Goal: Task Accomplishment & Management: Manage account settings

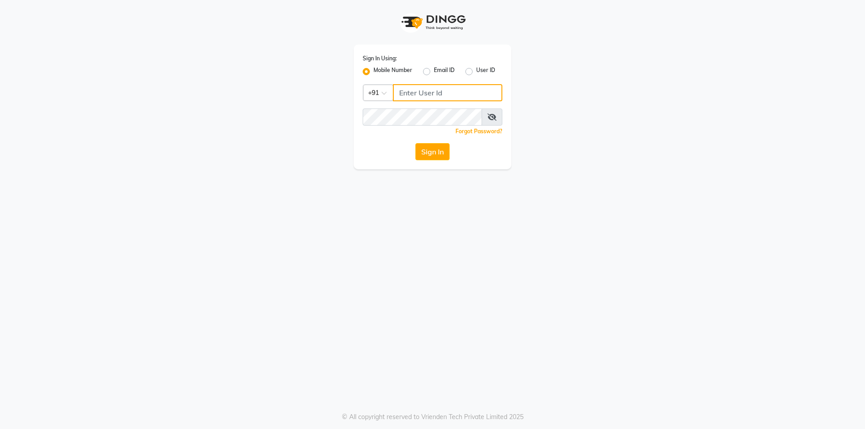
click at [413, 94] on input "Username" at bounding box center [447, 92] width 109 height 17
type input "8861073203"
click at [415, 143] on button "Sign In" at bounding box center [432, 151] width 34 height 17
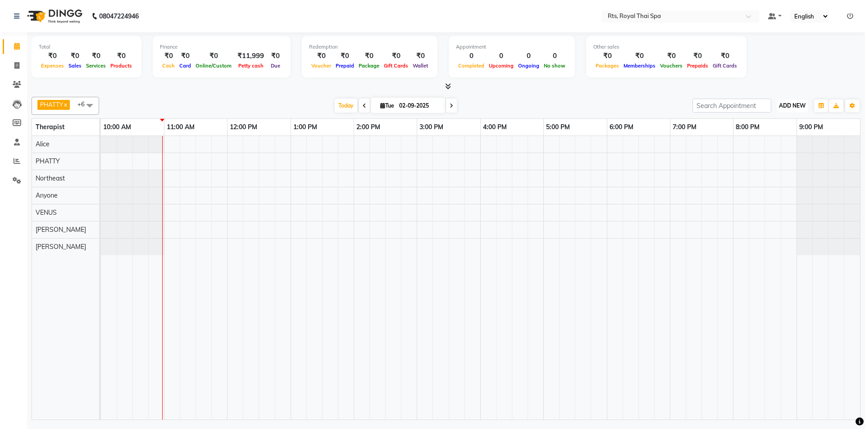
click at [794, 106] on span "ADD NEW" at bounding box center [792, 105] width 27 height 7
click at [775, 159] on link "Add Attendance" at bounding box center [771, 158] width 71 height 12
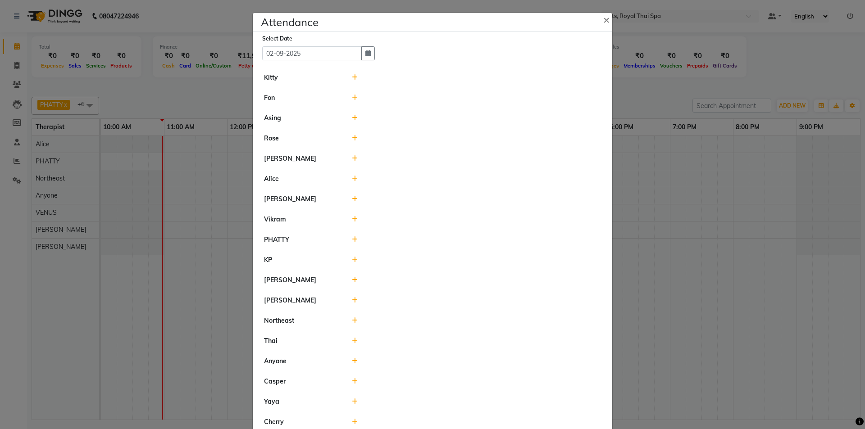
click at [352, 119] on icon at bounding box center [355, 118] width 6 height 6
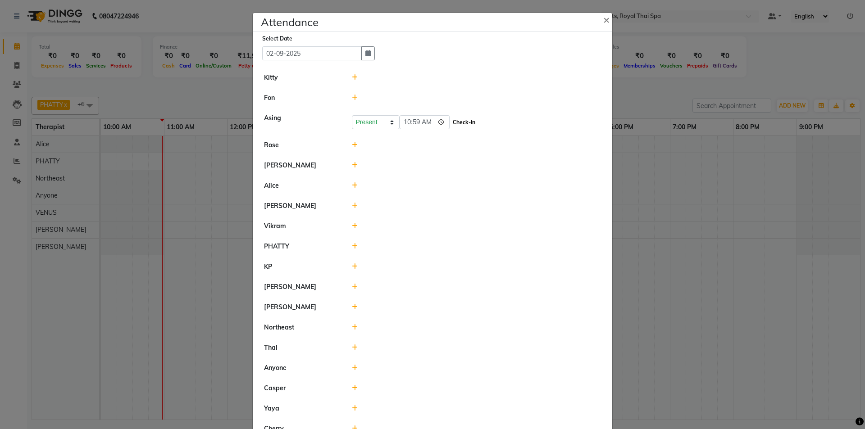
click at [450, 123] on button "Check-In" at bounding box center [463, 122] width 27 height 13
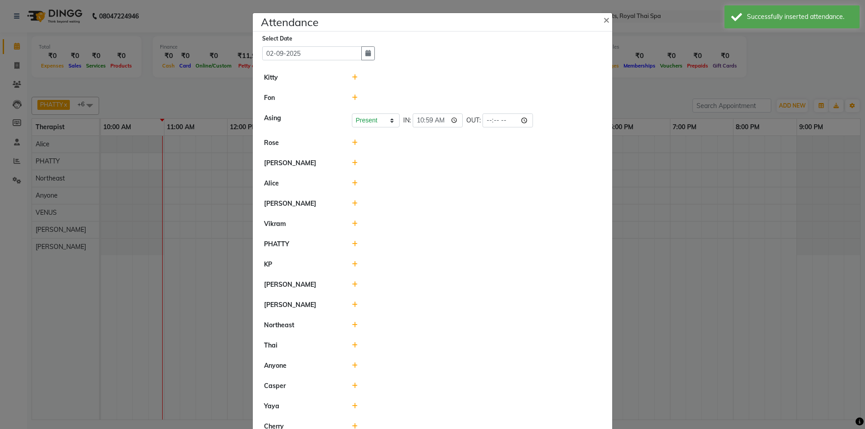
click at [352, 223] on icon at bounding box center [355, 224] width 6 height 6
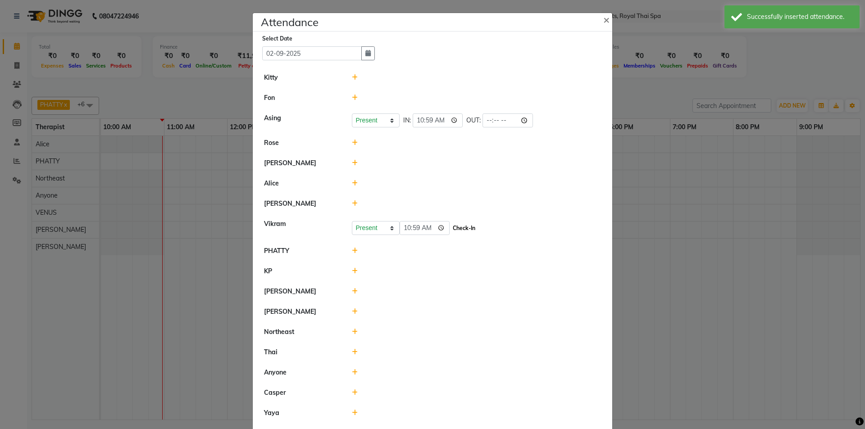
click at [459, 232] on button "Check-In" at bounding box center [463, 228] width 27 height 13
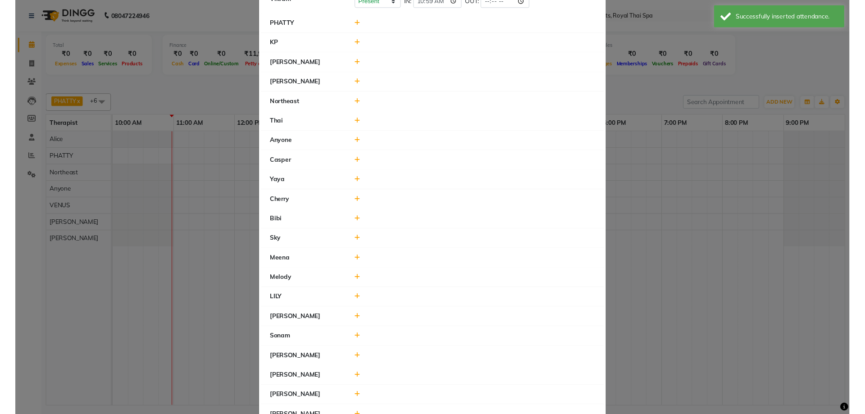
scroll to position [180, 0]
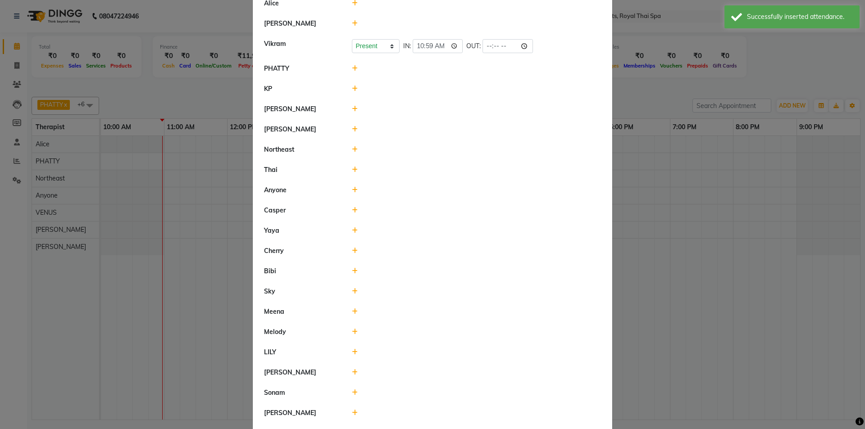
click at [352, 65] on icon at bounding box center [355, 68] width 6 height 6
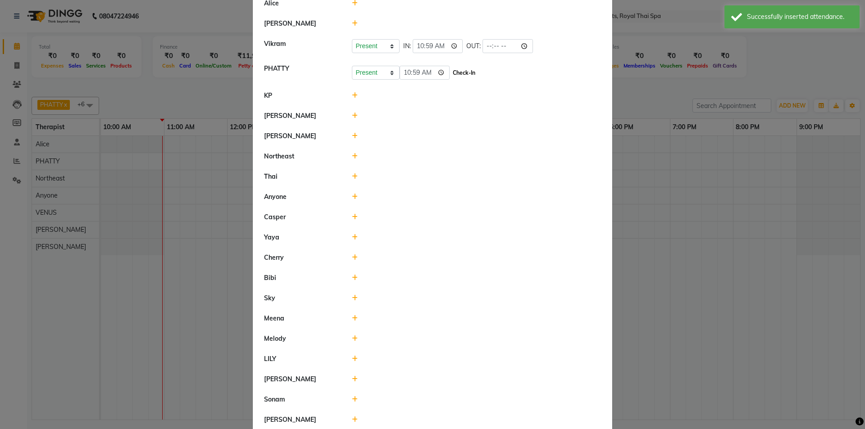
click at [453, 70] on button "Check-In" at bounding box center [463, 73] width 27 height 13
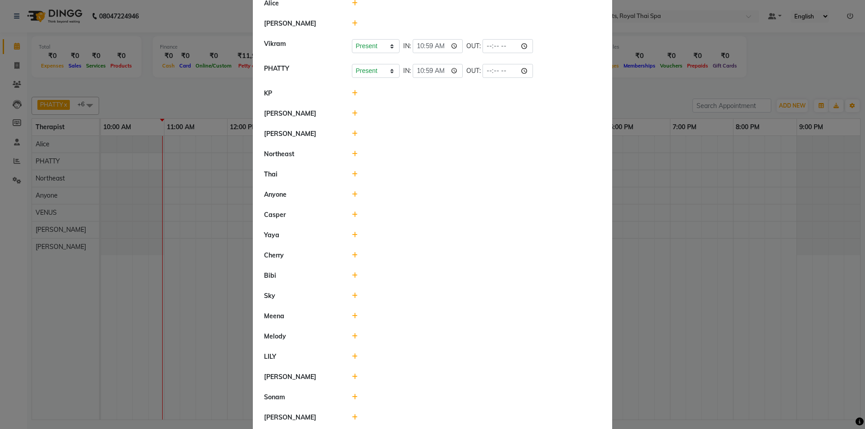
click at [703, 196] on ngb-modal-window "Attendance × Select Date [DATE] [PERSON_NAME] Present Absent Late Half Day Week…" at bounding box center [432, 214] width 865 height 429
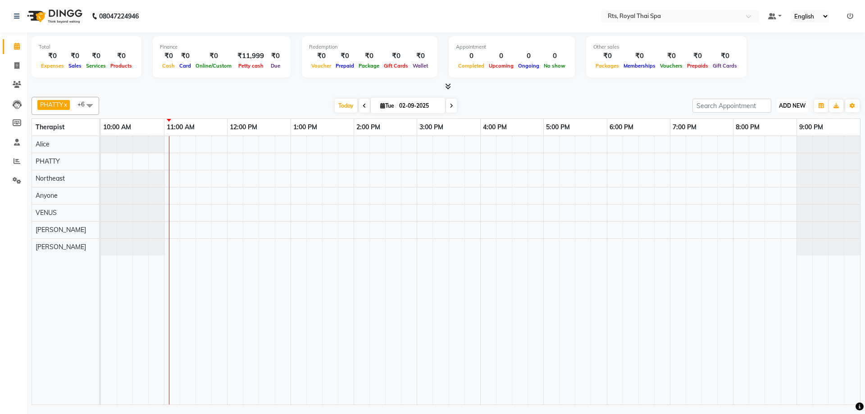
click at [801, 108] on span "ADD NEW" at bounding box center [792, 105] width 27 height 7
click at [781, 157] on link "Add Attendance" at bounding box center [771, 158] width 71 height 12
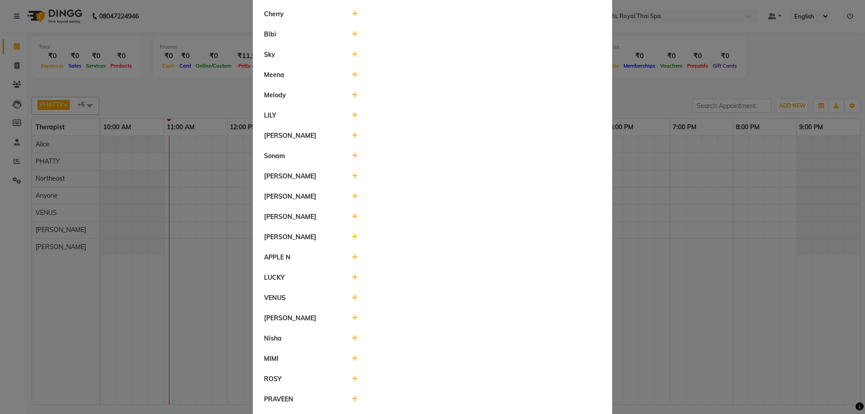
scroll to position [450, 0]
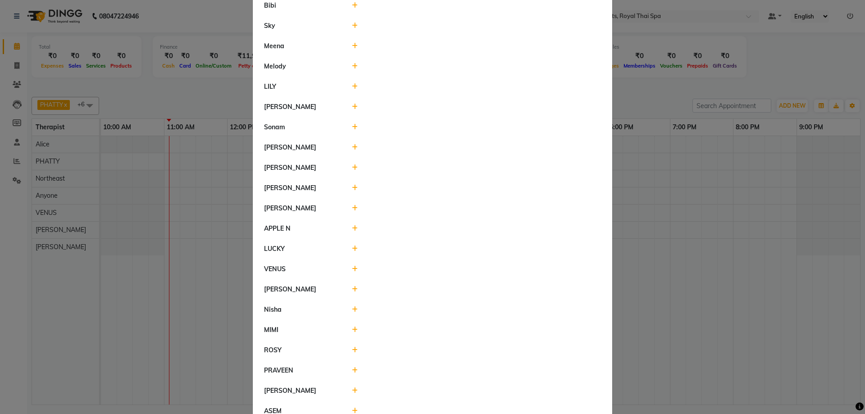
click at [354, 268] on icon at bounding box center [355, 269] width 6 height 6
click at [450, 275] on button "Check-In" at bounding box center [463, 273] width 27 height 13
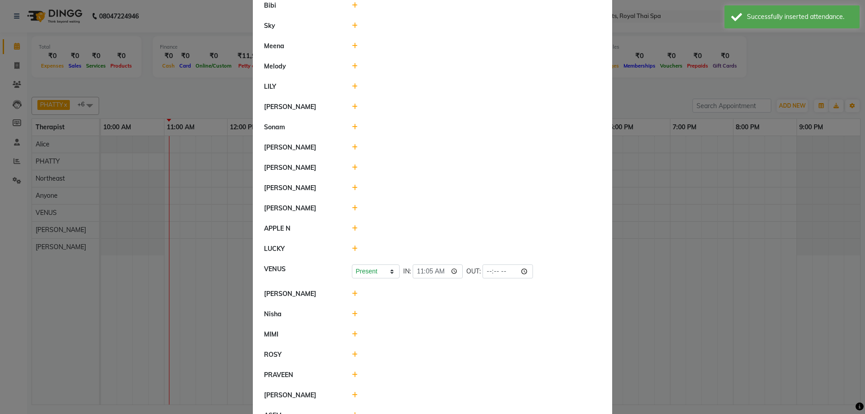
click at [652, 275] on ngb-modal-window "Attendance × Select Date [DATE] Kitty [PERSON_NAME] Present Absent Late Half Da…" at bounding box center [432, 207] width 865 height 414
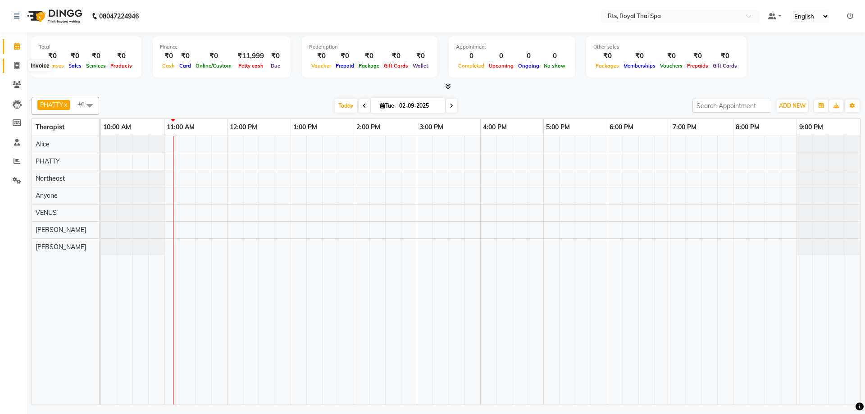
click at [12, 66] on span at bounding box center [17, 66] width 16 height 10
select select "service"
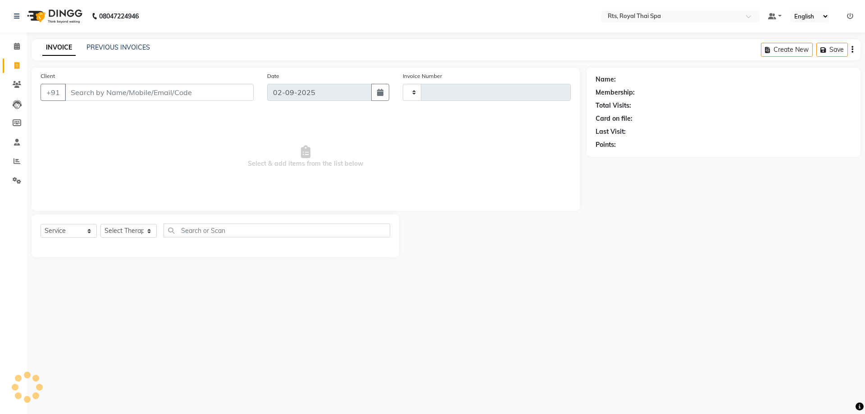
type input "3000"
select select "5288"
click at [129, 44] on link "PREVIOUS INVOICES" at bounding box center [118, 47] width 64 height 8
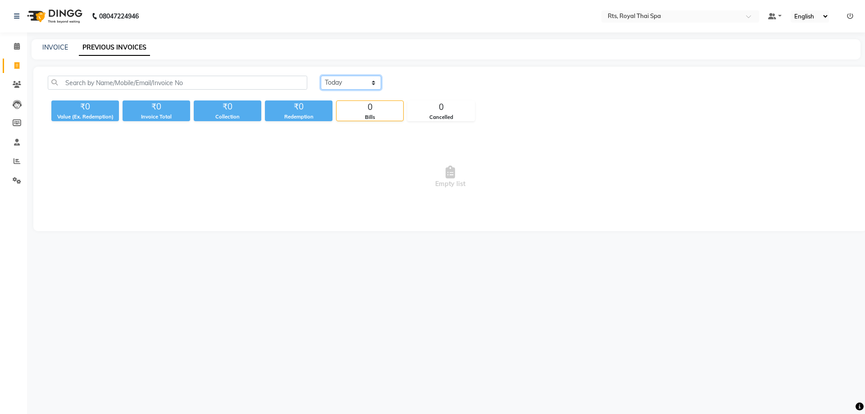
click at [359, 81] on select "[DATE] [DATE] Custom Range" at bounding box center [351, 83] width 60 height 14
select select "[DATE]"
click at [321, 76] on select "[DATE] [DATE] Custom Range" at bounding box center [351, 83] width 60 height 14
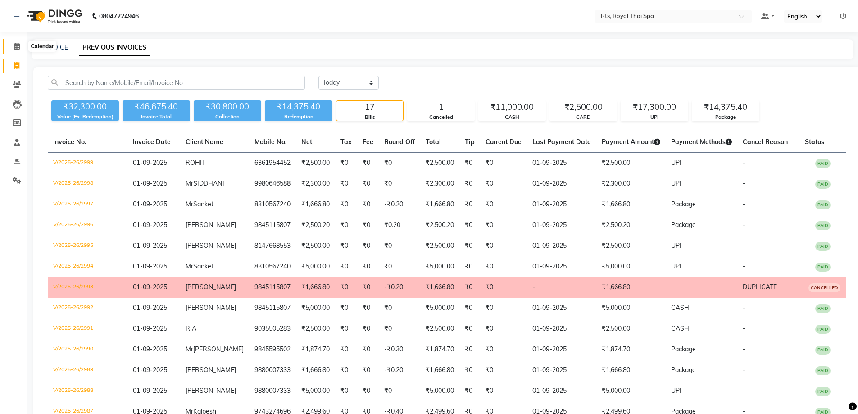
click at [18, 45] on icon at bounding box center [17, 46] width 6 height 7
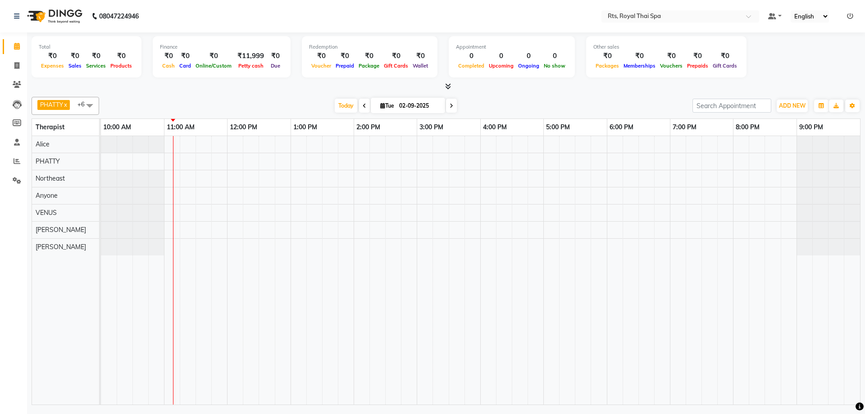
click at [363, 106] on icon at bounding box center [365, 105] width 4 height 5
type input "01-09-2025"
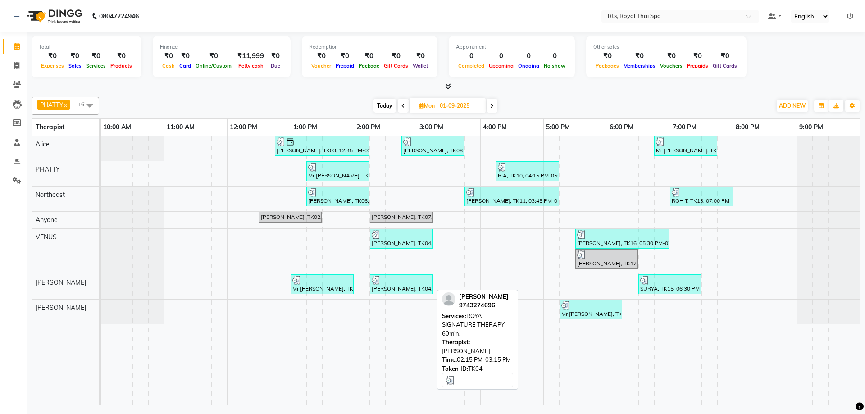
click at [389, 286] on div "[PERSON_NAME], TK04, 02:15 PM-03:15 PM, ROYAL SIGNATURE THERAPY 60min." at bounding box center [401, 284] width 61 height 17
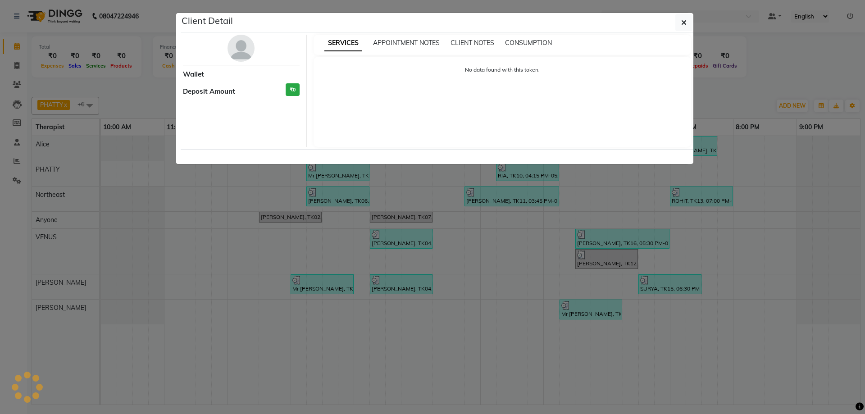
select select "3"
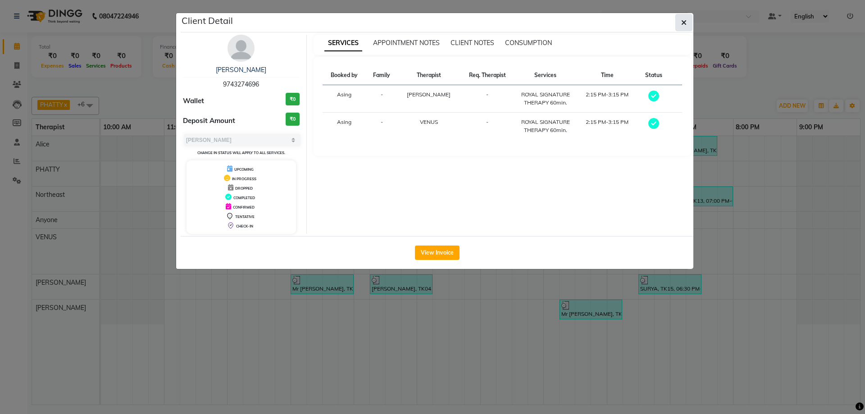
click at [680, 23] on button "button" at bounding box center [683, 22] width 17 height 17
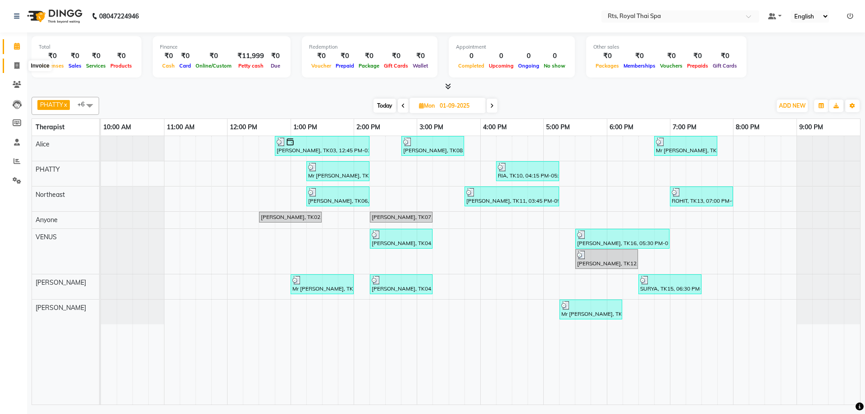
drag, startPoint x: 18, startPoint y: 66, endPoint x: 14, endPoint y: 68, distance: 5.0
click at [17, 67] on icon at bounding box center [16, 65] width 5 height 7
select select "5288"
select select "service"
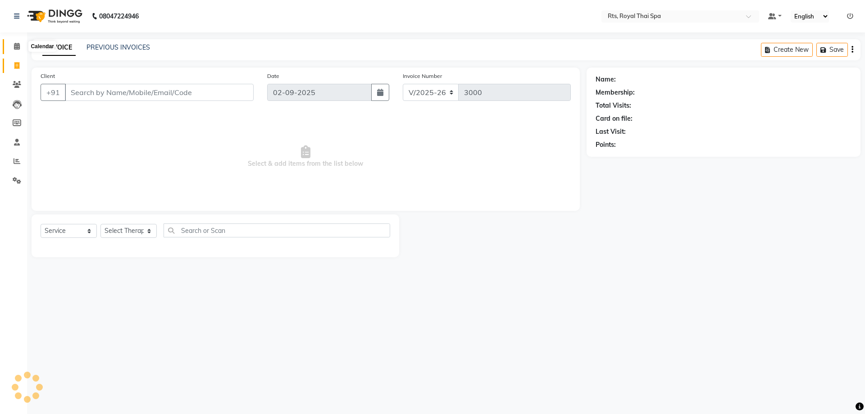
drag, startPoint x: 14, startPoint y: 43, endPoint x: 24, endPoint y: 53, distance: 14.0
click at [14, 44] on icon at bounding box center [17, 46] width 6 height 7
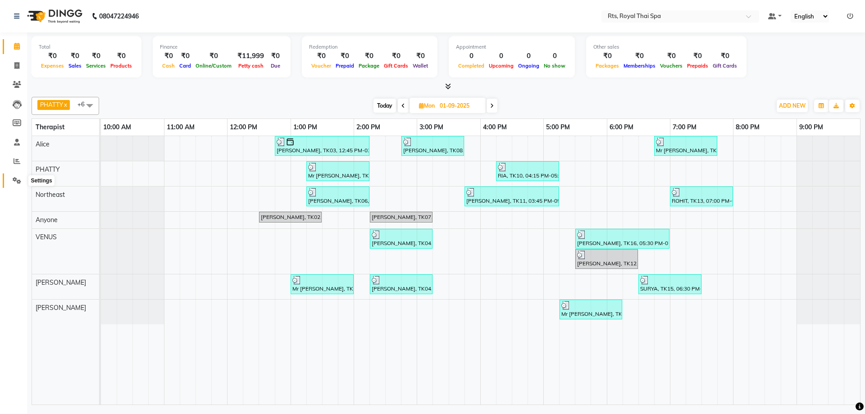
click at [18, 179] on icon at bounding box center [17, 180] width 9 height 7
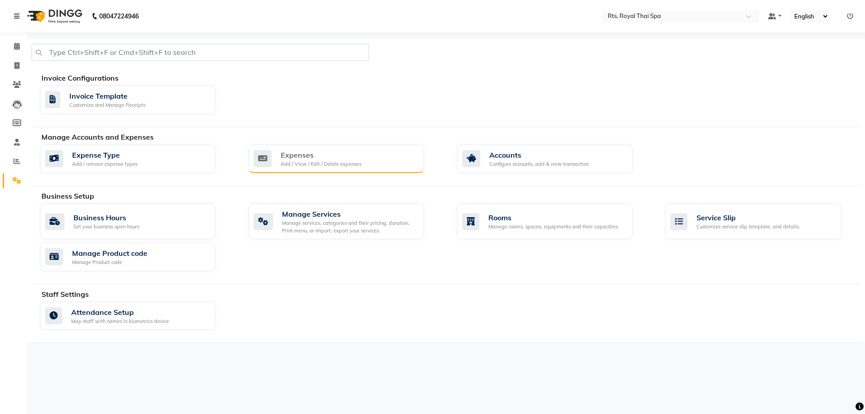
click at [306, 160] on div "Add / View / Edit / Delete expenses" at bounding box center [321, 164] width 81 height 8
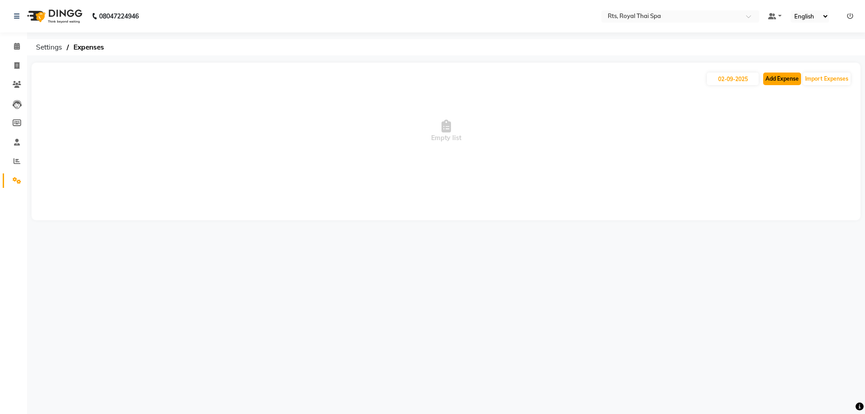
click at [785, 79] on button "Add Expense" at bounding box center [782, 79] width 38 height 13
select select "1"
select select "4201"
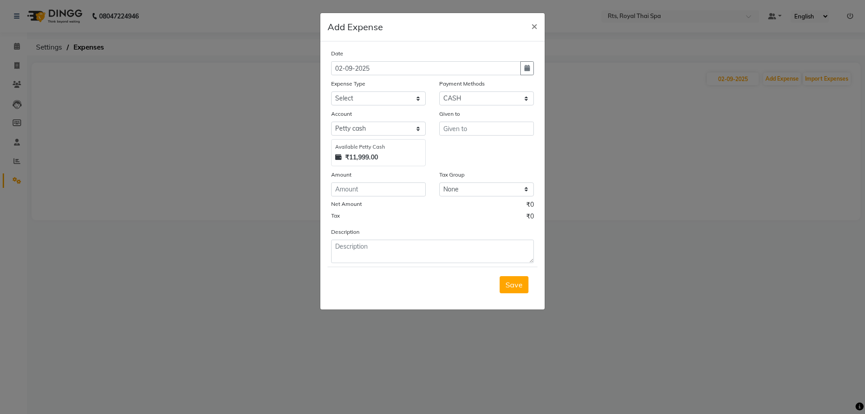
drag, startPoint x: 646, startPoint y: 98, endPoint x: 674, endPoint y: 87, distance: 30.4
click at [650, 98] on ngb-modal-window "Add Expense × Date [DATE] Expense Type Select Bank charges Cleaning and product…" at bounding box center [432, 207] width 865 height 414
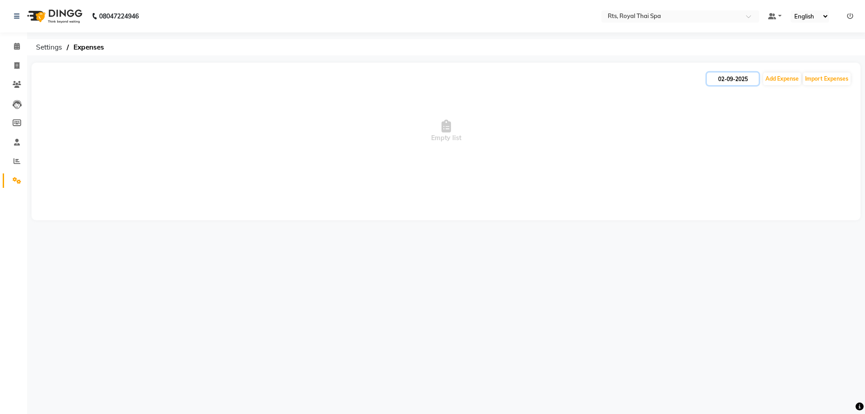
click at [728, 80] on input "02-09-2025" at bounding box center [733, 79] width 52 height 13
select select "9"
select select "2025"
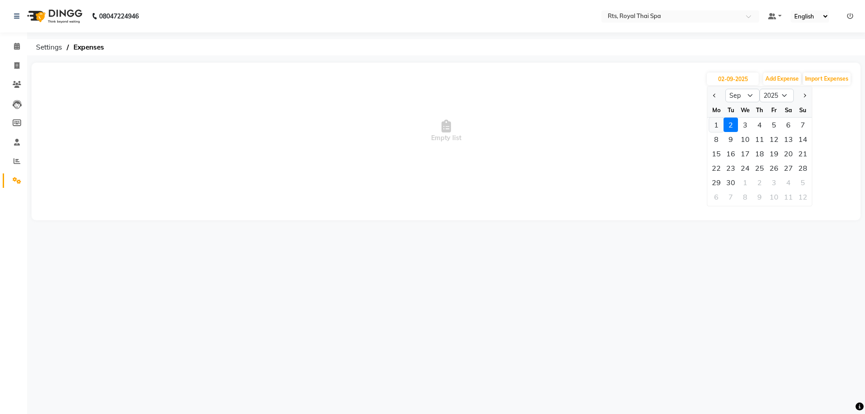
click at [713, 129] on div "1" at bounding box center [716, 125] width 14 height 14
type input "01-09-2025"
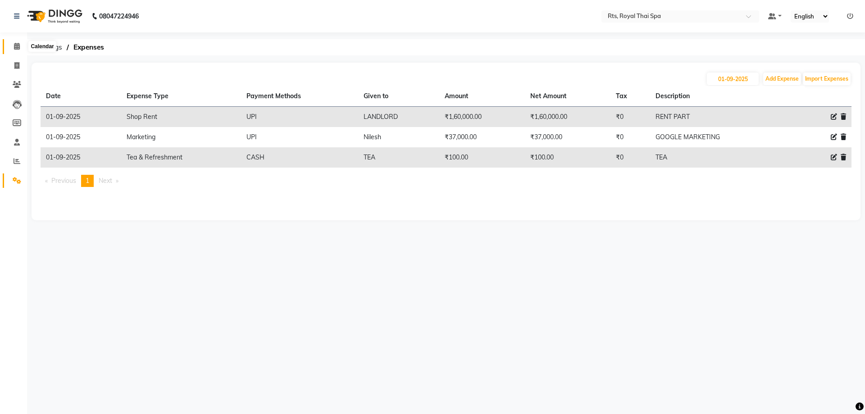
click at [19, 49] on icon at bounding box center [17, 46] width 6 height 7
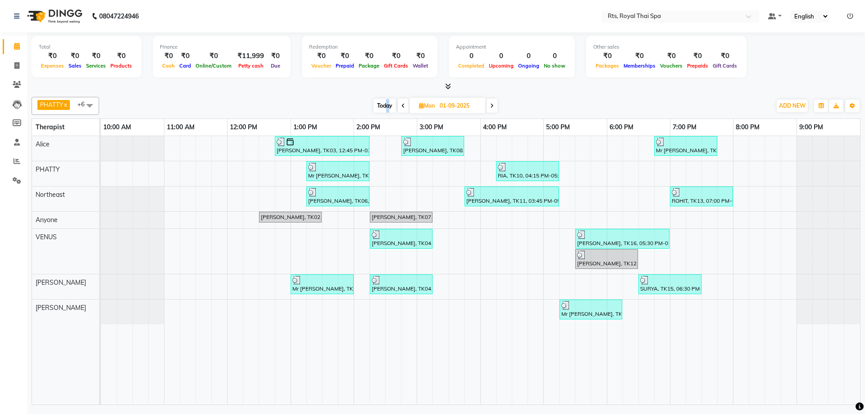
click at [386, 105] on span "Today" at bounding box center [384, 106] width 23 height 14
type input "02-09-2025"
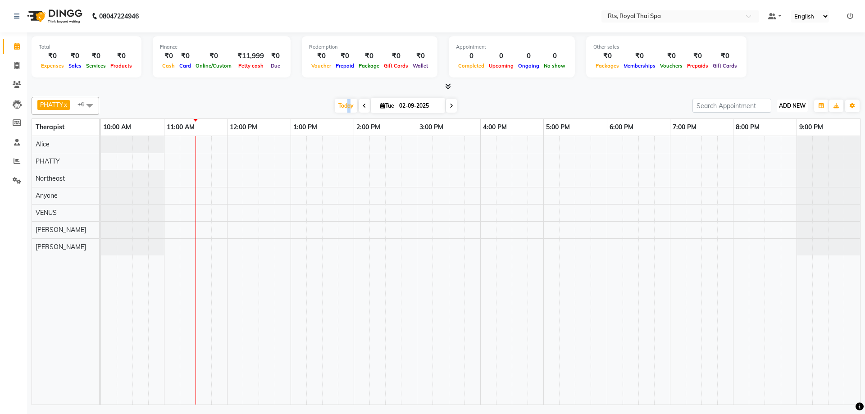
click at [795, 105] on span "ADD NEW" at bounding box center [792, 105] width 27 height 7
click at [771, 157] on link "Add Attendance" at bounding box center [771, 158] width 71 height 12
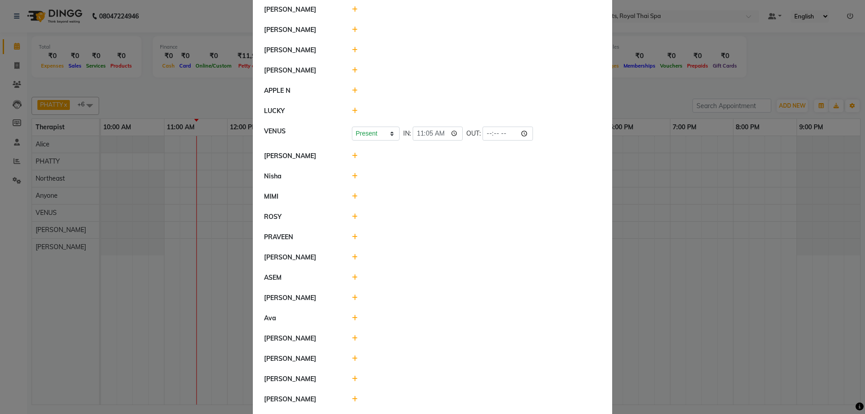
scroll to position [619, 0]
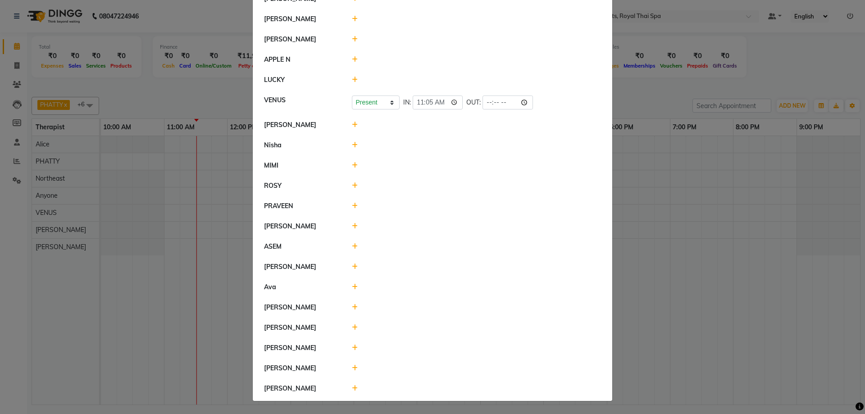
click at [352, 247] on icon at bounding box center [355, 246] width 6 height 6
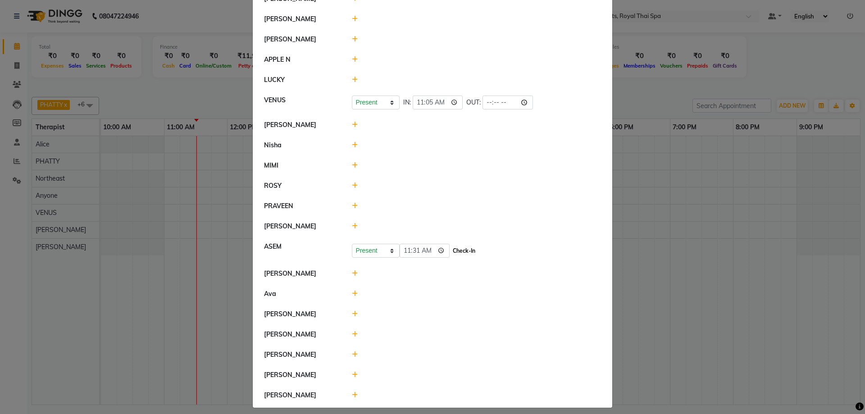
drag, startPoint x: 445, startPoint y: 253, endPoint x: 449, endPoint y: 250, distance: 4.6
click at [450, 253] on button "Check-In" at bounding box center [463, 251] width 27 height 13
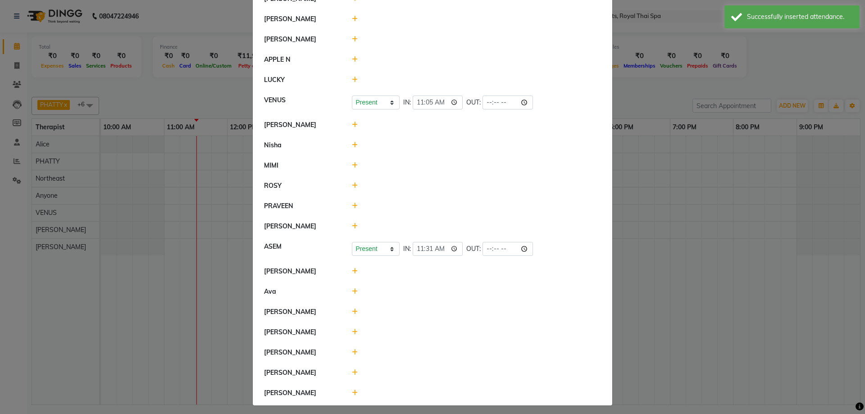
click at [352, 353] on icon at bounding box center [355, 352] width 6 height 6
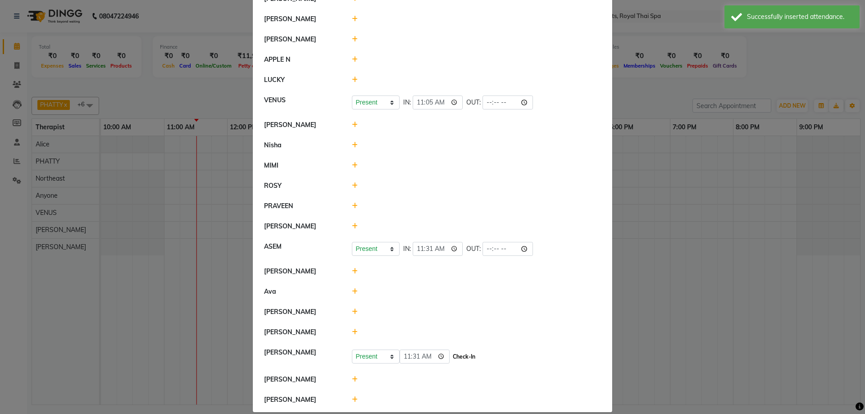
drag, startPoint x: 452, startPoint y: 357, endPoint x: 457, endPoint y: 357, distance: 5.0
click at [454, 356] on button "Check-In" at bounding box center [463, 356] width 27 height 13
click at [352, 228] on icon at bounding box center [355, 226] width 6 height 6
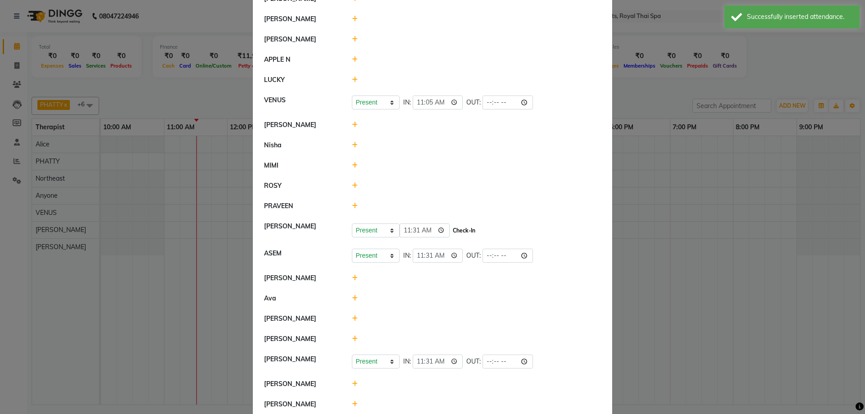
click at [450, 232] on button "Check-In" at bounding box center [463, 230] width 27 height 13
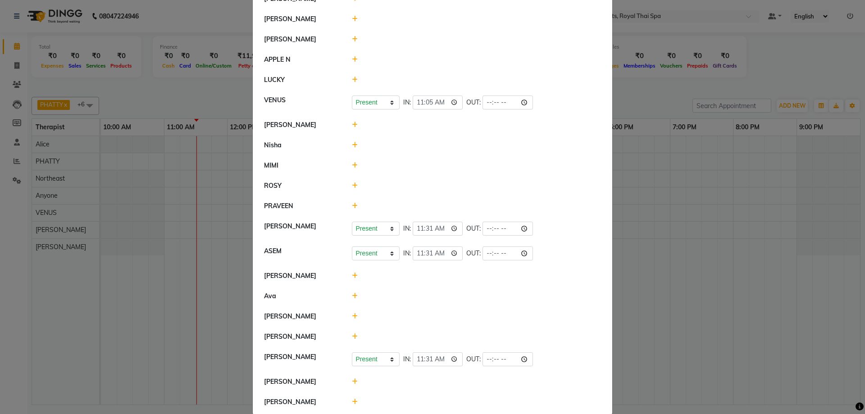
click at [352, 81] on icon at bounding box center [355, 80] width 6 height 6
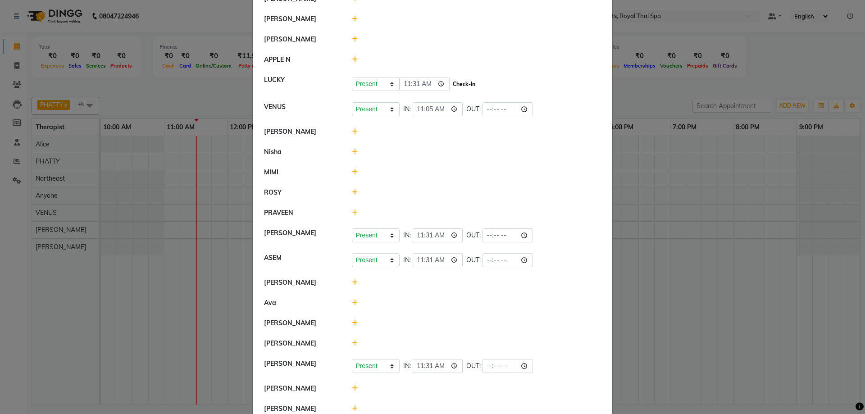
click at [450, 86] on button "Check-In" at bounding box center [463, 84] width 27 height 13
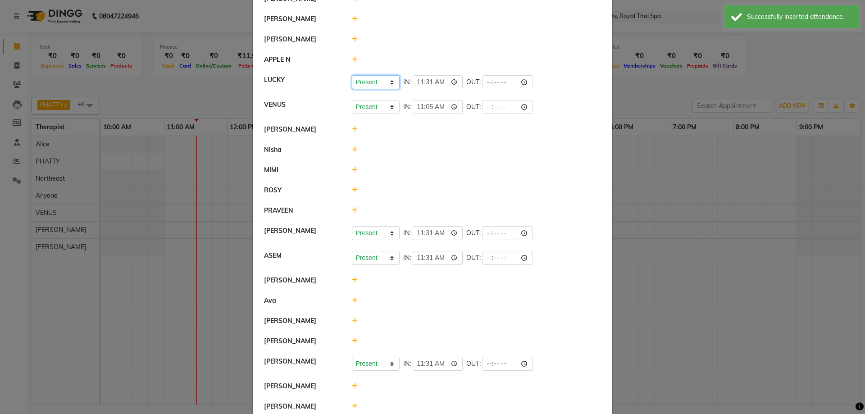
click at [384, 82] on select "Present Absent Late Half Day Weekly Off" at bounding box center [376, 82] width 48 height 14
click at [516, 69] on li "APPLE N" at bounding box center [432, 60] width 355 height 21
click at [686, 149] on ngb-modal-window "Attendance × Select Date [DATE] Kitty [PERSON_NAME] Present Absent Late Half Da…" at bounding box center [432, 207] width 865 height 414
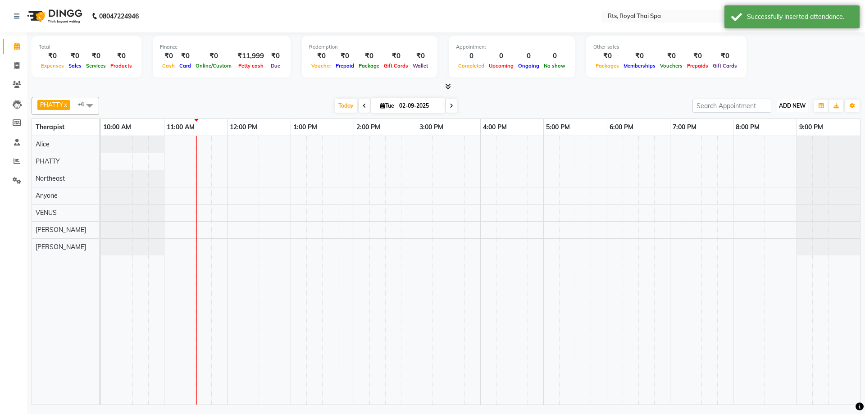
click at [801, 103] on span "ADD NEW" at bounding box center [792, 105] width 27 height 7
click at [768, 158] on link "Add Attendance" at bounding box center [771, 158] width 71 height 12
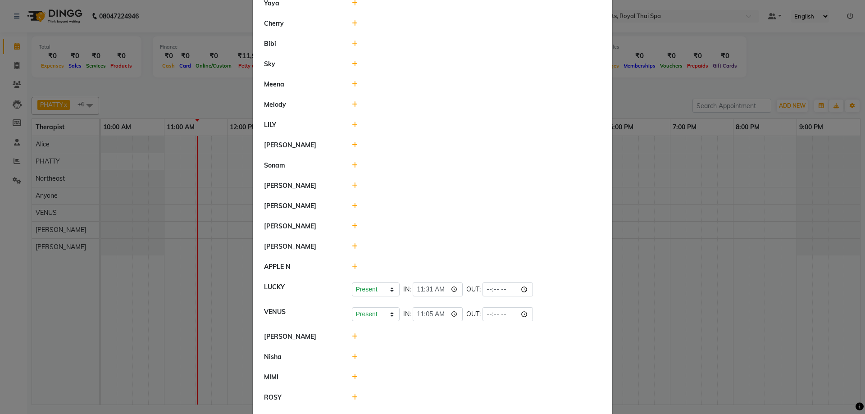
scroll to position [367, 0]
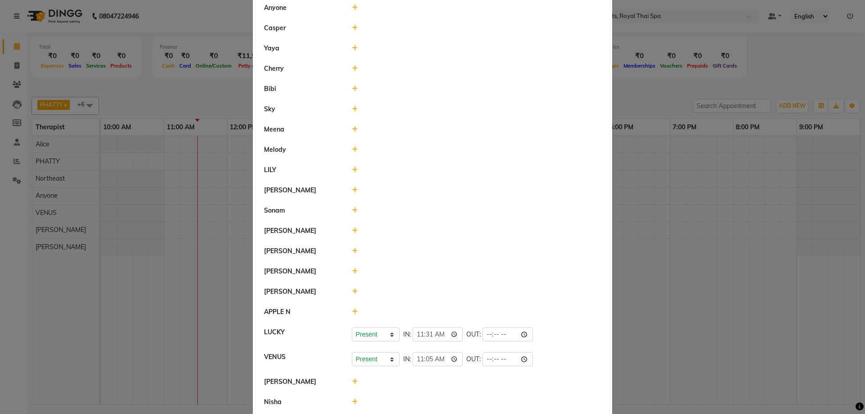
click at [186, 272] on ngb-modal-window "Attendance × Select Date [DATE] Kitty [PERSON_NAME] Present Absent Late Half Da…" at bounding box center [432, 207] width 865 height 414
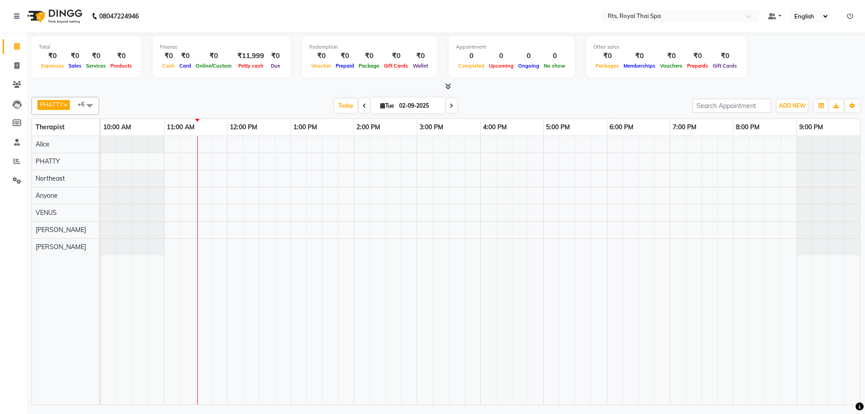
click at [91, 105] on span at bounding box center [90, 105] width 18 height 17
drag, startPoint x: 581, startPoint y: 316, endPoint x: 663, endPoint y: 257, distance: 100.3
click at [583, 316] on td at bounding box center [583, 270] width 16 height 268
drag, startPoint x: 790, startPoint y: 104, endPoint x: 787, endPoint y: 109, distance: 6.5
click at [790, 104] on span "ADD NEW" at bounding box center [792, 105] width 27 height 7
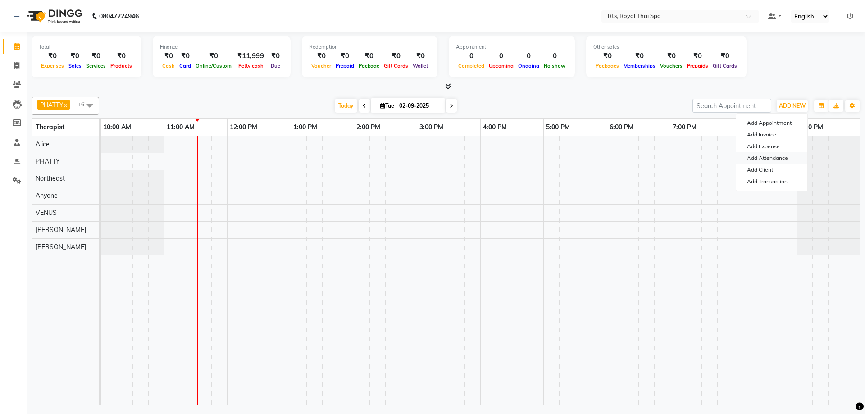
click at [787, 159] on link "Add Attendance" at bounding box center [771, 158] width 71 height 12
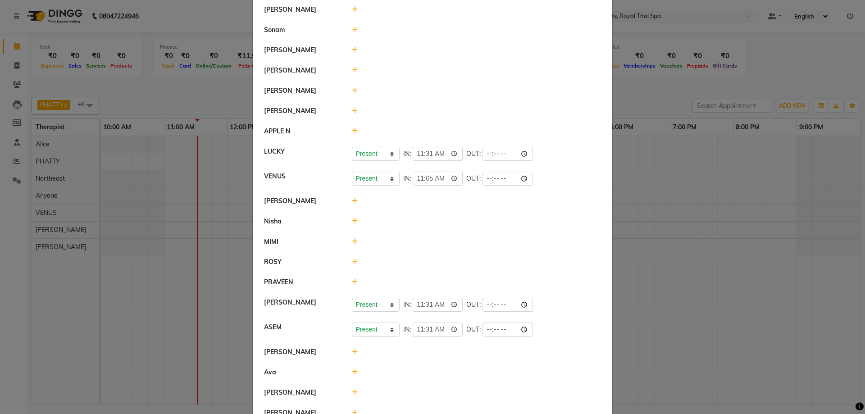
scroll to position [457, 0]
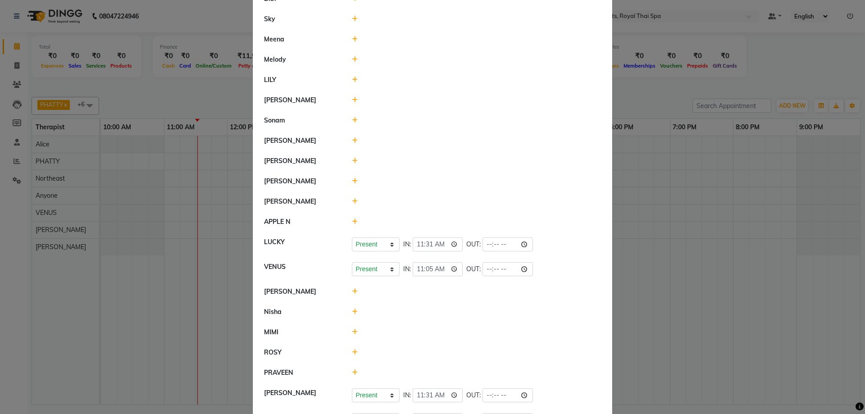
click at [727, 250] on ngb-modal-window "Attendance × Select Date [DATE] Kitty [PERSON_NAME] Present Absent Late Half Da…" at bounding box center [432, 207] width 865 height 414
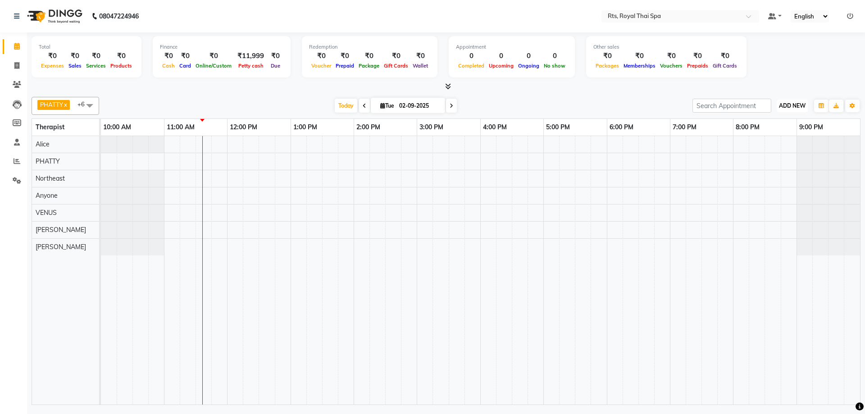
click at [787, 103] on span "ADD NEW" at bounding box center [792, 105] width 27 height 7
click at [775, 159] on link "Add Attendance" at bounding box center [771, 158] width 71 height 12
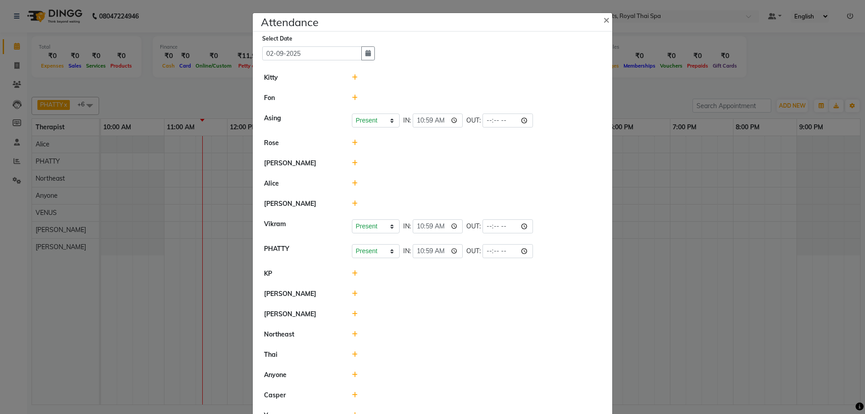
click at [354, 183] on icon at bounding box center [355, 183] width 6 height 6
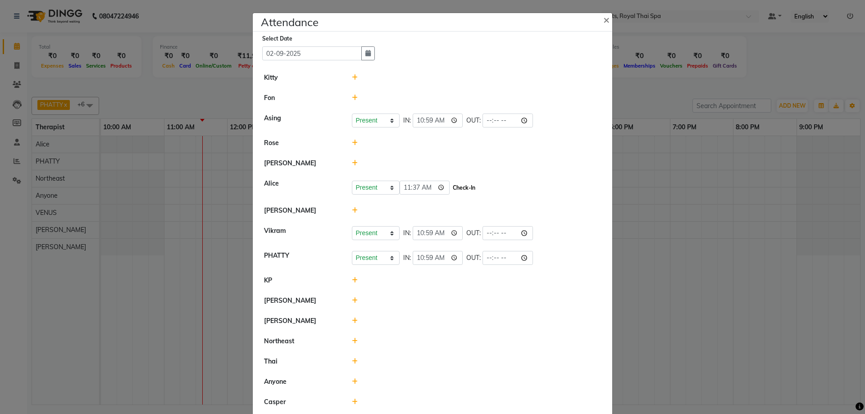
click at [450, 188] on button "Check-In" at bounding box center [463, 188] width 27 height 13
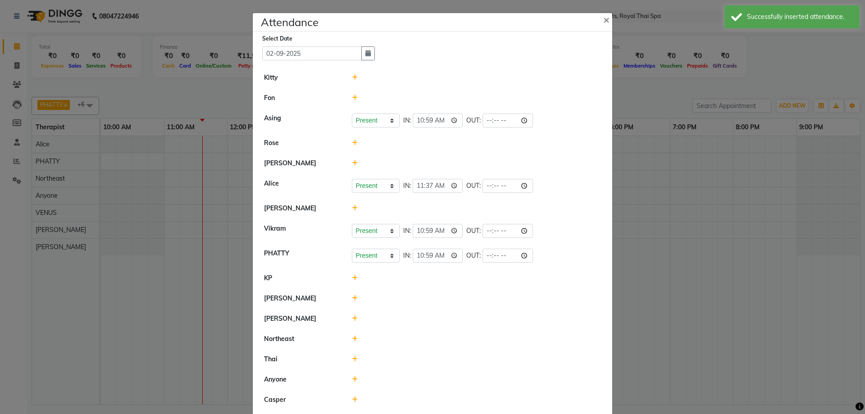
click at [678, 188] on ngb-modal-window "Attendance × Select Date [DATE] Kitty [PERSON_NAME] Present Absent Late Half Da…" at bounding box center [432, 207] width 865 height 414
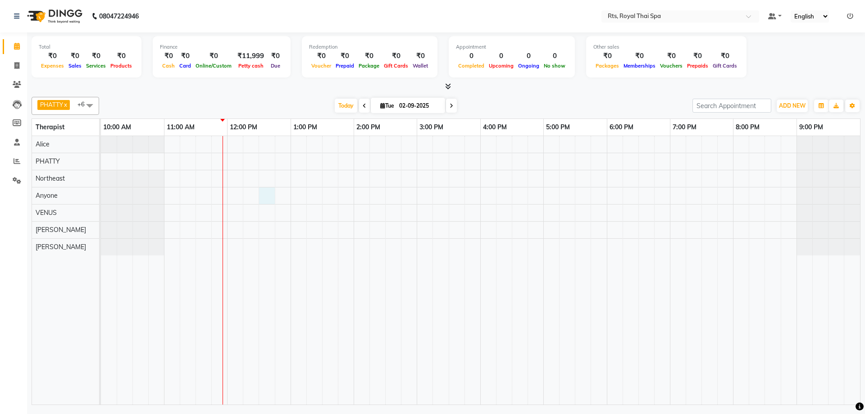
click at [270, 198] on div at bounding box center [480, 270] width 759 height 268
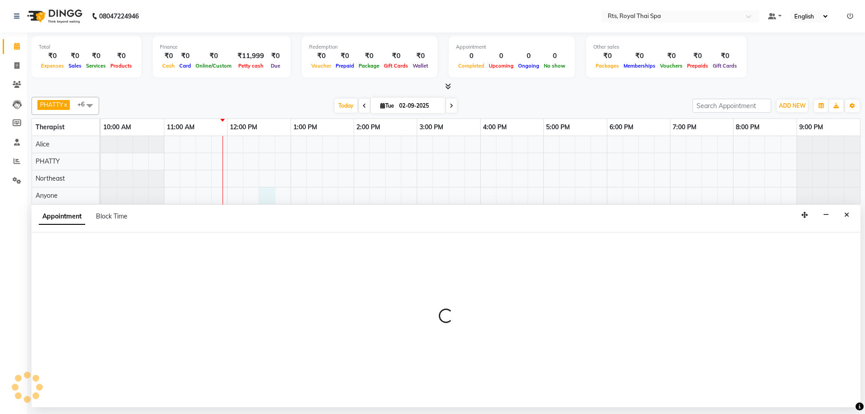
select select "39979"
select select "750"
select select "tentative"
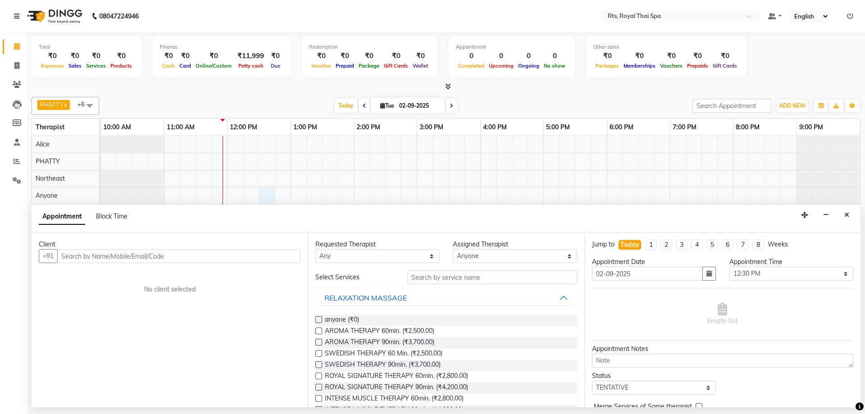
click at [178, 252] on input "text" at bounding box center [178, 256] width 243 height 14
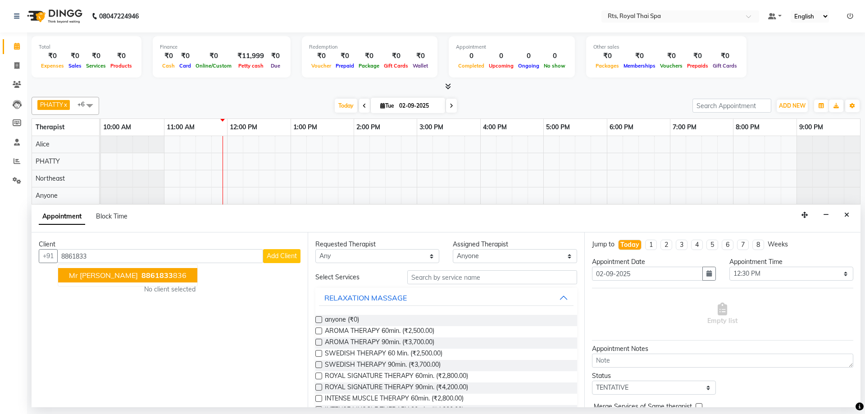
click at [140, 274] on ngb-highlight "8861833 836" at bounding box center [163, 275] width 47 height 9
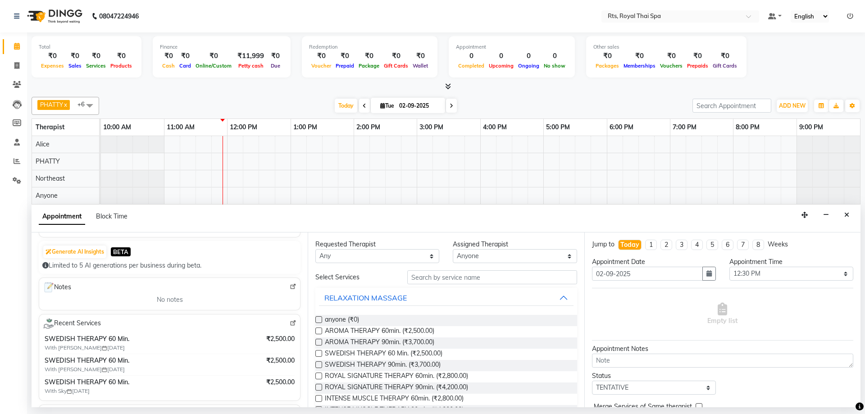
scroll to position [90, 0]
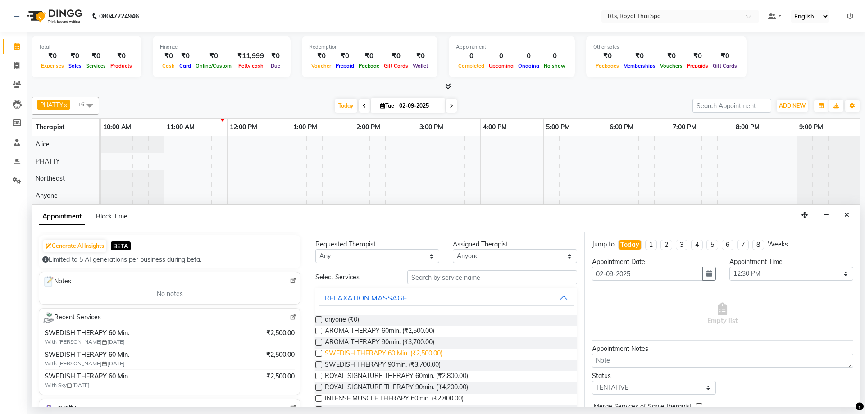
type input "8861833836"
click at [428, 354] on span "SWEDISH THERAPY 60 Min. (₹2,500.00)" at bounding box center [384, 354] width 118 height 11
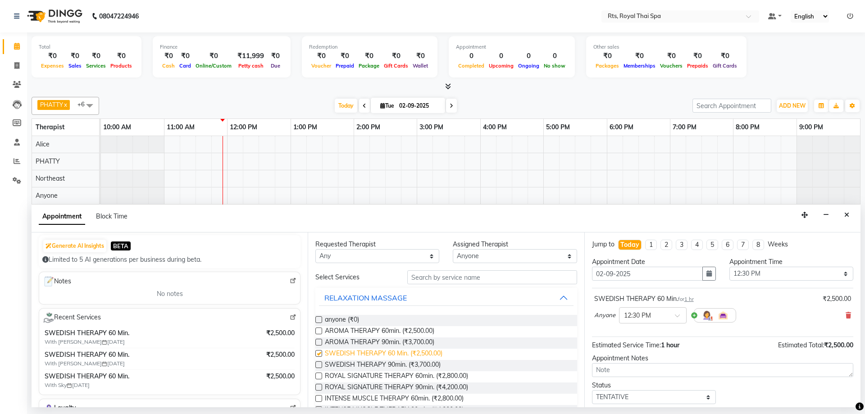
checkbox input "false"
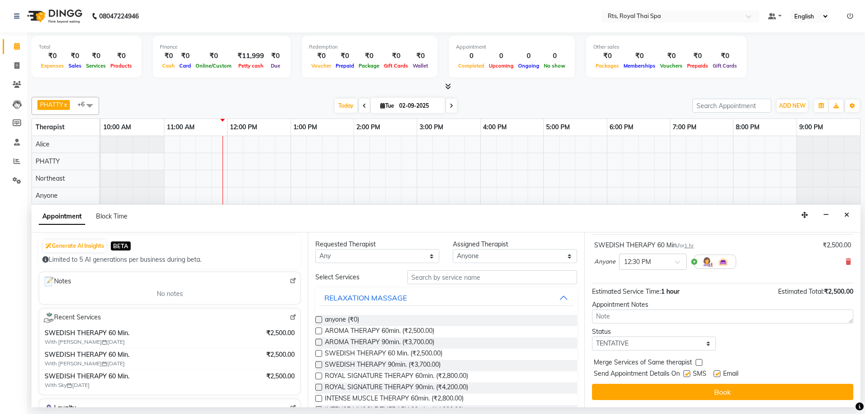
click at [689, 374] on label at bounding box center [686, 373] width 7 height 7
click at [689, 374] on input "checkbox" at bounding box center [686, 375] width 6 height 6
checkbox input "false"
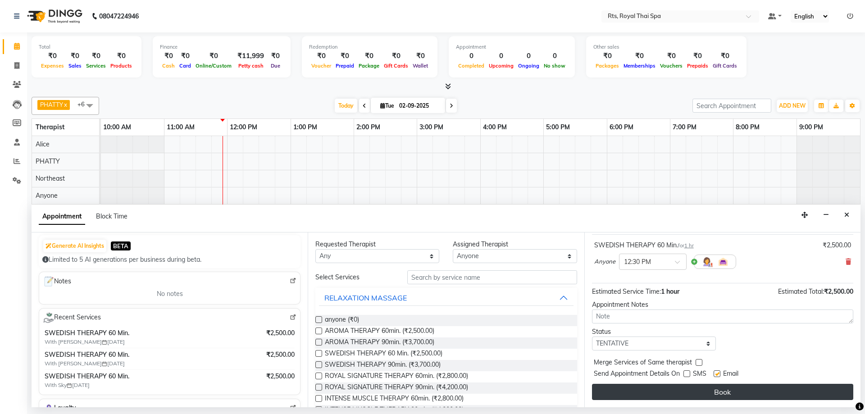
click at [689, 392] on button "Book" at bounding box center [722, 392] width 261 height 16
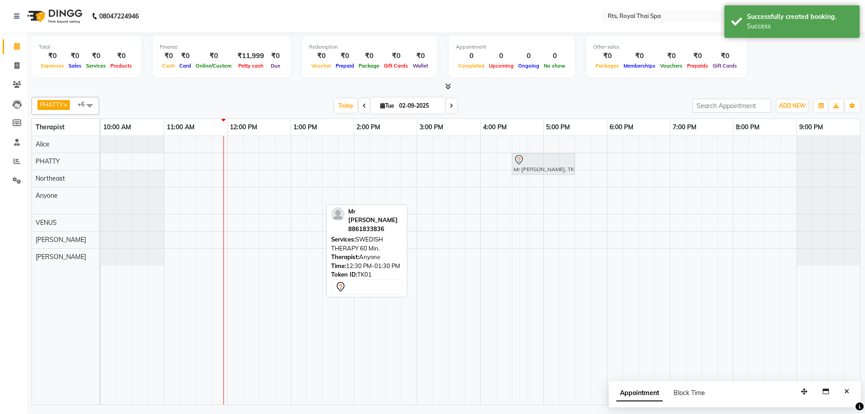
drag, startPoint x: 277, startPoint y: 202, endPoint x: 524, endPoint y: 173, distance: 248.9
click at [524, 172] on tbody "Mr [PERSON_NAME], TK01, 12:30 PM-01:30 PM, SWEDISH THERAPY 60 Min. Mr [PERSON_N…" at bounding box center [480, 200] width 759 height 129
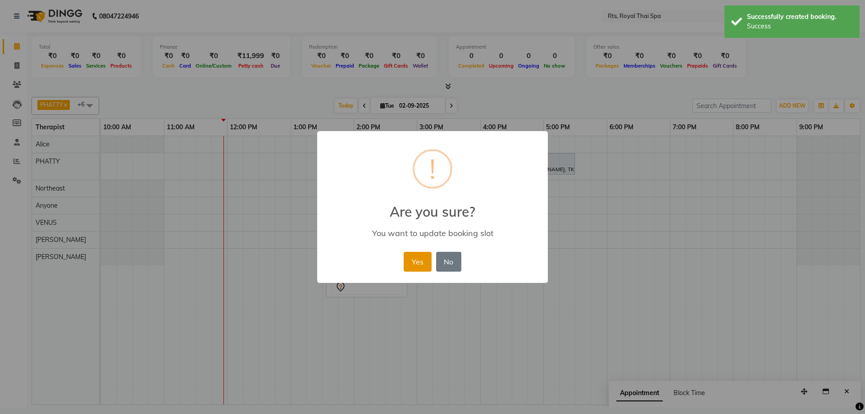
click at [418, 261] on button "Yes" at bounding box center [417, 262] width 27 height 20
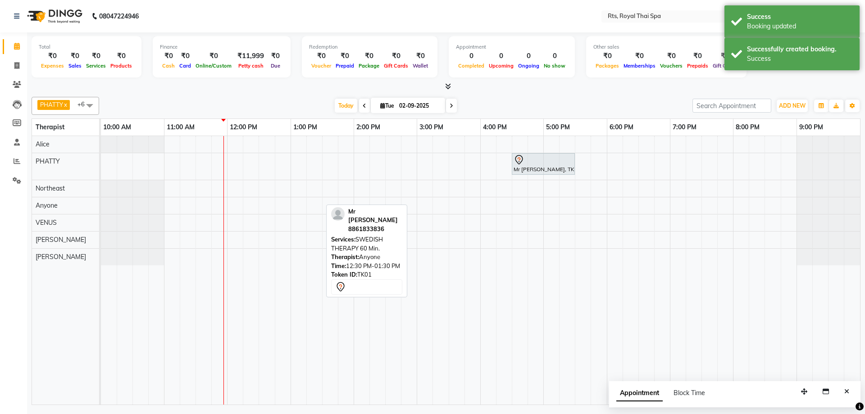
click at [848, 391] on icon "Close" at bounding box center [846, 391] width 5 height 6
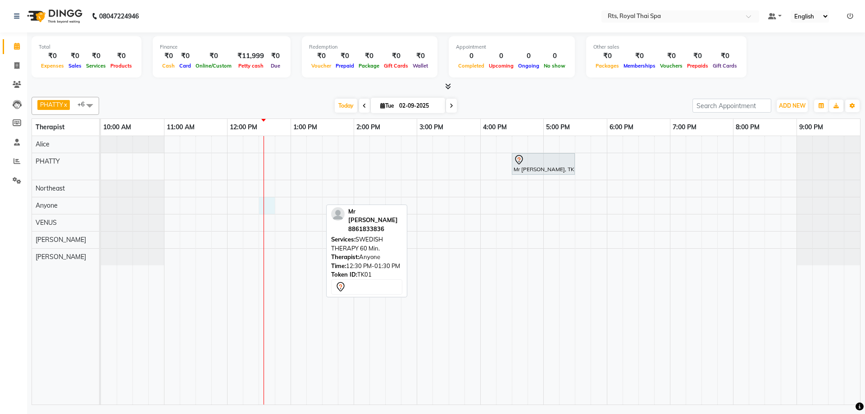
click at [268, 206] on div "Mr [PERSON_NAME], TK01, 04:30 PM-05:30 PM, SWEDISH THERAPY 60 Min." at bounding box center [480, 270] width 759 height 268
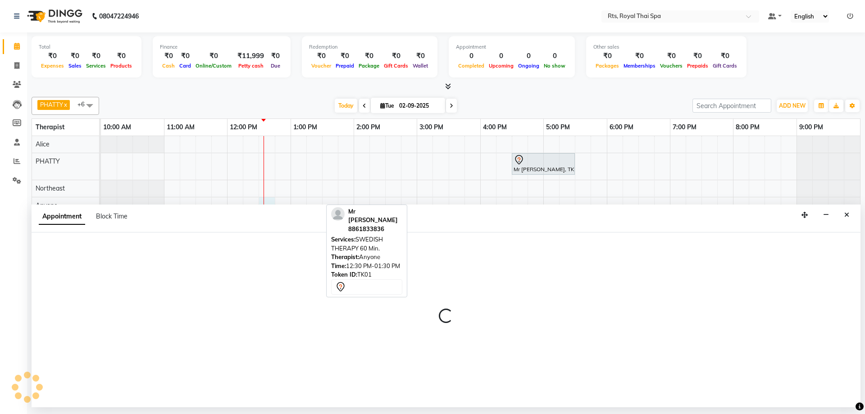
select select "39979"
select select "750"
select select "tentative"
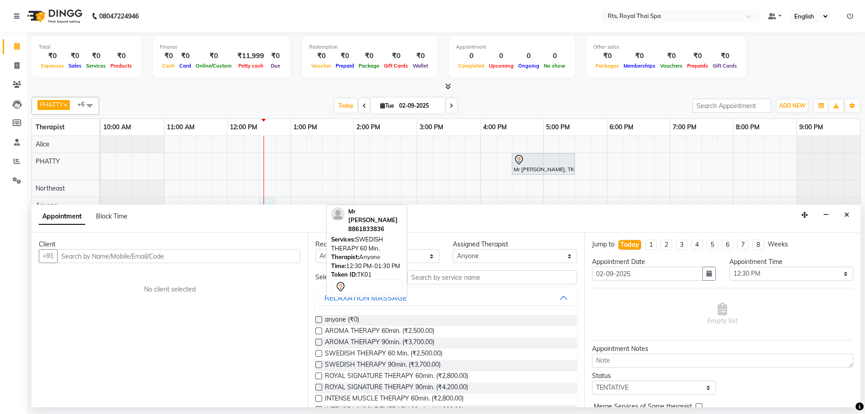
click at [195, 255] on input "text" at bounding box center [178, 256] width 243 height 14
type input "8867688662"
click at [291, 256] on span "Add Client" at bounding box center [282, 256] width 30 height 8
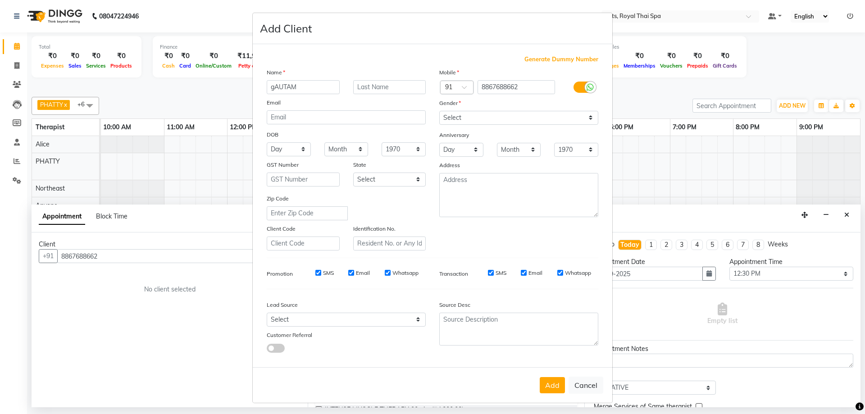
click at [272, 87] on input "gAUTAM" at bounding box center [303, 87] width 73 height 14
type input "GAUTAM"
click at [539, 116] on select "Select [DEMOGRAPHIC_DATA] [DEMOGRAPHIC_DATA] Other Prefer Not To Say" at bounding box center [518, 118] width 159 height 14
select select "[DEMOGRAPHIC_DATA]"
click at [439, 111] on select "Select [DEMOGRAPHIC_DATA] [DEMOGRAPHIC_DATA] Other Prefer Not To Say" at bounding box center [518, 118] width 159 height 14
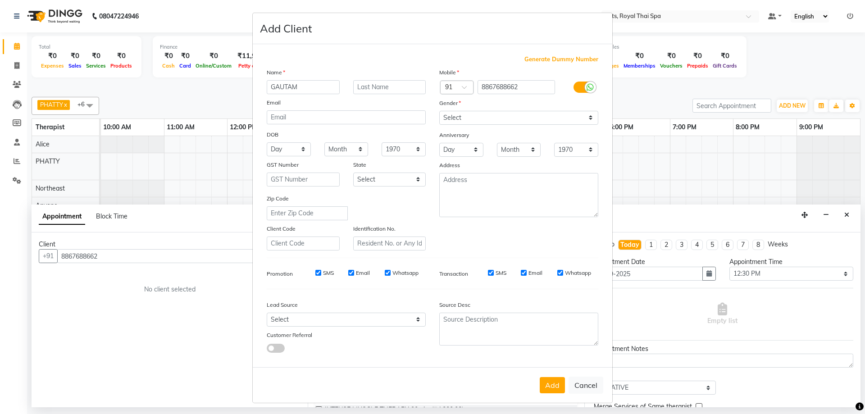
click at [316, 273] on input "SMS" at bounding box center [318, 273] width 6 height 6
checkbox input "false"
click at [348, 272] on input "Email" at bounding box center [351, 273] width 6 height 6
checkbox input "false"
drag, startPoint x: 384, startPoint y: 273, endPoint x: 401, endPoint y: 272, distance: 16.7
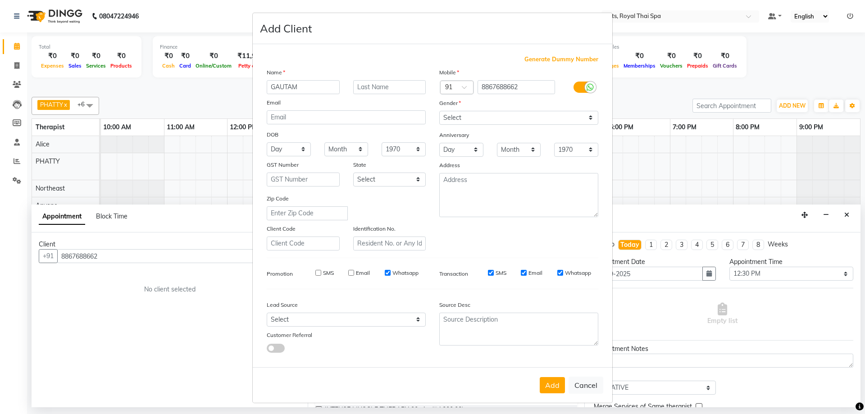
click at [385, 273] on input "Whatsapp" at bounding box center [388, 273] width 6 height 6
checkbox input "false"
drag, startPoint x: 487, startPoint y: 273, endPoint x: 500, endPoint y: 272, distance: 12.7
click at [488, 273] on input "SMS" at bounding box center [491, 273] width 6 height 6
checkbox input "false"
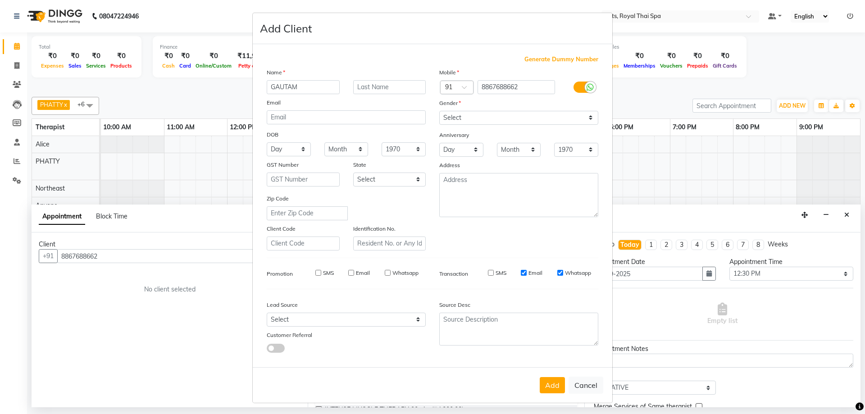
click at [521, 273] on input "Email" at bounding box center [524, 273] width 6 height 6
checkbox input "false"
click at [557, 272] on input "Whatsapp" at bounding box center [560, 273] width 6 height 6
checkbox input "false"
click at [550, 379] on button "Add" at bounding box center [552, 385] width 25 height 16
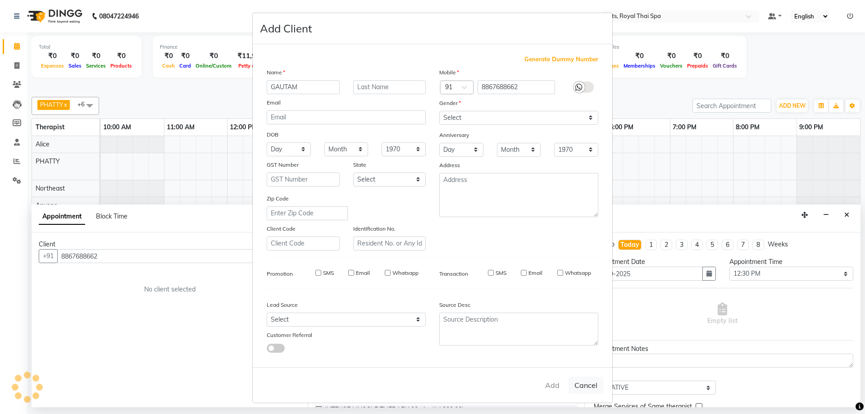
select select
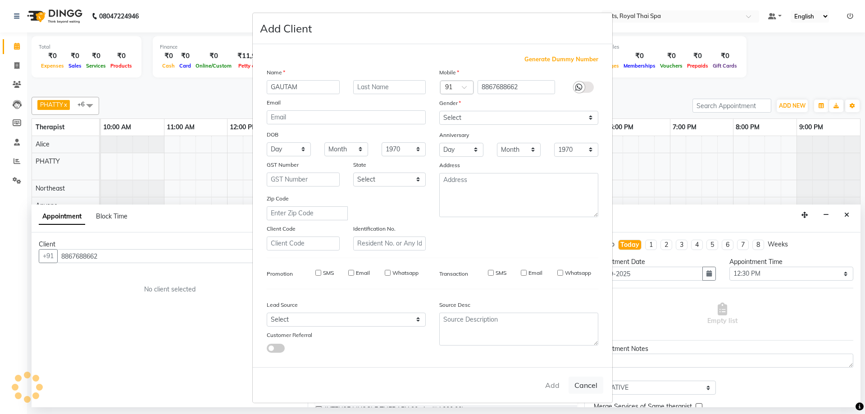
select select
checkbox input "false"
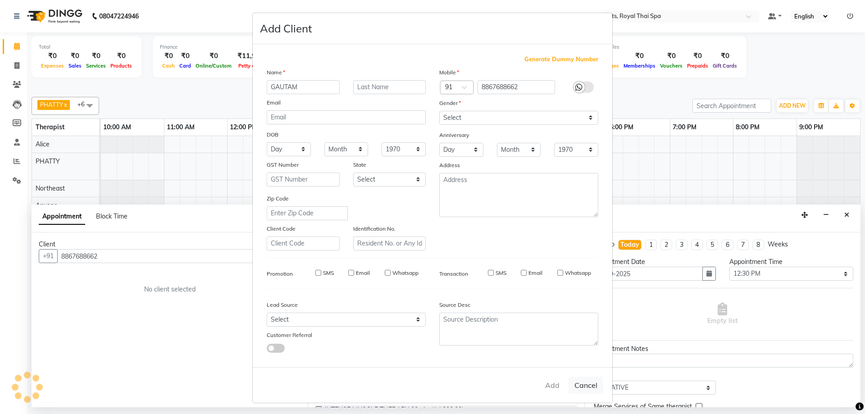
checkbox input "false"
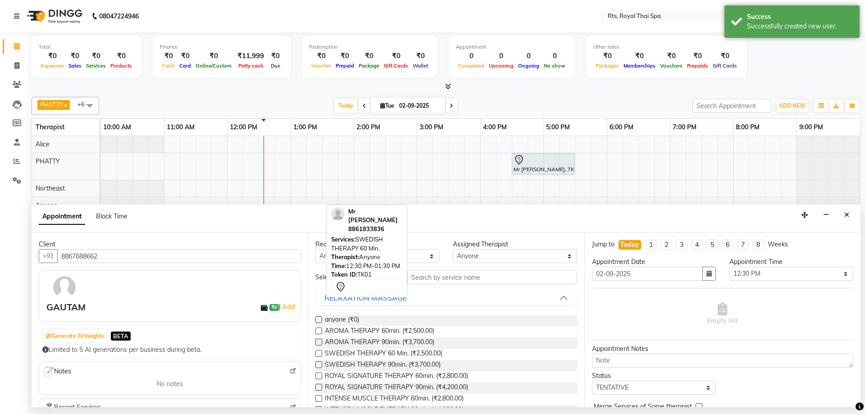
drag, startPoint x: 421, startPoint y: 353, endPoint x: 516, endPoint y: 350, distance: 94.7
click at [422, 353] on span "SWEDISH THERAPY 60 Min. (₹2,500.00)" at bounding box center [384, 354] width 118 height 11
checkbox input "false"
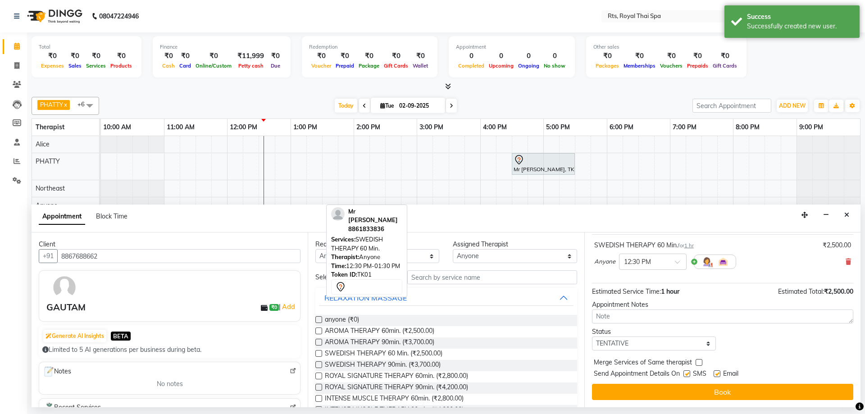
click at [688, 374] on label at bounding box center [686, 373] width 7 height 7
click at [688, 374] on input "checkbox" at bounding box center [686, 375] width 6 height 6
checkbox input "false"
click at [691, 388] on button "Book" at bounding box center [722, 392] width 261 height 16
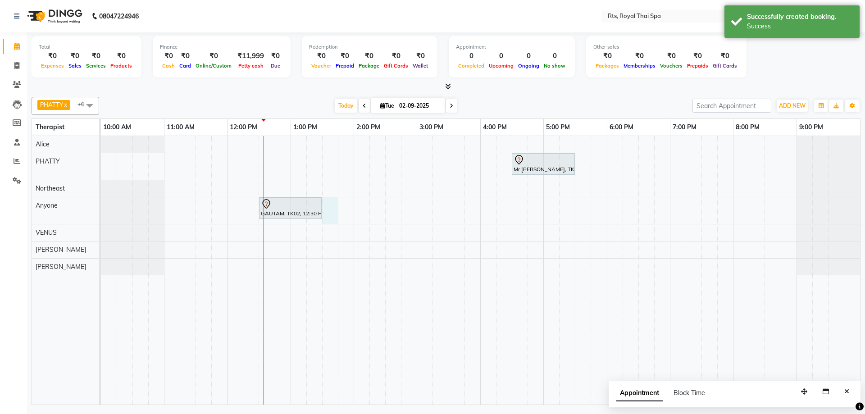
click at [327, 211] on div "Mr [PERSON_NAME], TK01, 04:30 PM-05:30 PM, SWEDISH THERAPY 60 Min. GAUTAM, TK02…" at bounding box center [480, 270] width 759 height 268
select select "39979"
select select "810"
select select "tentative"
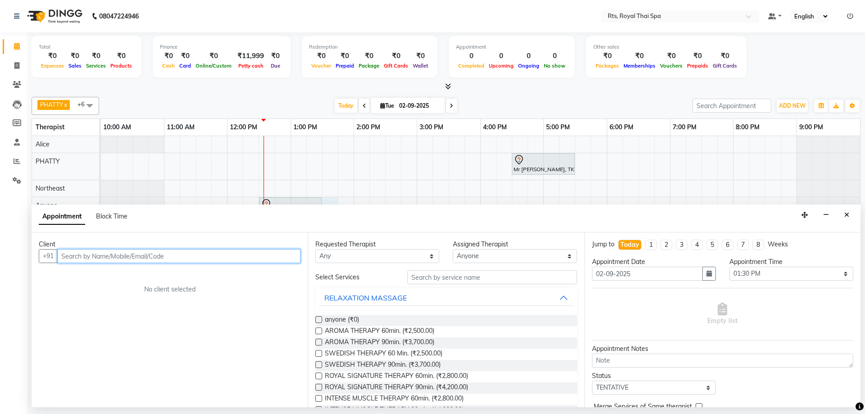
drag, startPoint x: 225, startPoint y: 258, endPoint x: 218, endPoint y: 255, distance: 7.9
click at [218, 255] on input "text" at bounding box center [178, 256] width 243 height 14
type input "9845759734"
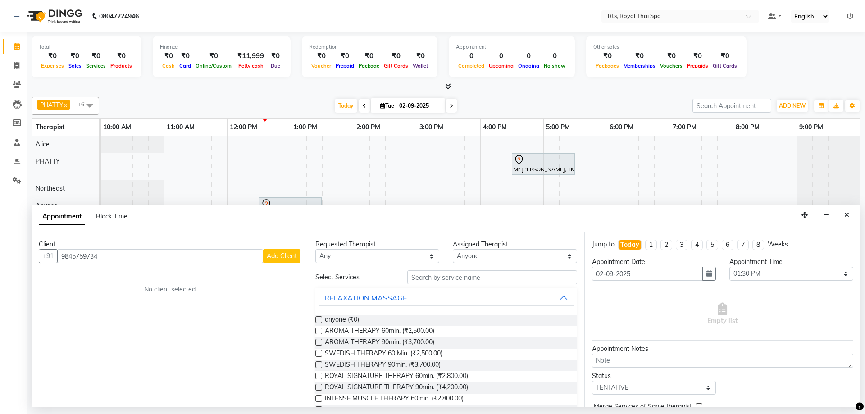
click at [286, 256] on span "Add Client" at bounding box center [282, 256] width 30 height 8
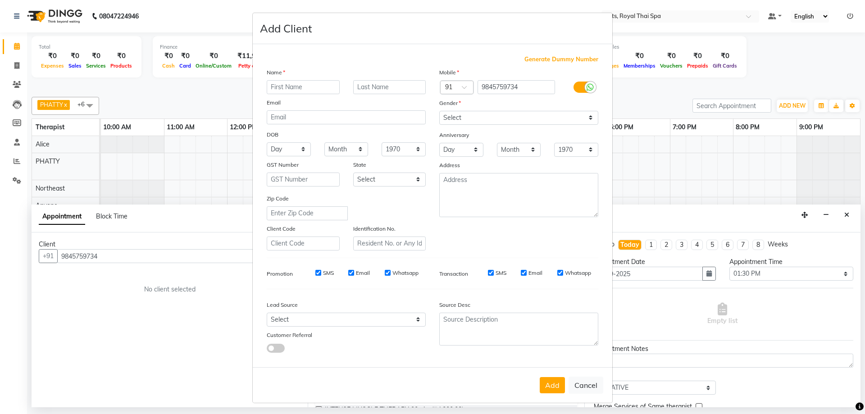
type input "n"
type input "NAVEEN"
click at [484, 116] on select "Select [DEMOGRAPHIC_DATA] [DEMOGRAPHIC_DATA] Other Prefer Not To Say" at bounding box center [518, 118] width 159 height 14
select select "[DEMOGRAPHIC_DATA]"
click at [439, 111] on select "Select [DEMOGRAPHIC_DATA] [DEMOGRAPHIC_DATA] Other Prefer Not To Say" at bounding box center [518, 118] width 159 height 14
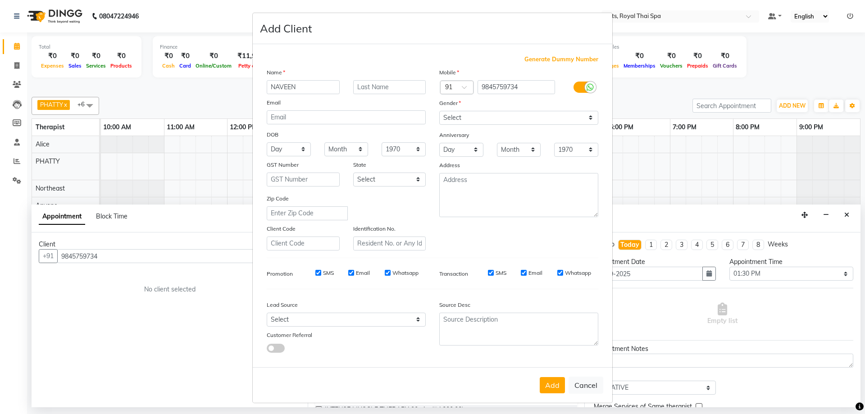
click at [385, 272] on input "Whatsapp" at bounding box center [388, 273] width 6 height 6
checkbox input "false"
click at [349, 271] on input "Email" at bounding box center [351, 273] width 6 height 6
checkbox input "false"
click at [315, 272] on input "SMS" at bounding box center [318, 273] width 6 height 6
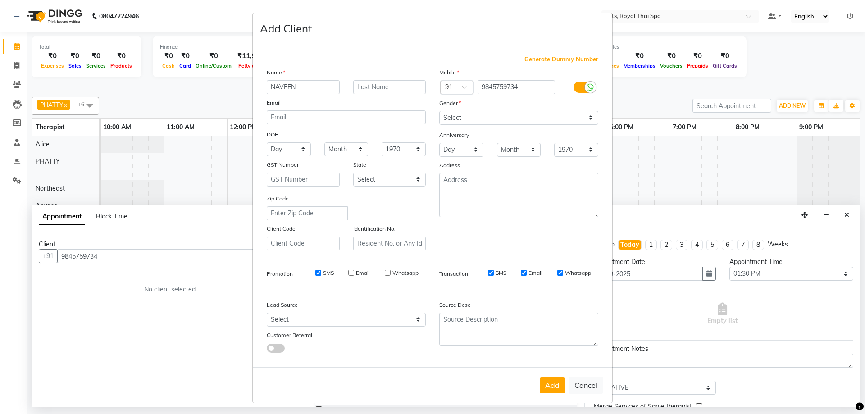
checkbox input "false"
click at [488, 272] on input "SMS" at bounding box center [491, 273] width 6 height 6
checkbox input "false"
drag, startPoint x: 520, startPoint y: 274, endPoint x: 530, endPoint y: 272, distance: 10.2
click at [521, 274] on input "Email" at bounding box center [524, 273] width 6 height 6
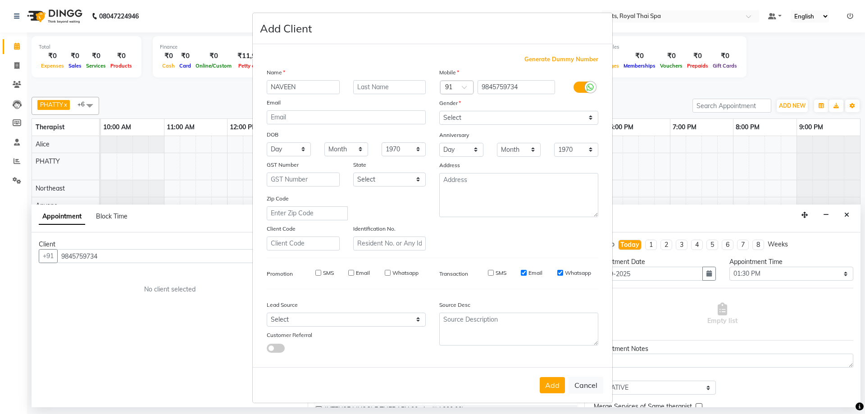
checkbox input "false"
click at [557, 273] on input "Whatsapp" at bounding box center [560, 273] width 6 height 6
checkbox input "false"
click at [547, 385] on button "Add" at bounding box center [552, 385] width 25 height 16
select select
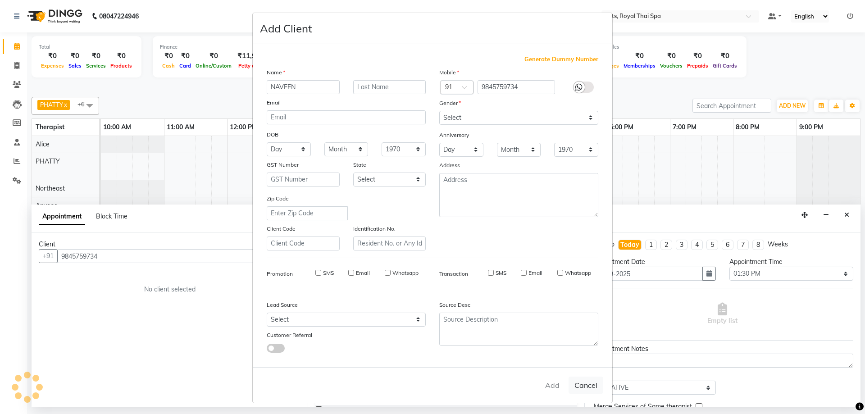
select select
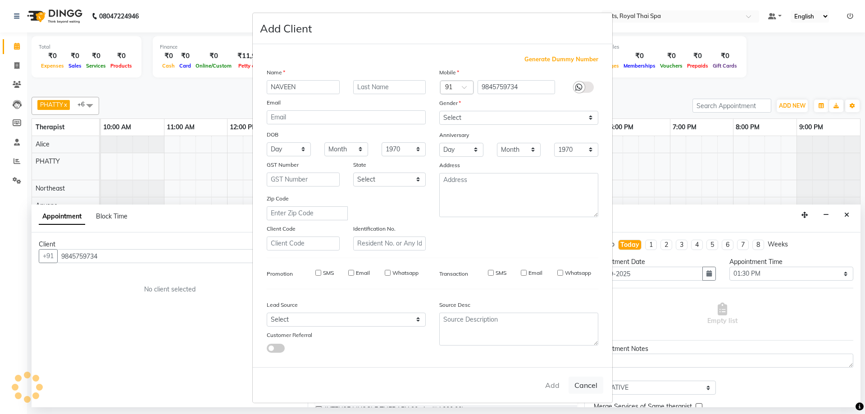
select select
checkbox input "false"
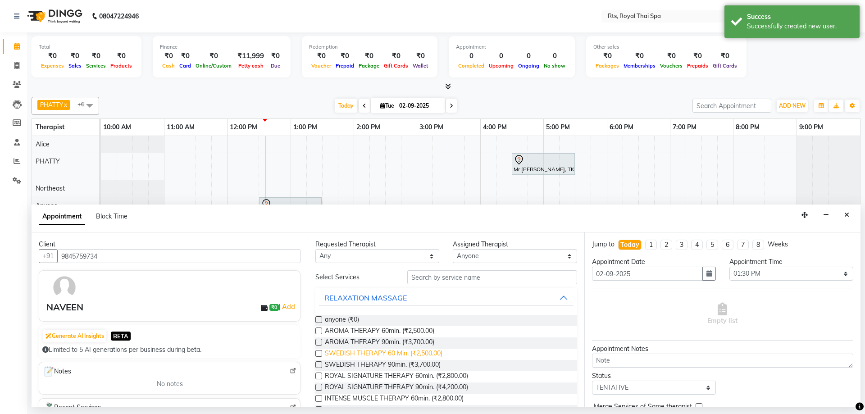
click at [422, 354] on span "SWEDISH THERAPY 60 Min. (₹2,500.00)" at bounding box center [384, 354] width 118 height 11
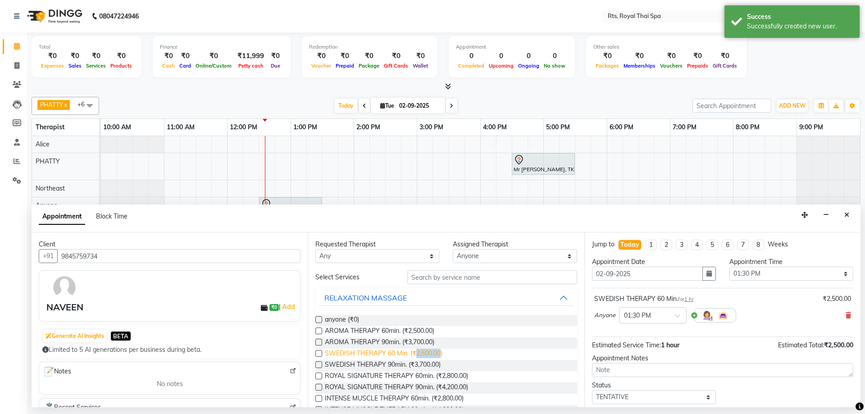
click at [422, 354] on span "SWEDISH THERAPY 60 Min. (₹2,500.00)" at bounding box center [384, 354] width 118 height 11
checkbox input "false"
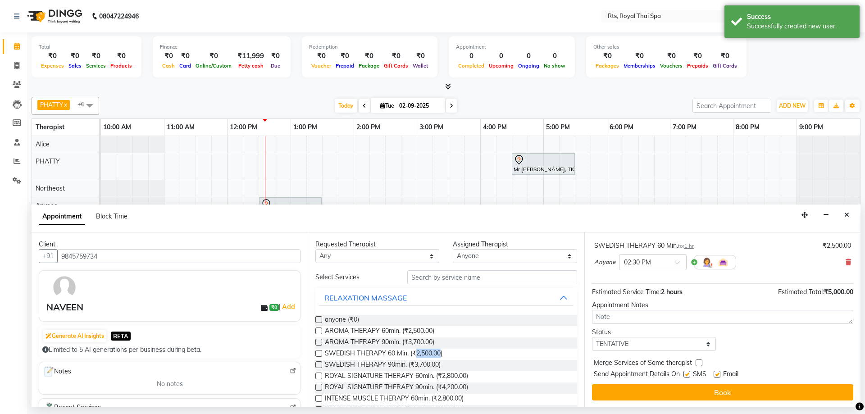
scroll to position [95, 0]
click at [689, 375] on label at bounding box center [686, 373] width 7 height 7
click at [689, 375] on input "checkbox" at bounding box center [686, 375] width 6 height 6
checkbox input "false"
click at [694, 389] on button "Book" at bounding box center [722, 392] width 261 height 16
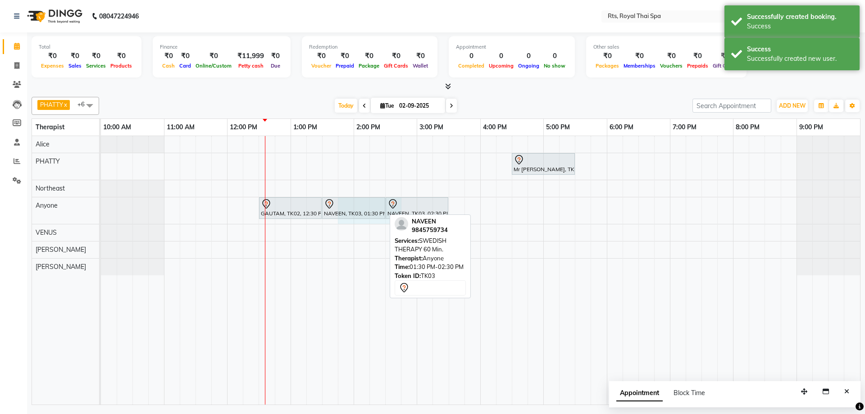
drag, startPoint x: 397, startPoint y: 219, endPoint x: 350, endPoint y: 218, distance: 46.4
click at [101, 218] on div "GAUTAM, TK02, 12:30 PM-01:30 PM, SWEDISH THERAPY 60 Min. NAVEEN, TK03, 01:30 PM…" at bounding box center [101, 210] width 0 height 27
select select "39979"
select select "825"
select select "tentative"
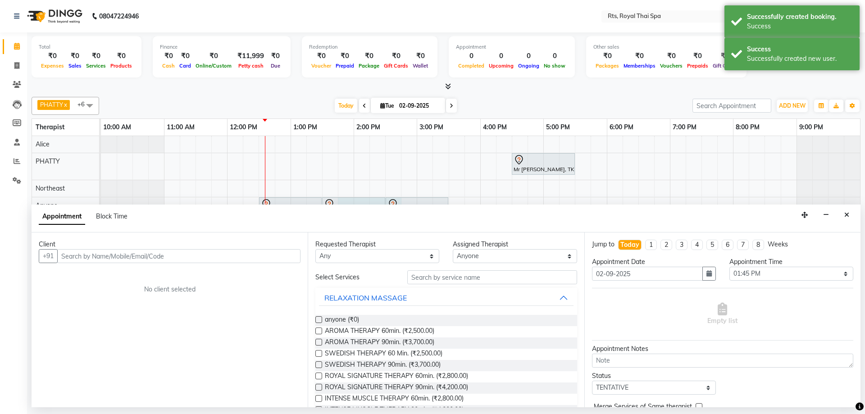
click at [844, 214] on button "Close" at bounding box center [846, 215] width 13 height 14
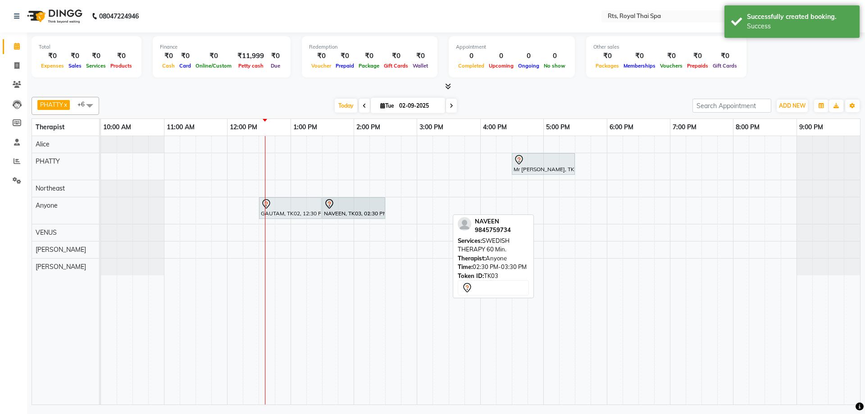
drag, startPoint x: 417, startPoint y: 209, endPoint x: 358, endPoint y: 210, distance: 59.0
click at [101, 210] on div "GAUTAM, TK02, 12:30 PM-01:30 PM, SWEDISH THERAPY 60 Min. NAVEEN, TK03, 01:30 PM…" at bounding box center [101, 210] width 0 height 27
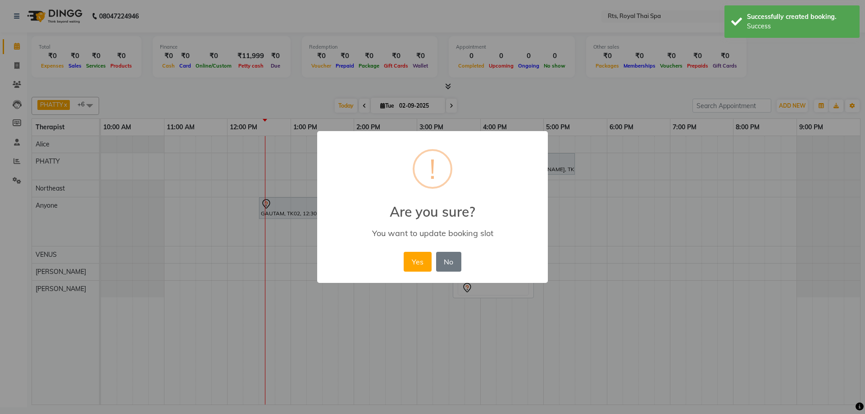
drag, startPoint x: 421, startPoint y: 268, endPoint x: 396, endPoint y: 247, distance: 32.6
click at [403, 258] on div "Yes No No" at bounding box center [432, 262] width 62 height 24
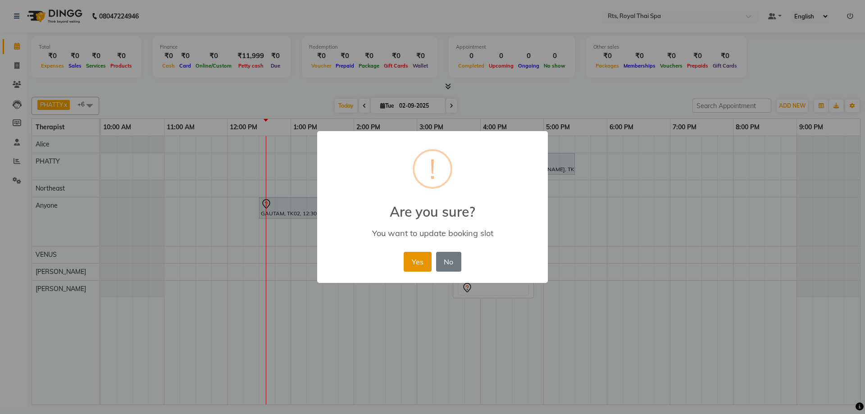
click at [413, 263] on button "Yes" at bounding box center [417, 262] width 27 height 20
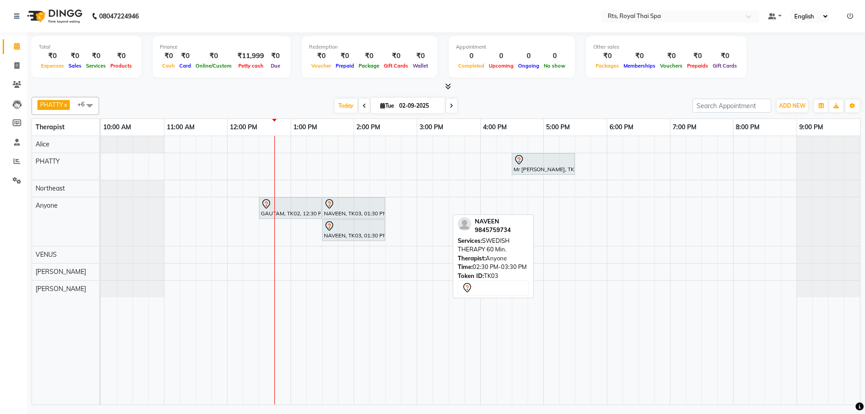
click at [296, 228] on div "Mr [PERSON_NAME], TK01, 04:30 PM-05:30 PM, SWEDISH THERAPY 60 Min. GAUTAM, TK02…" at bounding box center [480, 270] width 759 height 268
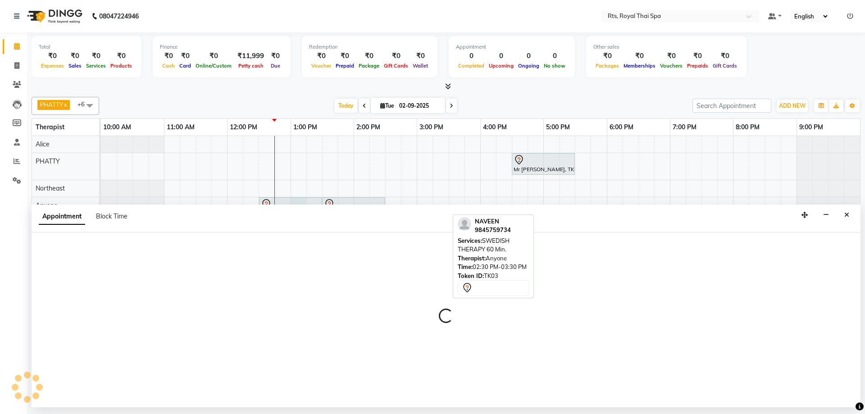
select select "39979"
select select "780"
select select "tentative"
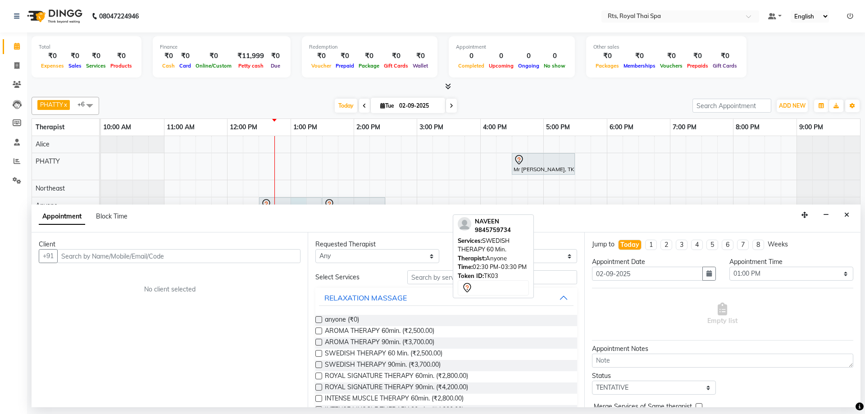
click at [227, 254] on input "text" at bounding box center [178, 256] width 243 height 14
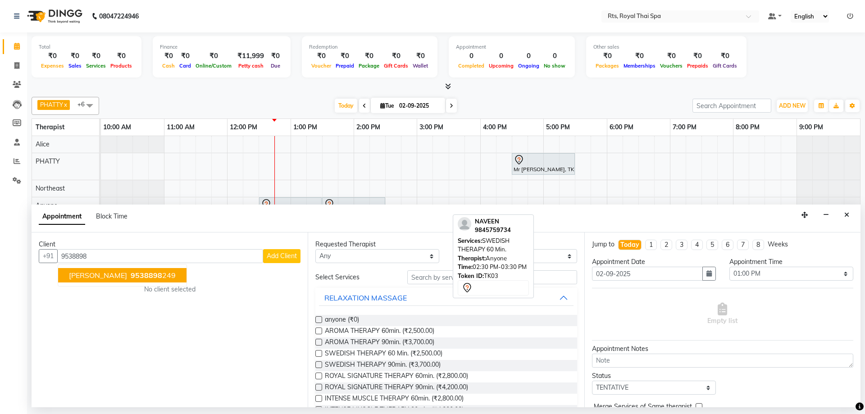
click at [152, 275] on ngb-highlight "9538898 249" at bounding box center [152, 275] width 47 height 9
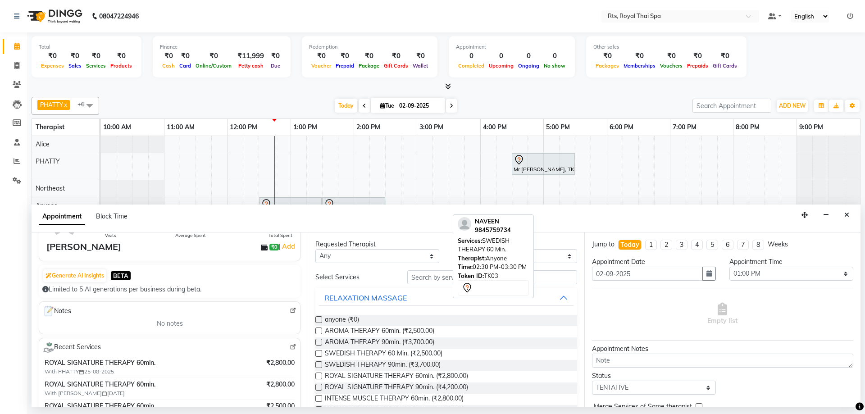
scroll to position [135, 0]
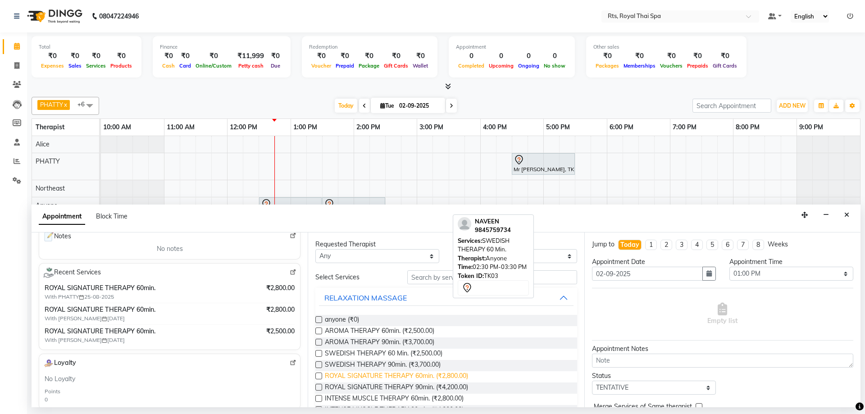
type input "9538898249"
click at [441, 376] on span "ROYAL SIGNATURE THERAPY 60min. (₹2,800.00)" at bounding box center [396, 376] width 143 height 11
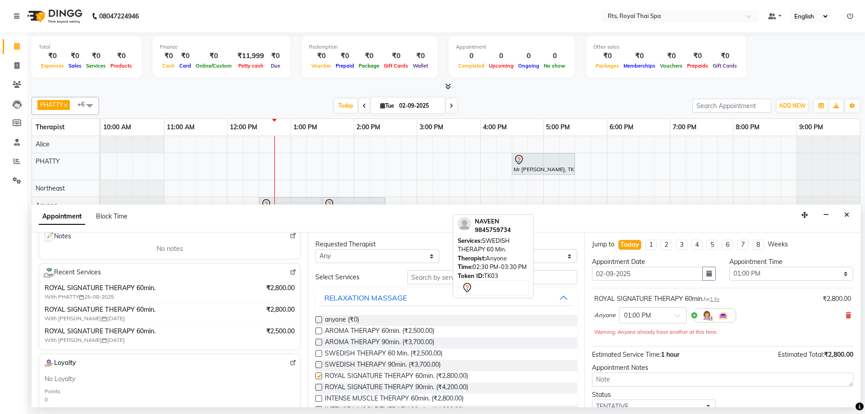
checkbox input "false"
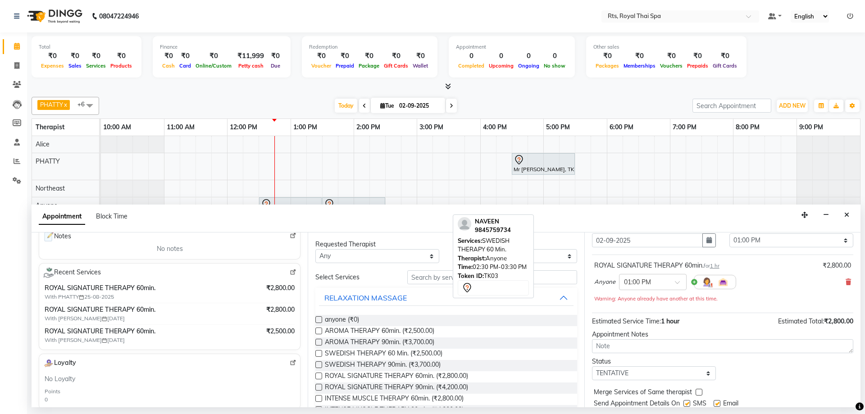
scroll to position [63, 0]
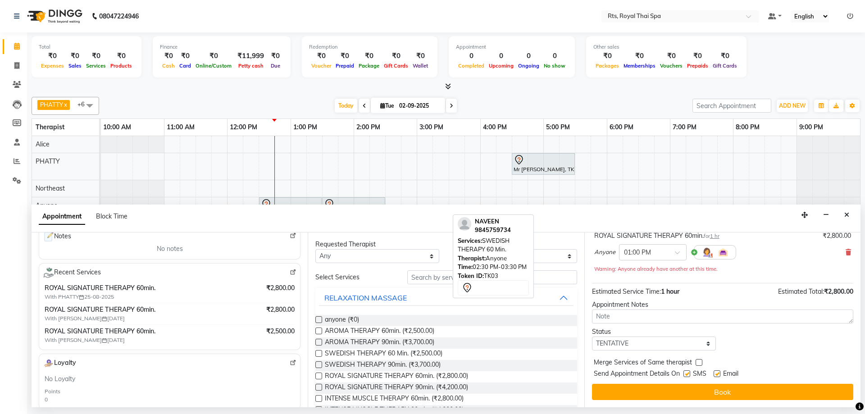
click at [686, 374] on label at bounding box center [686, 373] width 7 height 7
click at [686, 374] on input "checkbox" at bounding box center [686, 375] width 6 height 6
checkbox input "false"
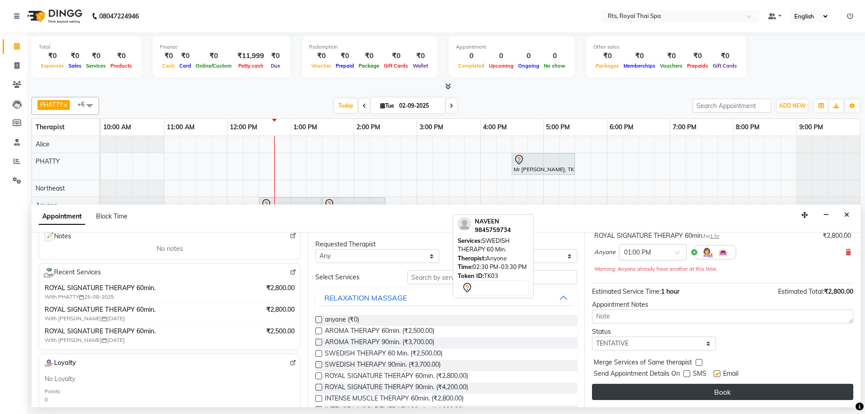
click at [688, 384] on button "Book" at bounding box center [722, 392] width 261 height 16
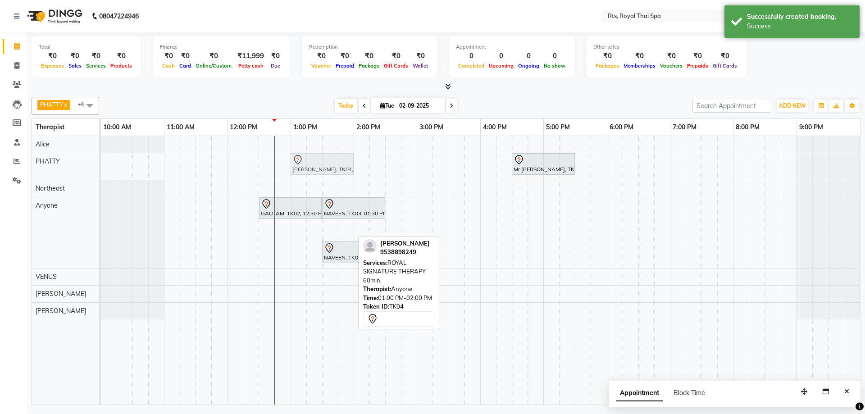
drag, startPoint x: 310, startPoint y: 233, endPoint x: 308, endPoint y: 166, distance: 67.2
click at [308, 166] on tbody "Mr [PERSON_NAME], TK01, 04:30 PM-05:30 PM, SWEDISH THERAPY 60 Min. [PERSON_NAME…" at bounding box center [480, 227] width 759 height 183
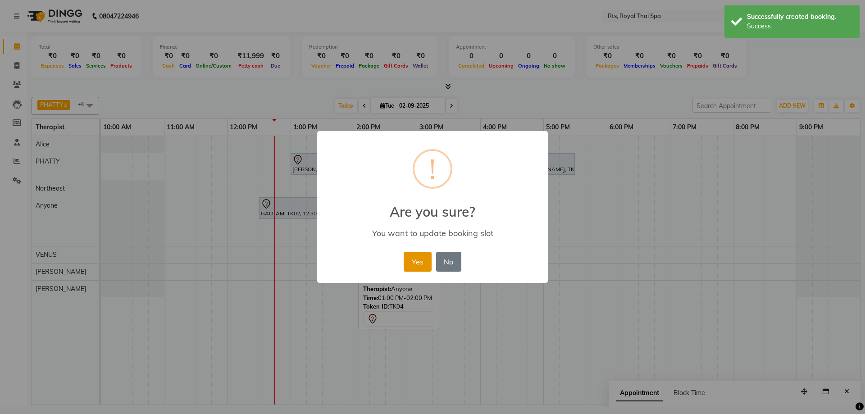
click at [418, 265] on button "Yes" at bounding box center [417, 262] width 27 height 20
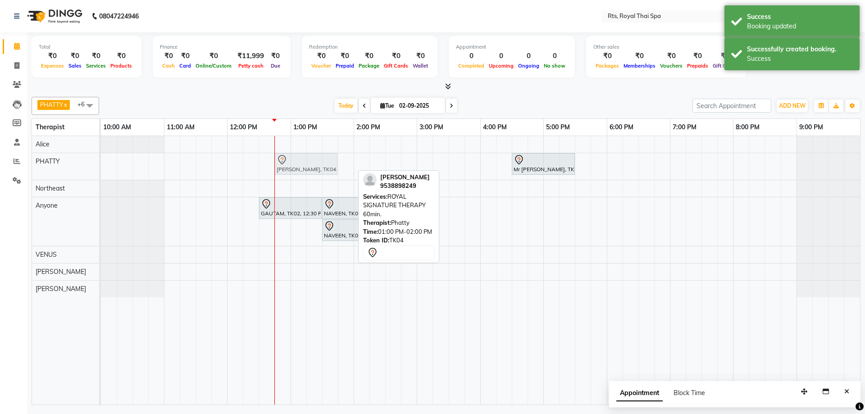
drag, startPoint x: 318, startPoint y: 166, endPoint x: 309, endPoint y: 166, distance: 9.0
click at [101, 166] on div "[PERSON_NAME], TK04, 01:00 PM-02:00 PM, ROYAL SIGNATURE THERAPY 60min. Mr [PERS…" at bounding box center [101, 166] width 0 height 27
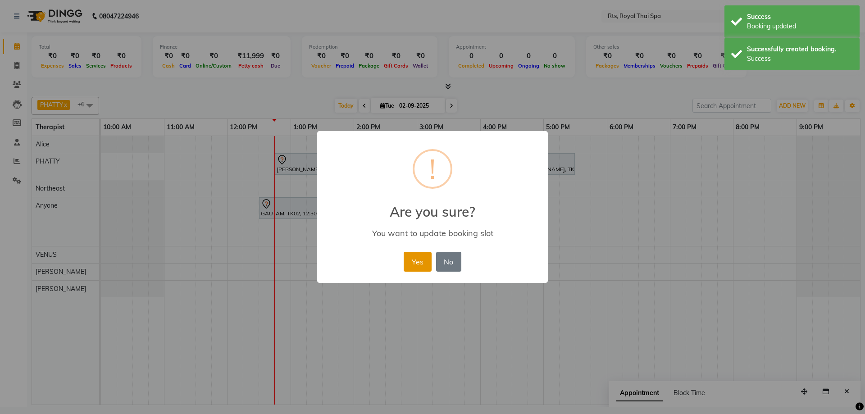
click at [422, 265] on button "Yes" at bounding box center [417, 262] width 27 height 20
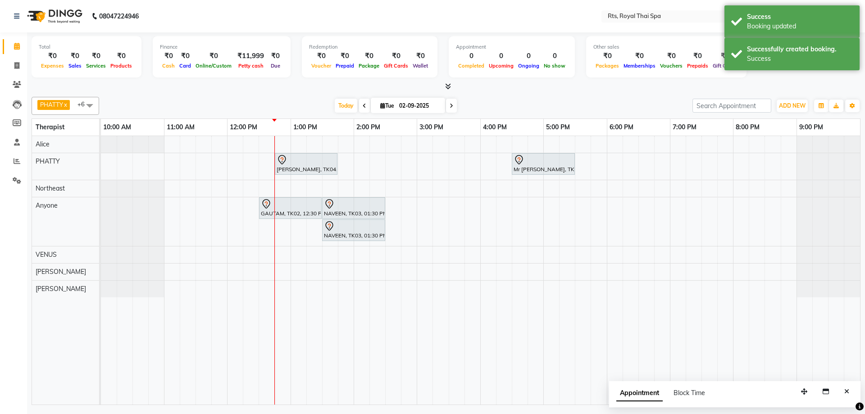
click at [305, 174] on link "[PERSON_NAME], TK04, 12:45 PM-01:45 PM, ROYAL SIGNATURE THERAPY 60min." at bounding box center [306, 164] width 63 height 22
click at [306, 164] on div at bounding box center [306, 159] width 59 height 11
select select "7"
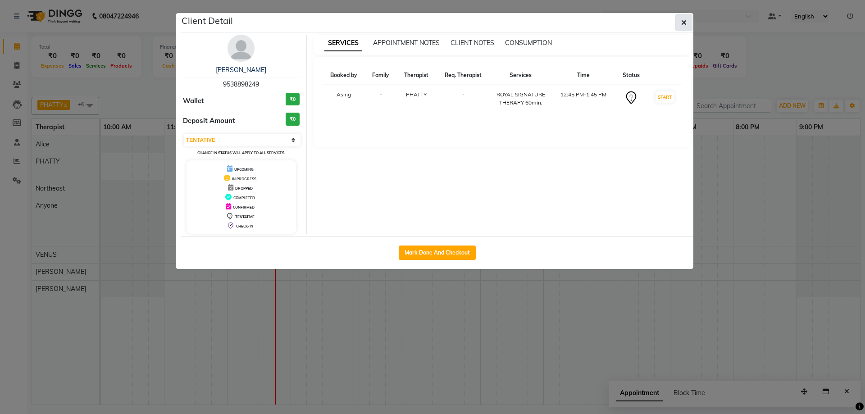
click at [683, 22] on icon "button" at bounding box center [683, 22] width 5 height 7
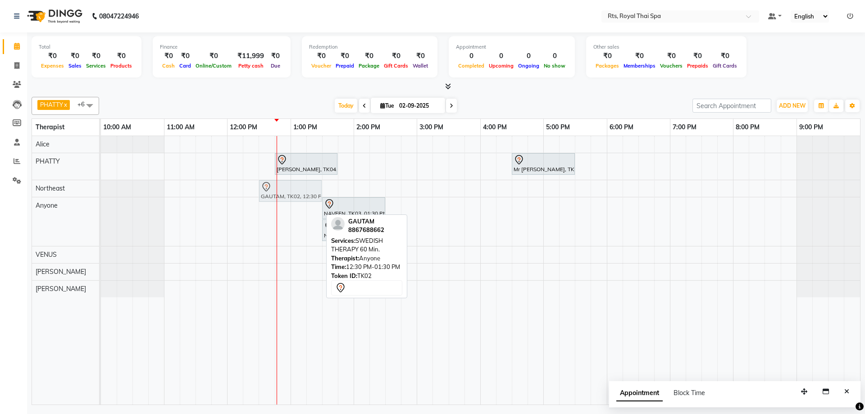
drag, startPoint x: 270, startPoint y: 210, endPoint x: 276, endPoint y: 183, distance: 27.8
click at [276, 183] on div "[PERSON_NAME], TK04, 12:45 PM-01:45 PM, ROYAL SIGNATURE THERAPY 60min. Mr [PERS…" at bounding box center [480, 270] width 759 height 268
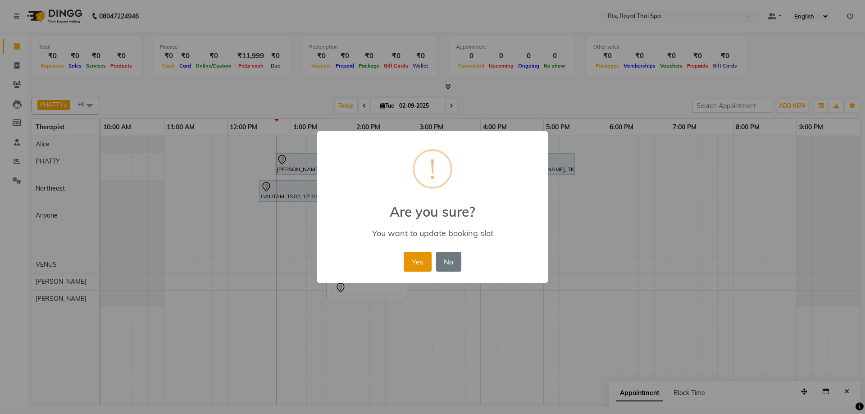
click at [417, 269] on button "Yes" at bounding box center [417, 262] width 27 height 20
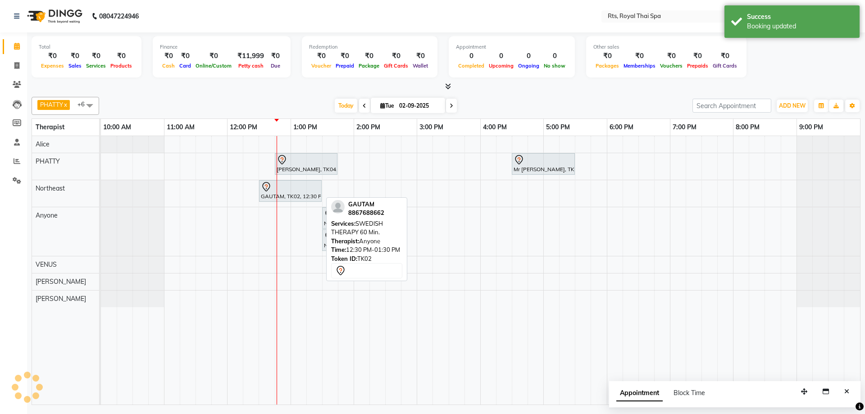
click at [298, 193] on div "GAUTAM, TK02, 12:30 PM-01:30 PM, SWEDISH THERAPY 60 Min." at bounding box center [290, 191] width 61 height 19
click at [297, 193] on div "GAUTAM, TK02, 12:30 PM-01:30 PM, SWEDISH THERAPY 60 Min." at bounding box center [290, 191] width 61 height 19
select select "7"
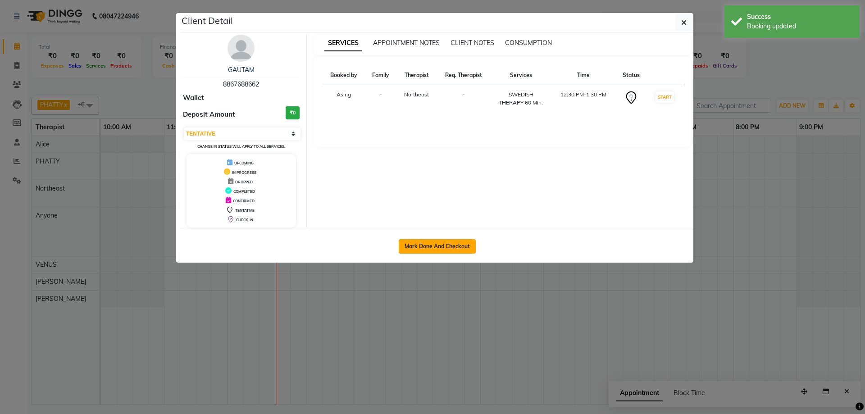
click at [424, 246] on button "Mark Done And Checkout" at bounding box center [437, 246] width 77 height 14
select select "service"
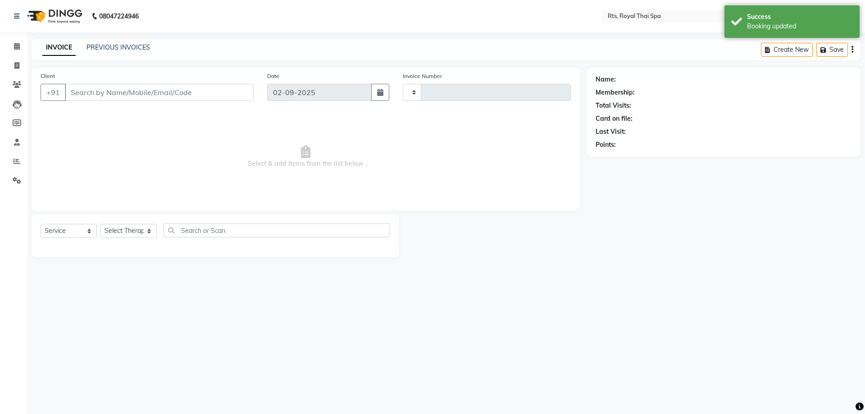
type input "3000"
select select "5288"
type input "8867688662"
select select "39977"
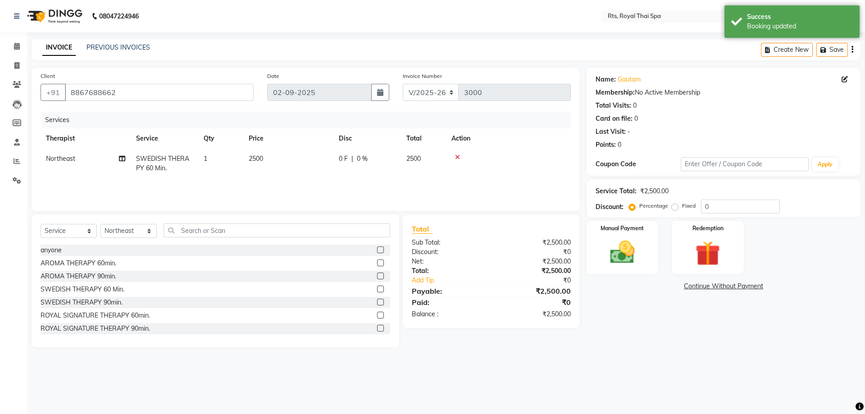
click at [682, 207] on label "Fixed" at bounding box center [689, 206] width 14 height 8
click at [676, 207] on input "Fixed" at bounding box center [676, 206] width 6 height 6
radio input "true"
drag, startPoint x: 727, startPoint y: 204, endPoint x: 631, endPoint y: 204, distance: 96.8
click at [631, 204] on div "Percentage Fixed 0" at bounding box center [705, 207] width 149 height 14
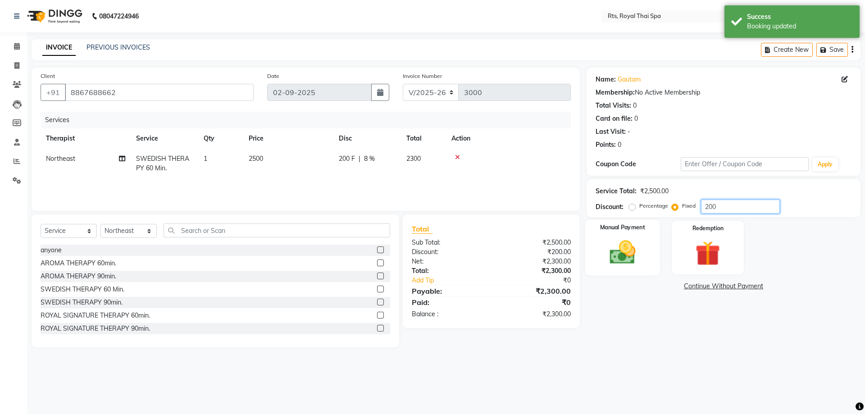
type input "200"
click at [625, 252] on img at bounding box center [622, 252] width 42 height 30
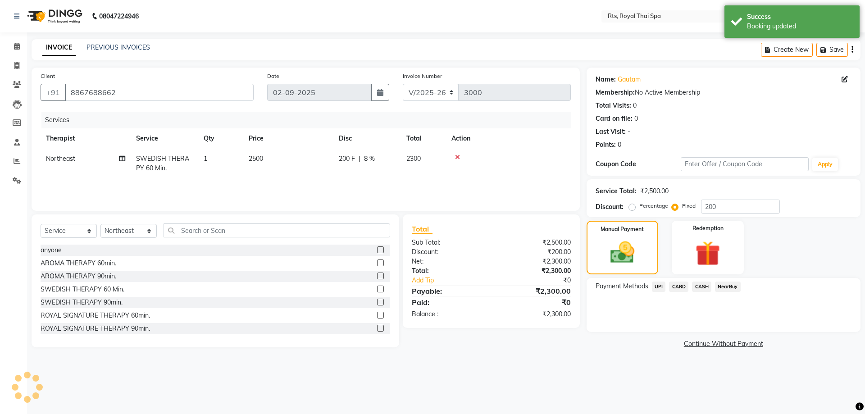
click at [699, 286] on span "CASH" at bounding box center [701, 287] width 19 height 10
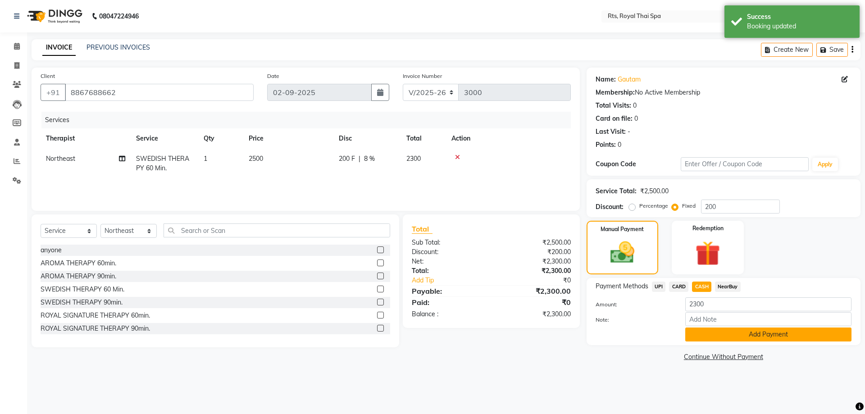
click at [704, 328] on button "Add Payment" at bounding box center [768, 334] width 166 height 14
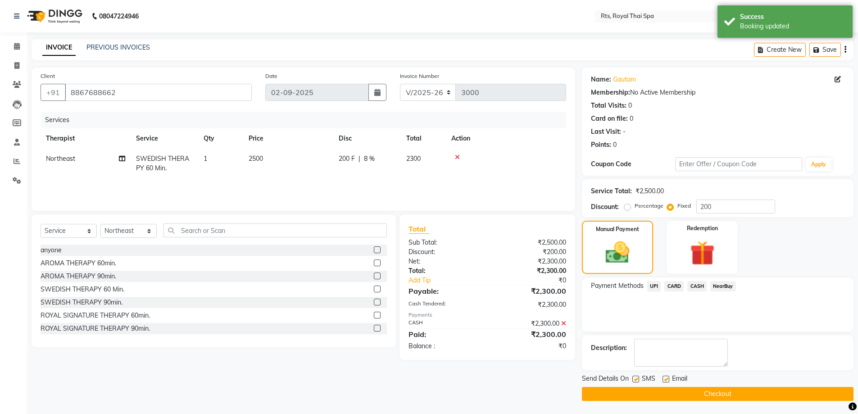
click at [636, 377] on label at bounding box center [635, 379] width 7 height 7
click at [636, 377] on input "checkbox" at bounding box center [635, 380] width 6 height 6
checkbox input "false"
click at [641, 390] on button "Checkout" at bounding box center [718, 394] width 272 height 14
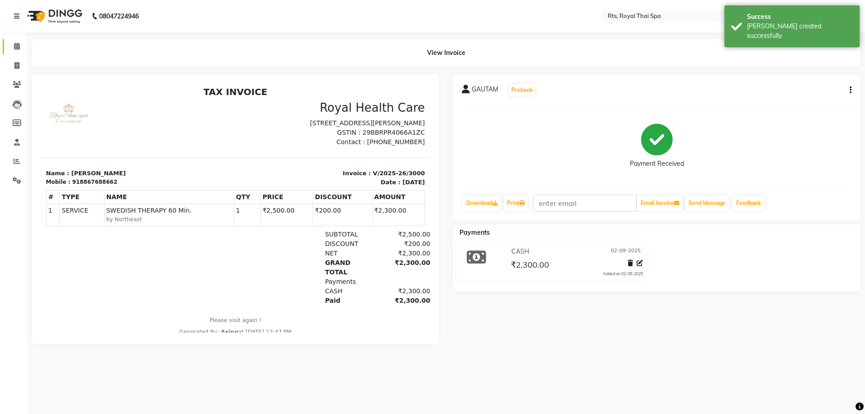
click at [13, 42] on span at bounding box center [17, 46] width 16 height 10
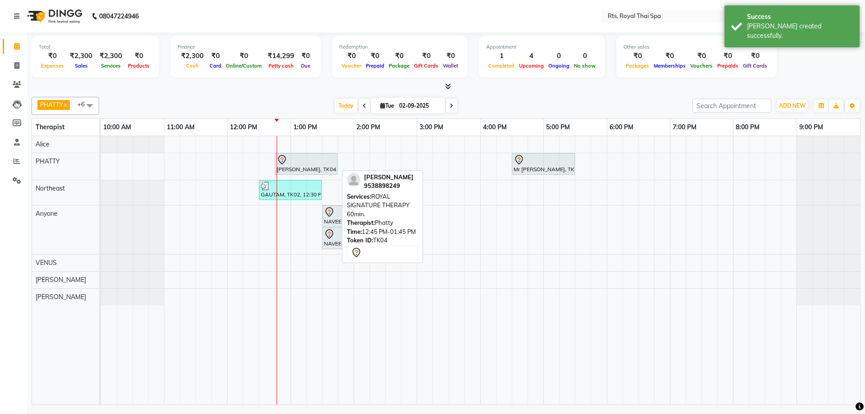
click at [294, 165] on div "[PERSON_NAME], TK04, 12:45 PM-01:45 PM, ROYAL SIGNATURE THERAPY 60min." at bounding box center [306, 163] width 61 height 19
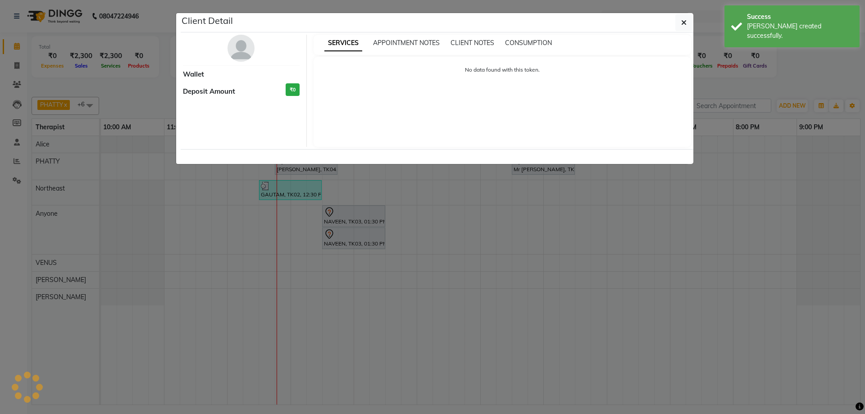
select select "7"
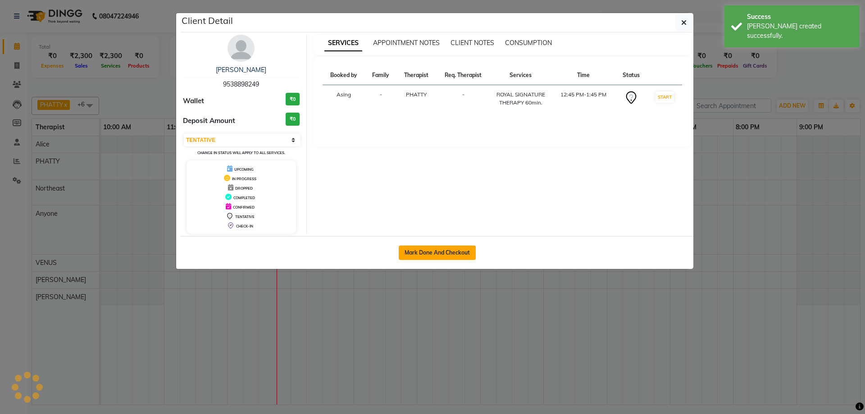
click at [428, 252] on button "Mark Done And Checkout" at bounding box center [437, 252] width 77 height 14
select select "service"
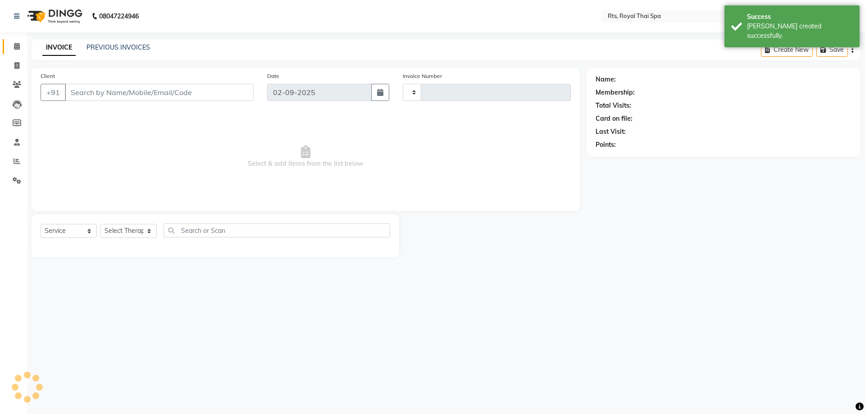
type input "3001"
select select "5288"
type input "9538898249"
select select "34835"
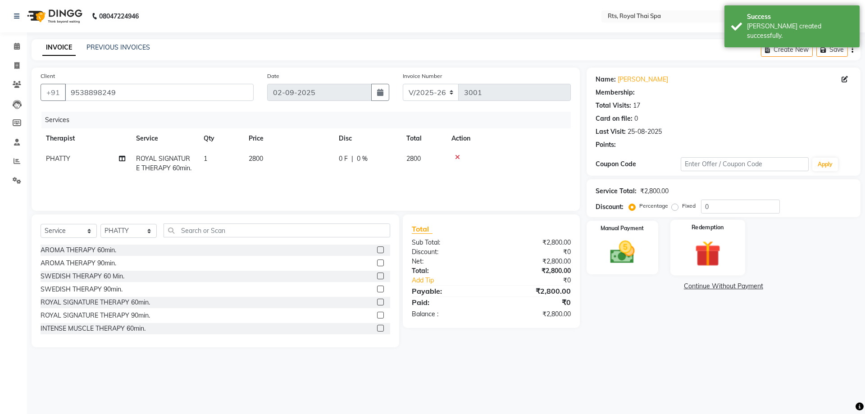
click at [690, 256] on img at bounding box center [707, 253] width 42 height 32
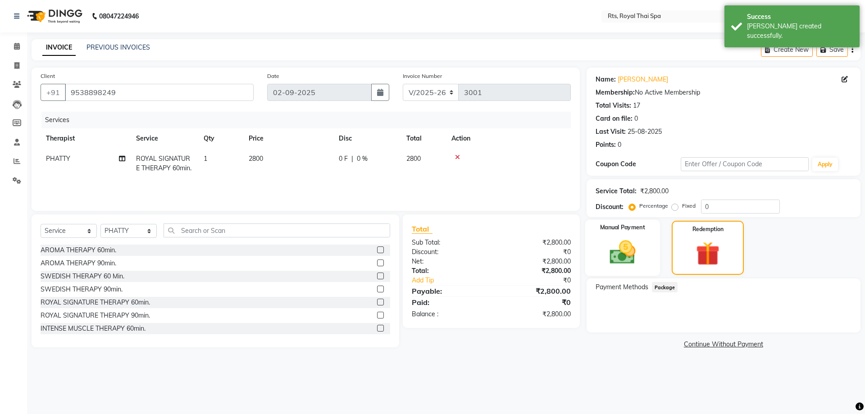
click at [647, 257] on div "Manual Payment" at bounding box center [622, 248] width 75 height 56
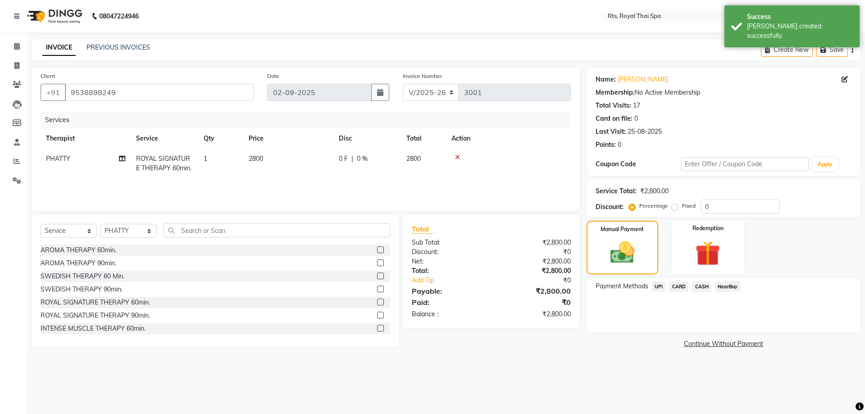
click at [701, 287] on span "CASH" at bounding box center [701, 287] width 19 height 10
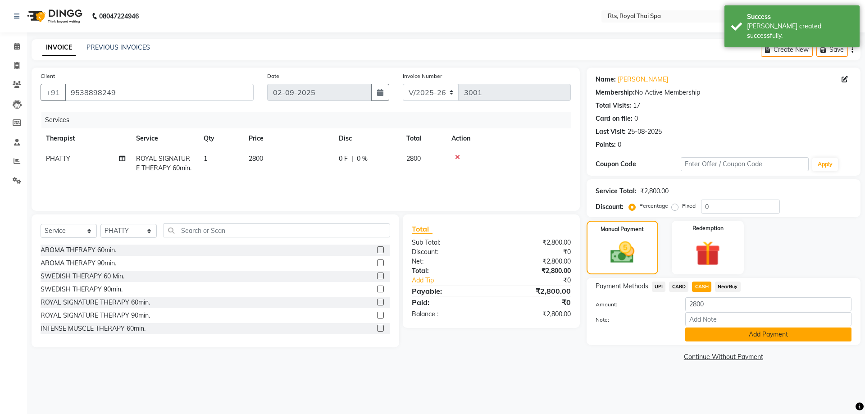
click at [710, 339] on button "Add Payment" at bounding box center [768, 334] width 166 height 14
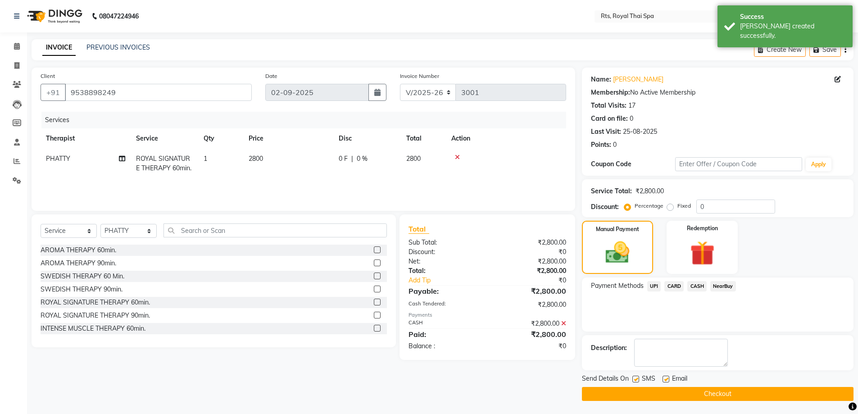
click at [635, 379] on label at bounding box center [635, 379] width 7 height 7
click at [635, 379] on input "checkbox" at bounding box center [635, 380] width 6 height 6
checkbox input "false"
click at [633, 393] on button "Checkout" at bounding box center [718, 394] width 272 height 14
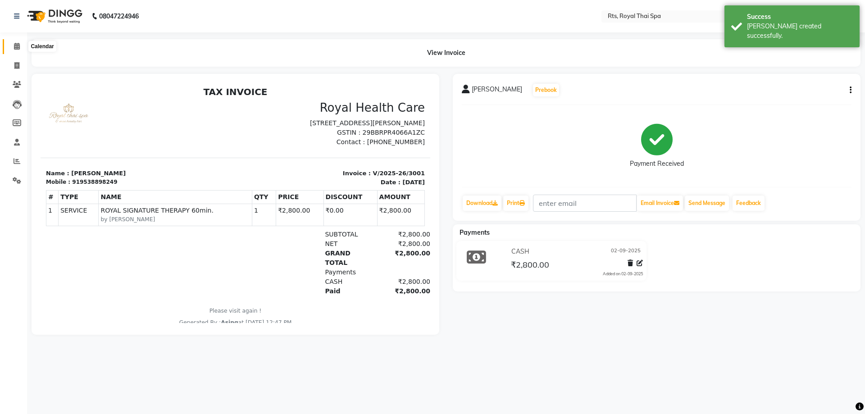
drag, startPoint x: 15, startPoint y: 49, endPoint x: 20, endPoint y: 54, distance: 7.0
click at [15, 49] on icon at bounding box center [17, 46] width 6 height 7
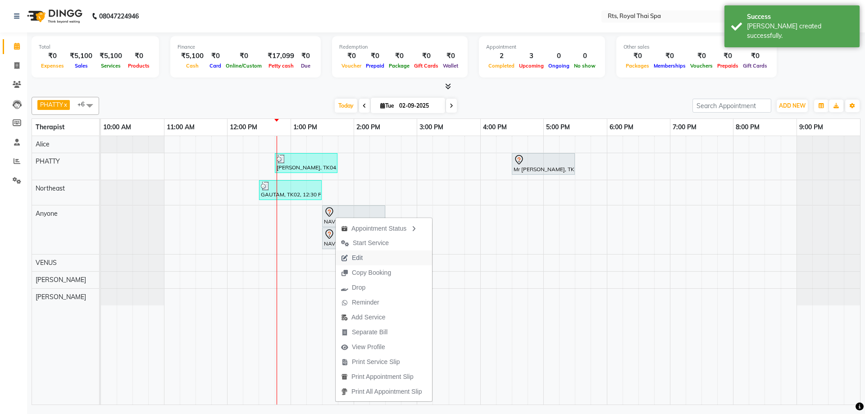
click at [353, 258] on span "Edit" at bounding box center [357, 257] width 11 height 9
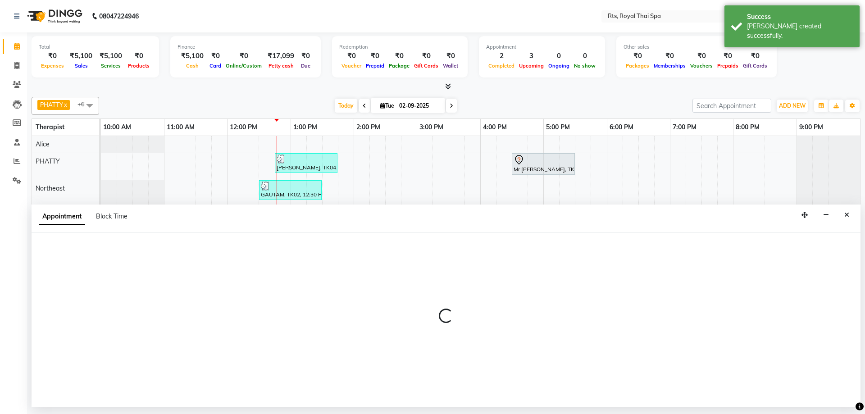
select select "tentative"
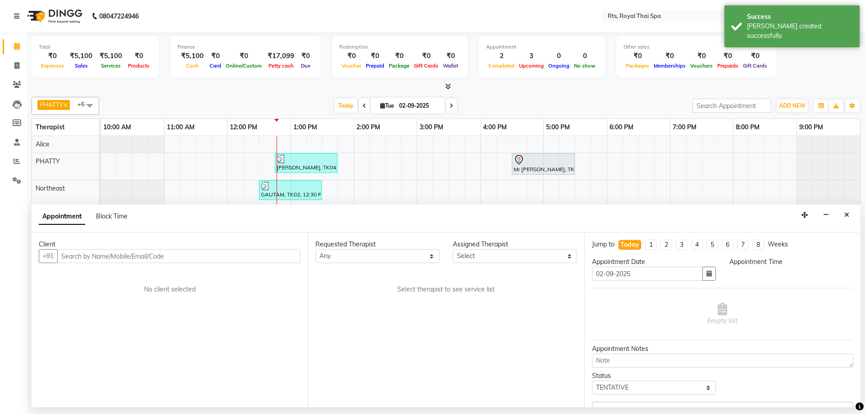
select select "39979"
select select "810"
select select "2391"
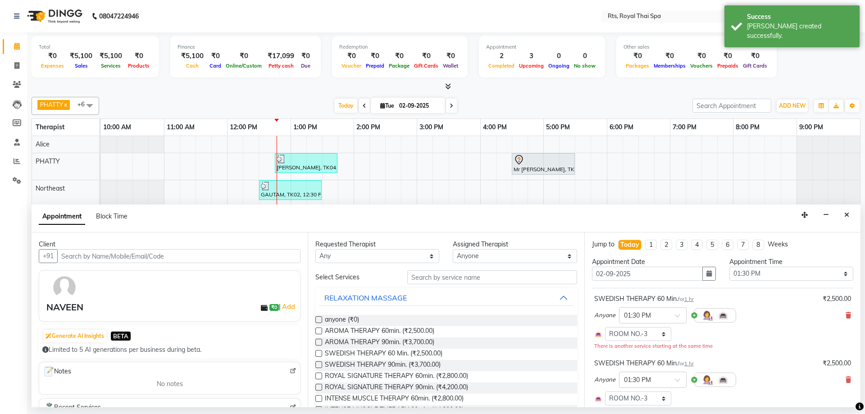
click at [845, 314] on icon at bounding box center [847, 315] width 5 height 6
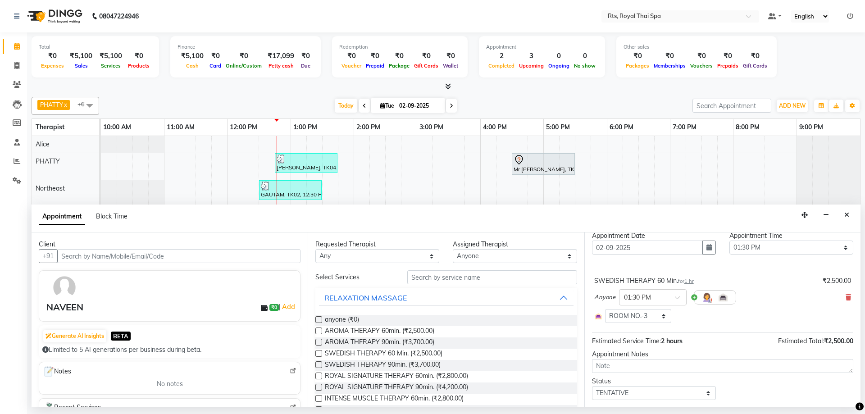
scroll to position [50, 0]
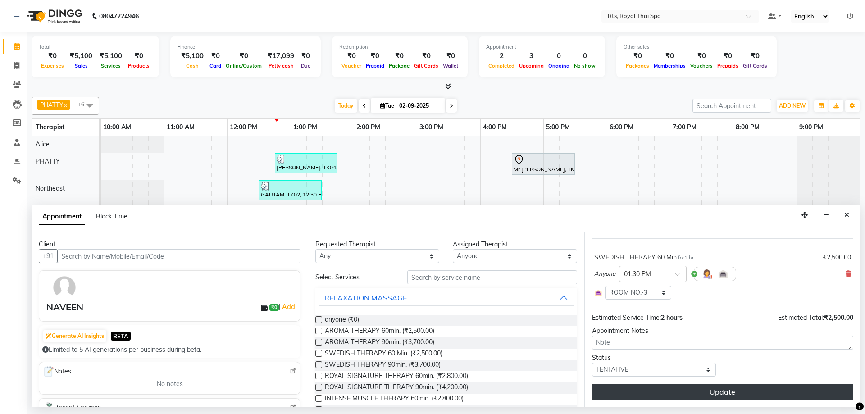
click at [706, 392] on button "Update" at bounding box center [722, 392] width 261 height 16
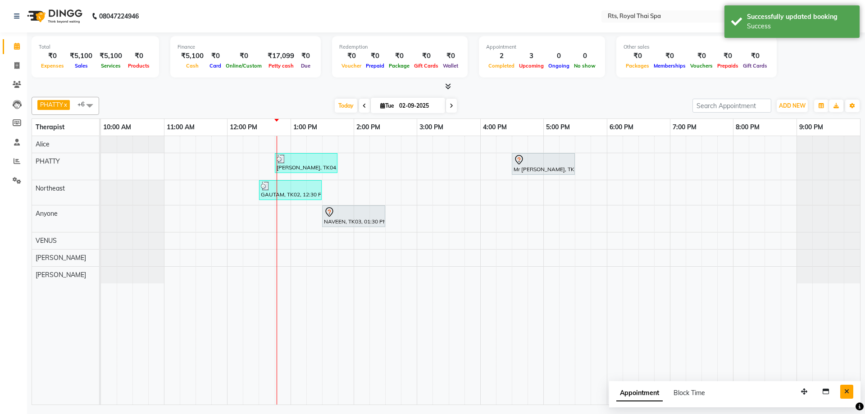
click at [850, 394] on button "Close" at bounding box center [846, 392] width 13 height 14
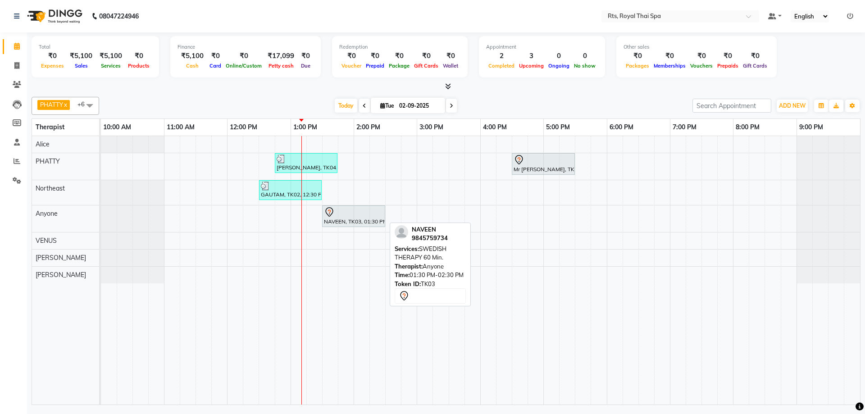
click at [357, 219] on div "NAVEEN, TK03, 01:30 PM-02:30 PM, SWEDISH THERAPY 60 Min." at bounding box center [353, 216] width 61 height 19
select select "7"
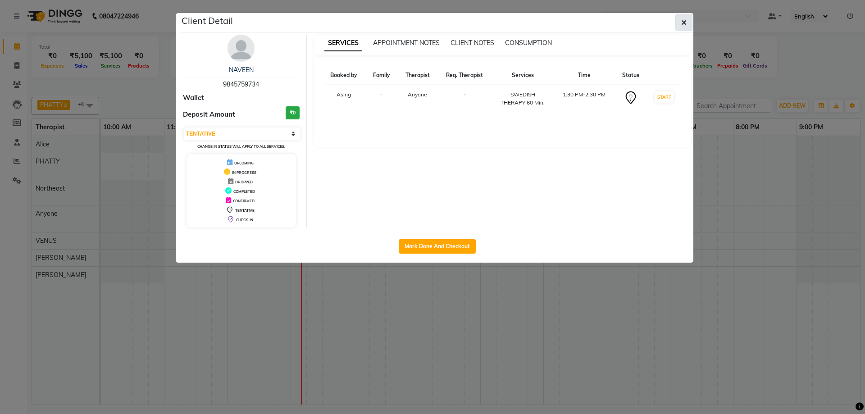
click at [680, 23] on button "button" at bounding box center [683, 22] width 17 height 17
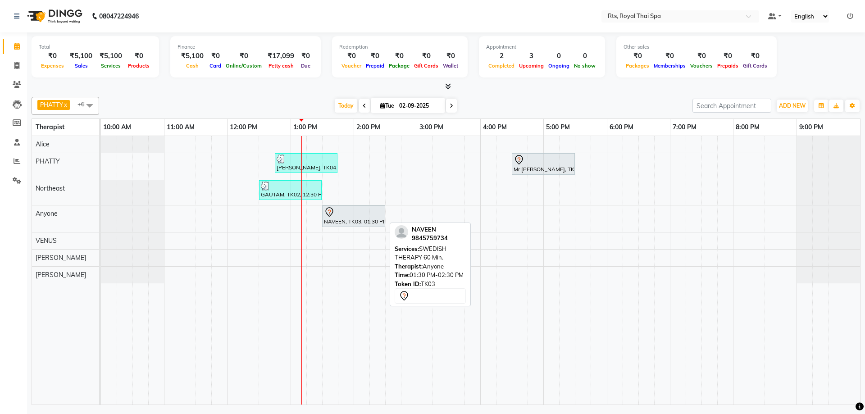
click at [340, 221] on div "NAVEEN, TK03, 01:30 PM-02:30 PM, SWEDISH THERAPY 60 Min." at bounding box center [353, 216] width 61 height 19
select select "7"
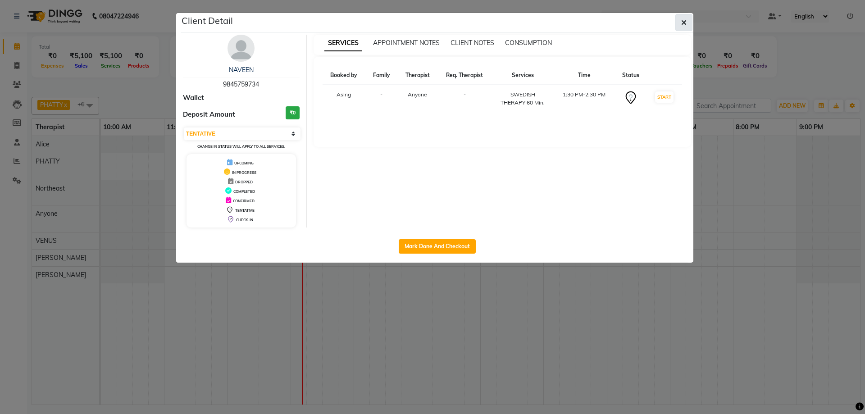
click at [685, 18] on button "button" at bounding box center [683, 22] width 17 height 17
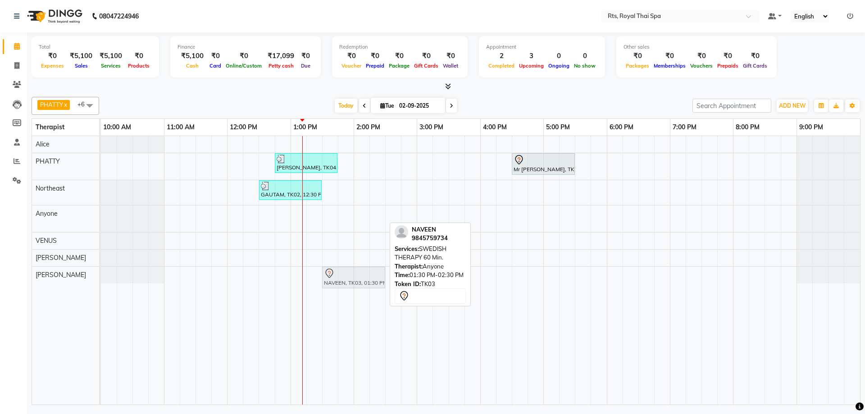
drag, startPoint x: 341, startPoint y: 218, endPoint x: 336, endPoint y: 272, distance: 54.7
click at [336, 272] on tbody "[PERSON_NAME], TK04, 12:45 PM-01:45 PM, ROYAL SIGNATURE THERAPY 60min. Mr [PERS…" at bounding box center [480, 209] width 759 height 147
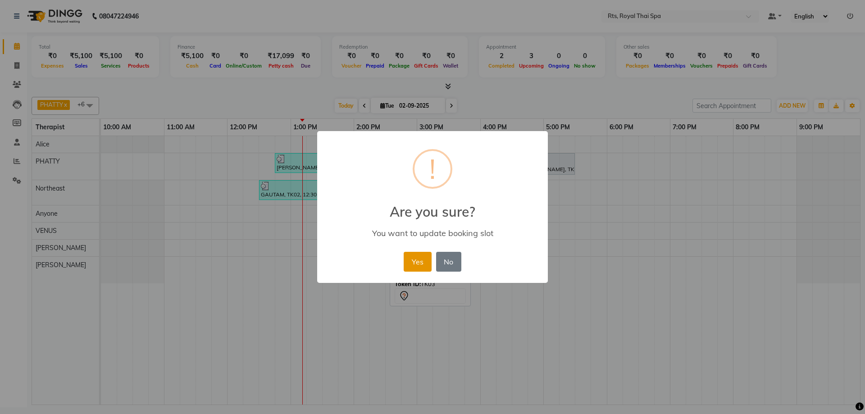
click at [420, 264] on button "Yes" at bounding box center [417, 262] width 27 height 20
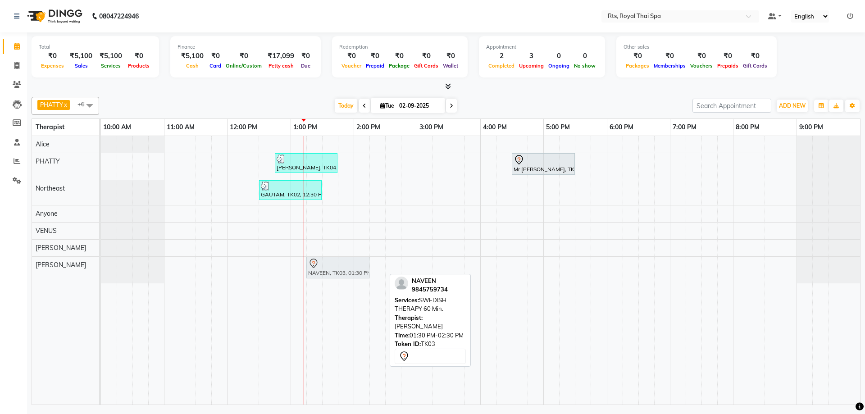
drag, startPoint x: 350, startPoint y: 267, endPoint x: 339, endPoint y: 270, distance: 11.3
click at [101, 270] on div "NAVEEN, TK03, 01:30 PM-02:30 PM, SWEDISH THERAPY 60 Min. NAVEEN, TK03, 01:30 PM…" at bounding box center [101, 270] width 0 height 27
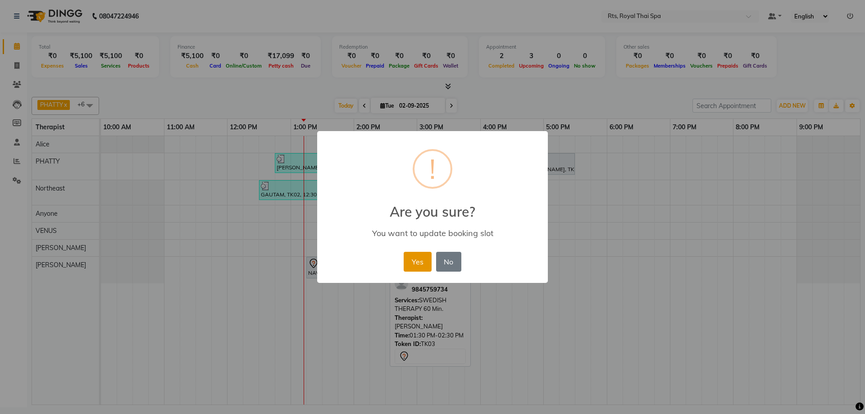
click at [416, 263] on button "Yes" at bounding box center [417, 262] width 27 height 20
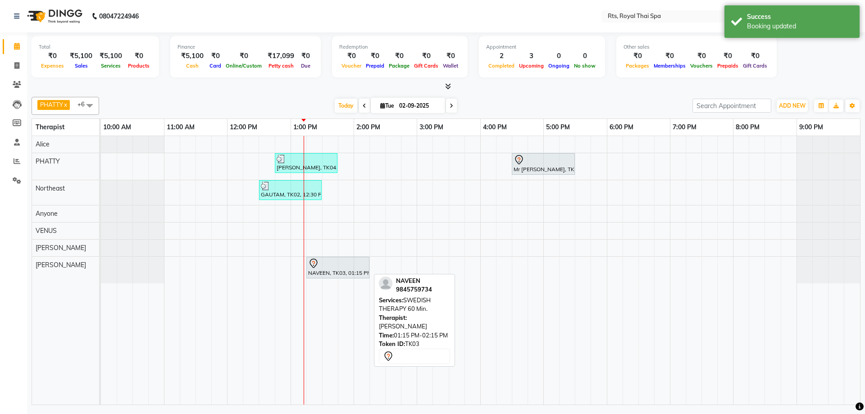
click at [331, 269] on div "NAVEEN, TK03, 01:15 PM-02:15 PM, SWEDISH THERAPY 60 Min." at bounding box center [337, 267] width 61 height 19
select select "7"
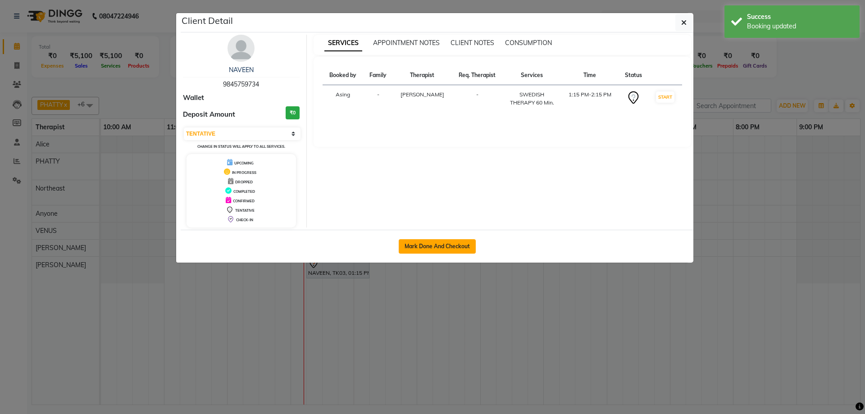
click at [425, 247] on button "Mark Done And Checkout" at bounding box center [437, 246] width 77 height 14
select select "service"
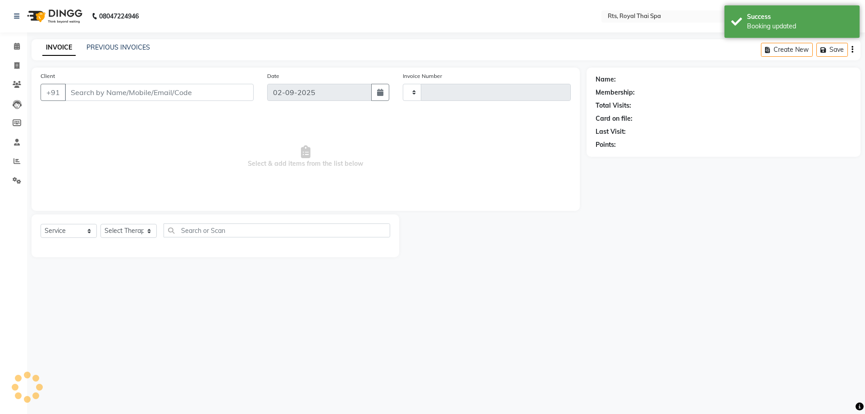
type input "3002"
select select "5288"
type input "9845759734"
select select "80881"
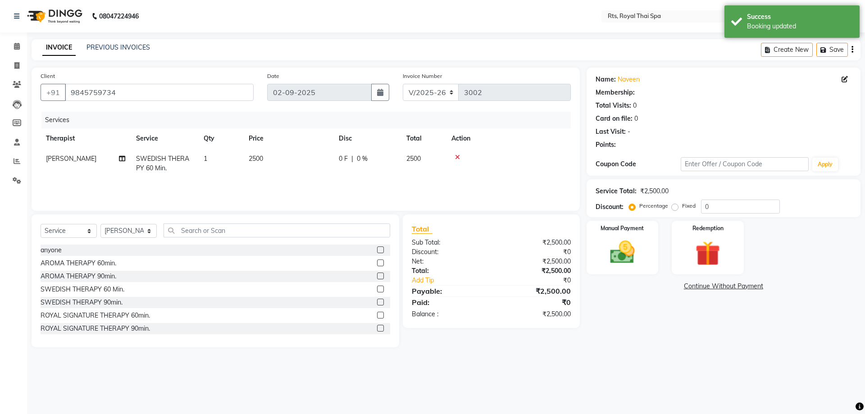
click at [455, 158] on div at bounding box center [508, 157] width 114 height 6
click at [456, 158] on icon at bounding box center [457, 157] width 5 height 6
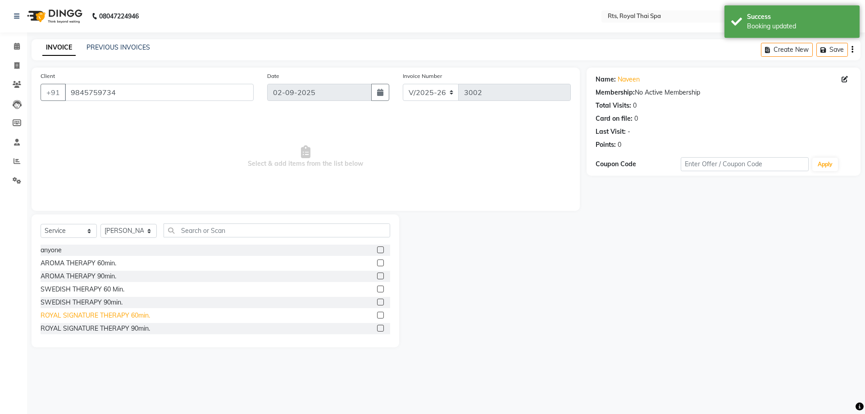
click at [141, 319] on div "ROYAL SIGNATURE THERAPY 60min." at bounding box center [95, 315] width 109 height 9
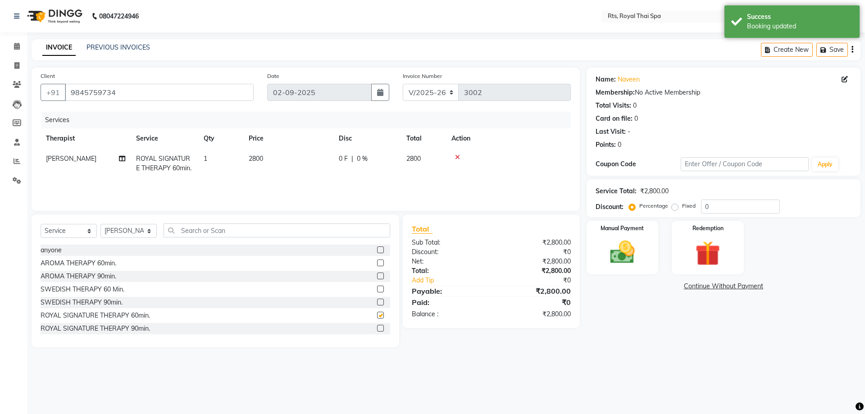
checkbox input "false"
click at [650, 264] on div "Manual Payment" at bounding box center [622, 247] width 75 height 55
click at [705, 287] on span "CASH" at bounding box center [701, 287] width 19 height 10
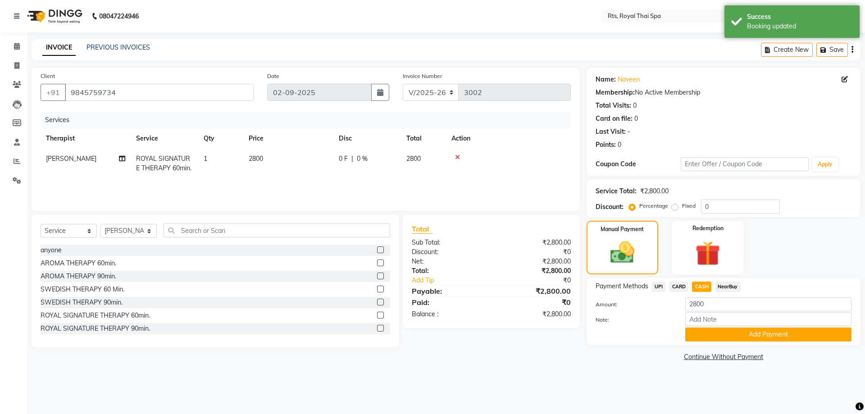
click at [714, 342] on div "Payment Methods UPI CARD CASH NearBuy Amount: 2800 Note: Add Payment" at bounding box center [723, 311] width 274 height 67
click at [700, 334] on button "Add Payment" at bounding box center [768, 334] width 166 height 14
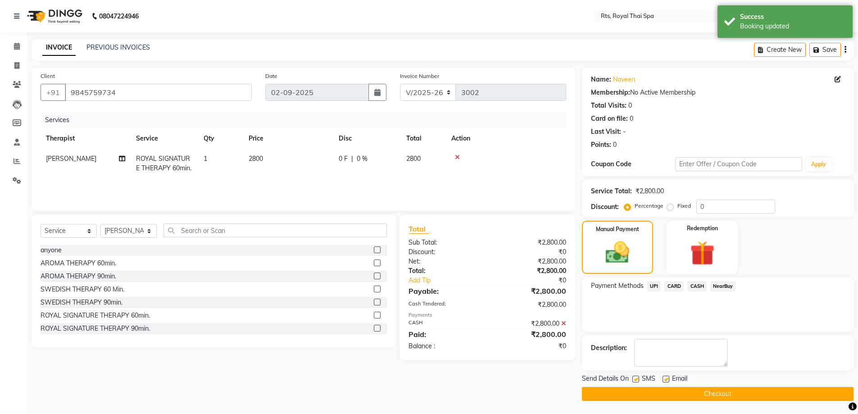
click at [633, 380] on label at bounding box center [635, 379] width 7 height 7
click at [633, 380] on input "checkbox" at bounding box center [635, 380] width 6 height 6
checkbox input "false"
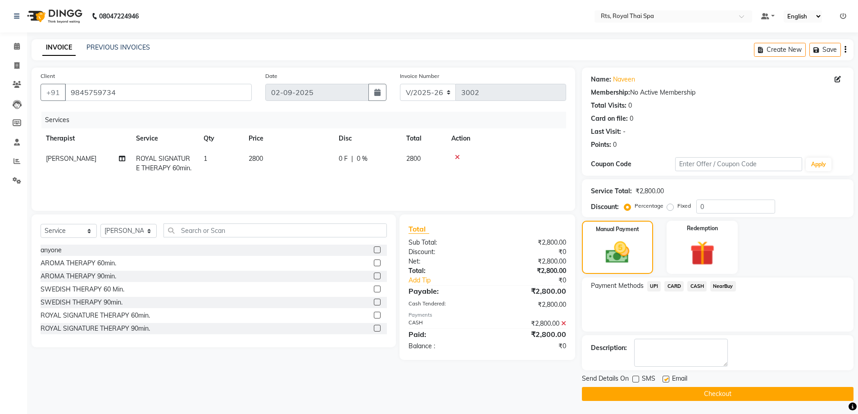
click at [642, 389] on button "Checkout" at bounding box center [718, 394] width 272 height 14
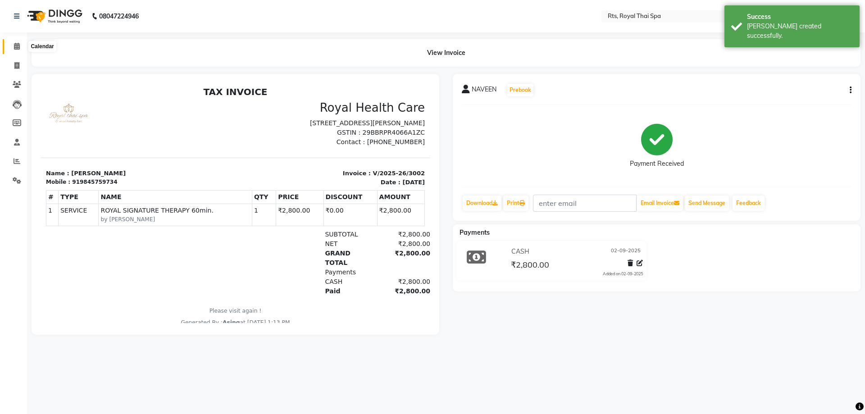
click at [17, 47] on icon at bounding box center [17, 46] width 6 height 7
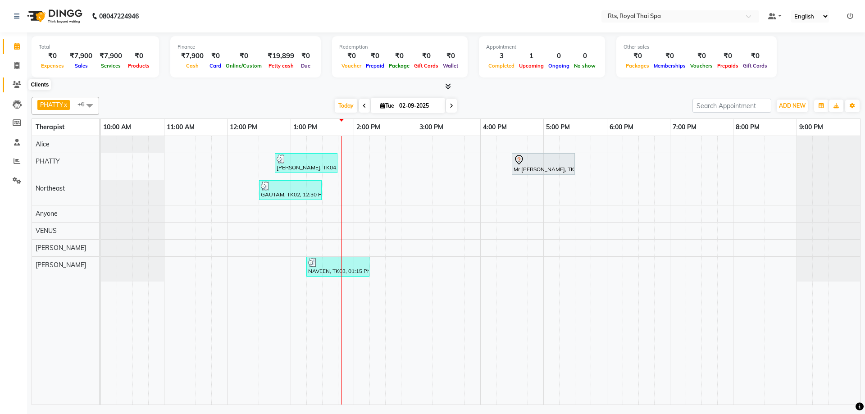
click at [14, 86] on icon at bounding box center [17, 84] width 9 height 7
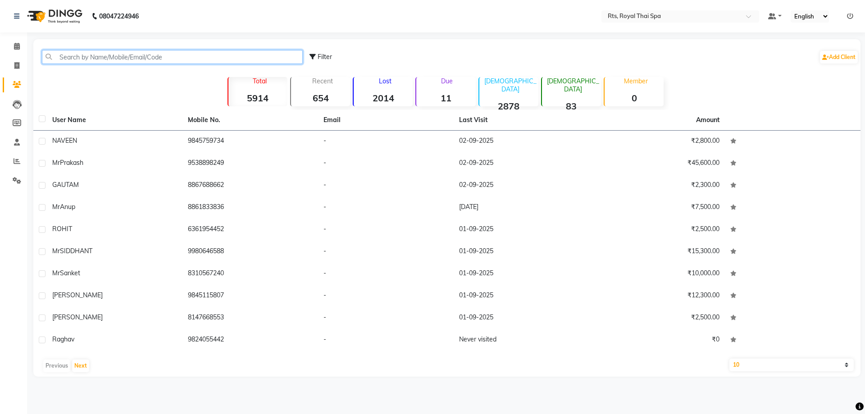
click at [89, 57] on input "text" at bounding box center [172, 57] width 261 height 14
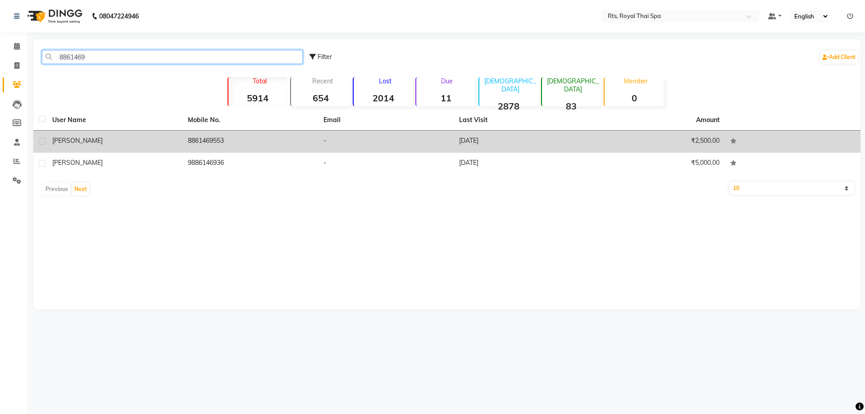
type input "8861469"
click at [253, 141] on td "8861469553" at bounding box center [250, 142] width 136 height 22
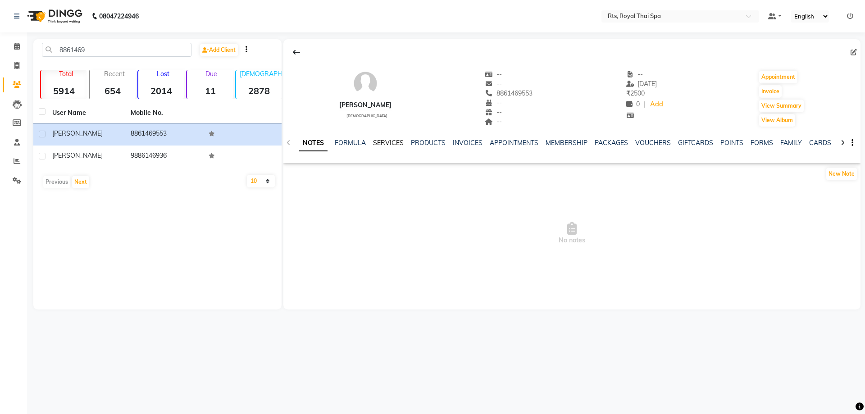
click at [392, 143] on link "SERVICES" at bounding box center [388, 143] width 31 height 8
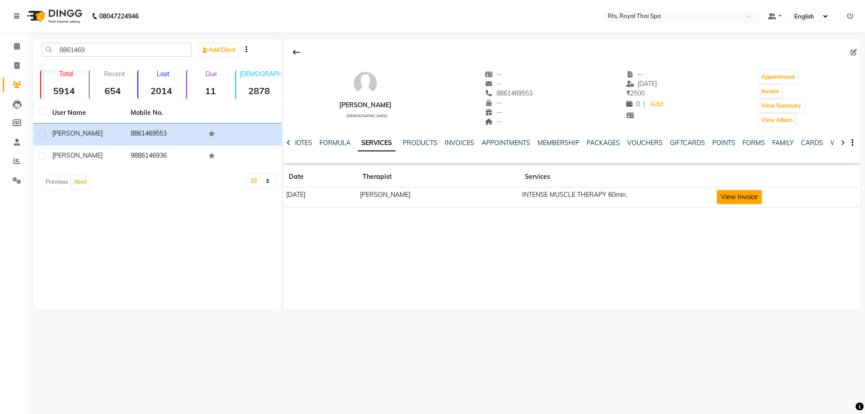
click at [754, 199] on button "View Invoice" at bounding box center [739, 197] width 45 height 14
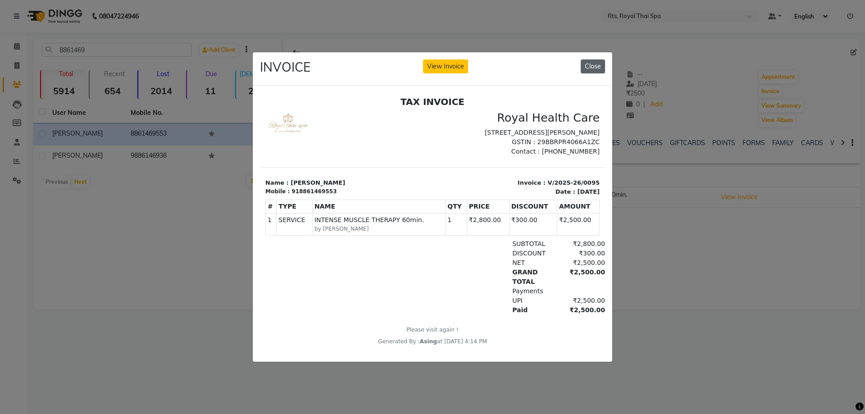
click at [593, 59] on button "Close" at bounding box center [593, 66] width 24 height 14
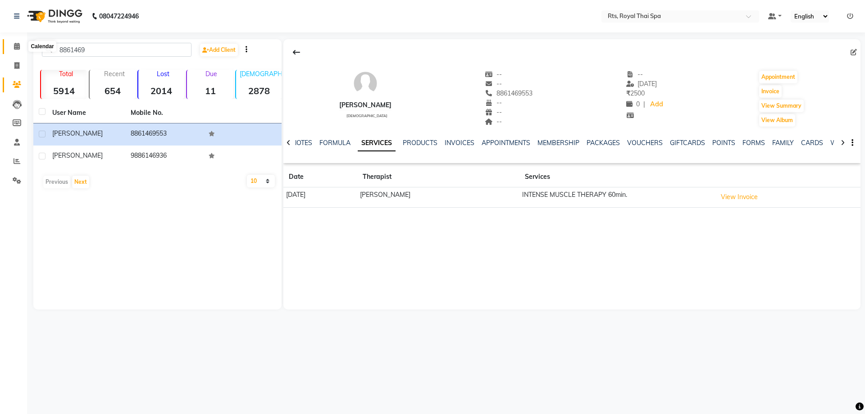
click at [15, 49] on icon at bounding box center [17, 46] width 6 height 7
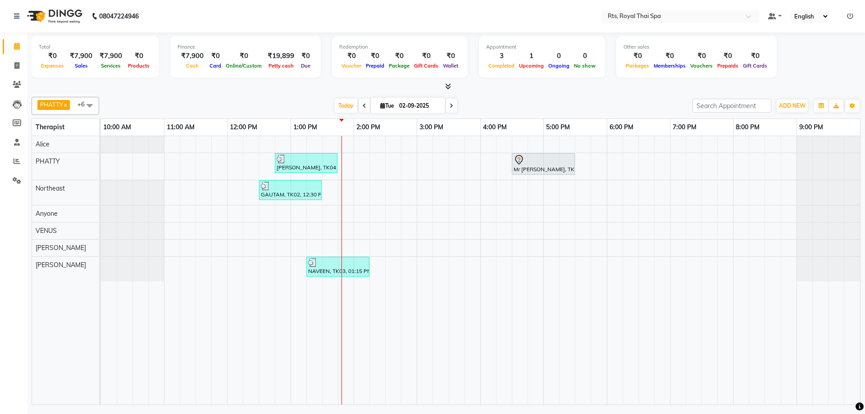
click at [386, 9] on nav "08047224946 Select Location × Rts, Royal Thai Spa Default Panel My Panel Englis…" at bounding box center [432, 16] width 865 height 32
click at [358, 232] on div "[PERSON_NAME], TK04, 12:45 PM-01:45 PM, ROYAL SIGNATURE THERAPY 60min. Mr [PERS…" at bounding box center [480, 270] width 759 height 268
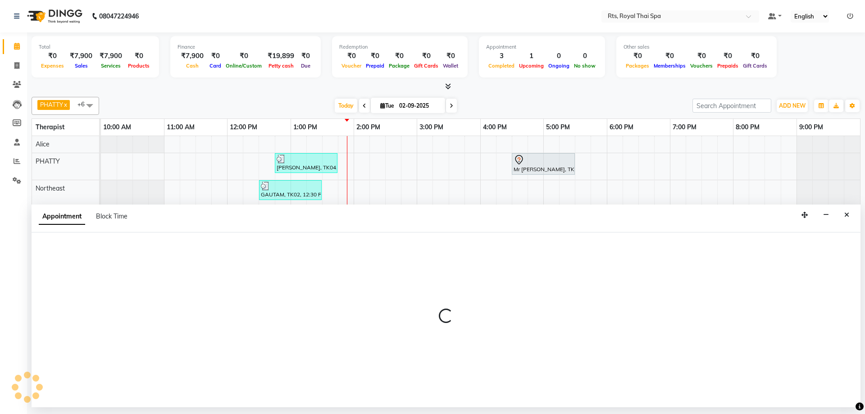
select select "59124"
select select "840"
select select "tentative"
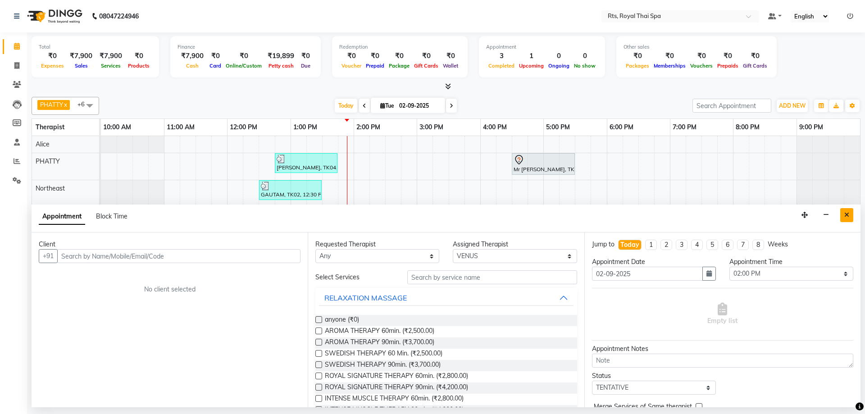
click at [851, 217] on button "Close" at bounding box center [846, 215] width 13 height 14
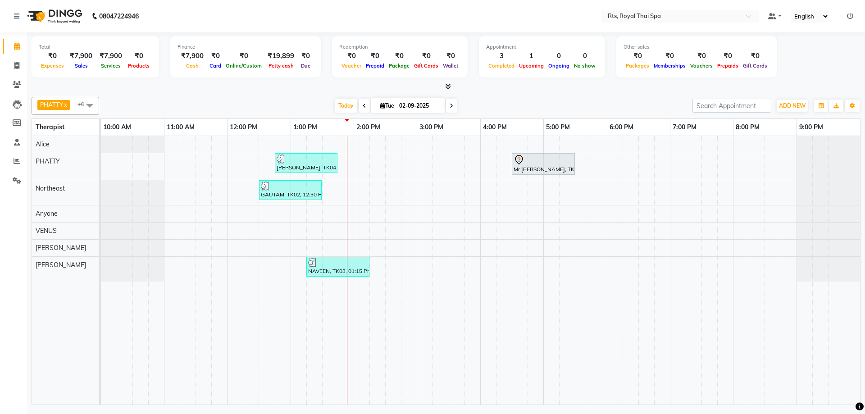
click at [357, 216] on div "[PERSON_NAME], TK04, 12:45 PM-01:45 PM, ROYAL SIGNATURE THERAPY 60min. Mr [PERS…" at bounding box center [480, 270] width 759 height 268
select select "39979"
select select "tentative"
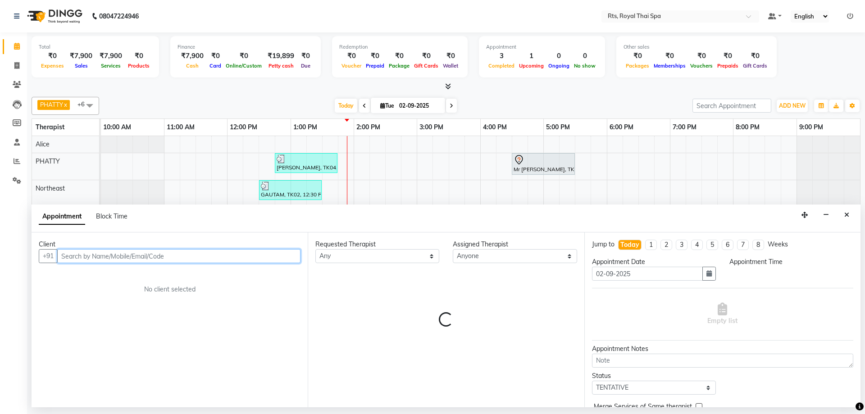
select select "840"
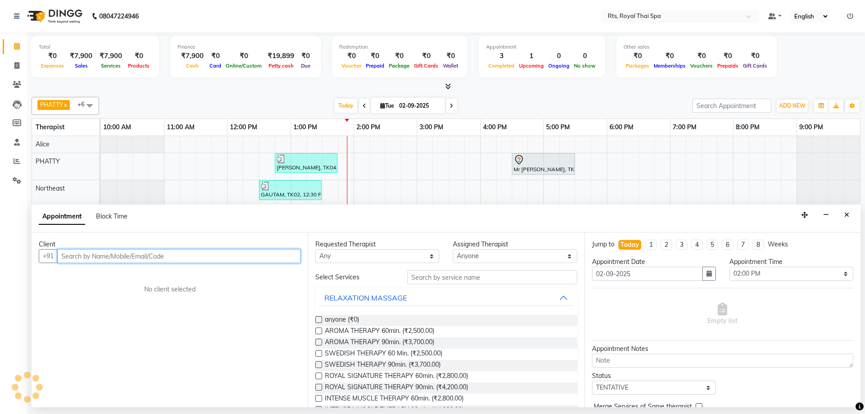
click at [171, 253] on input "text" at bounding box center [178, 256] width 243 height 14
paste input "8105476930"
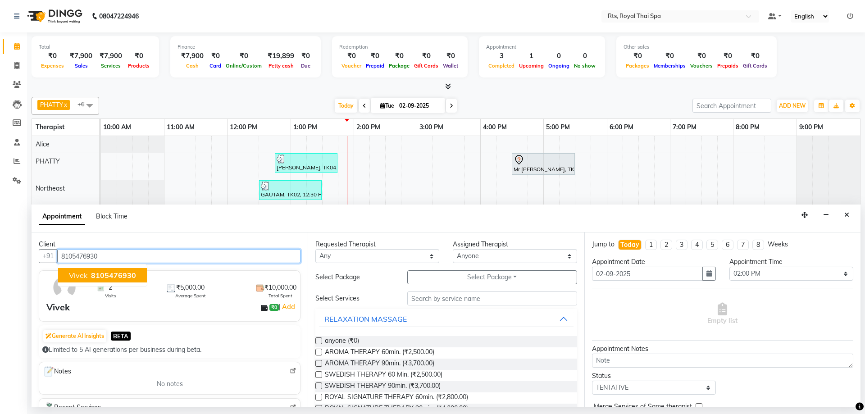
drag, startPoint x: 127, startPoint y: 263, endPoint x: 119, endPoint y: 273, distance: 12.2
click at [118, 273] on span "8105476930" at bounding box center [113, 275] width 45 height 9
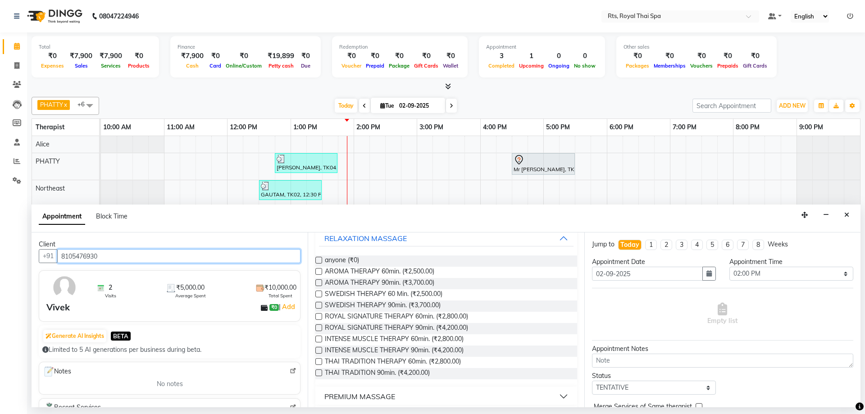
scroll to position [90, 0]
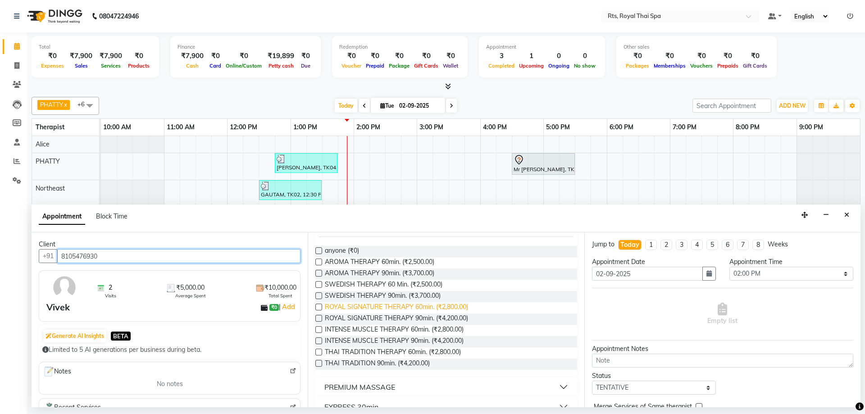
type input "8105476930"
click at [450, 309] on span "ROYAL SIGNATURE THERAPY 60min. (₹2,800.00)" at bounding box center [396, 307] width 143 height 11
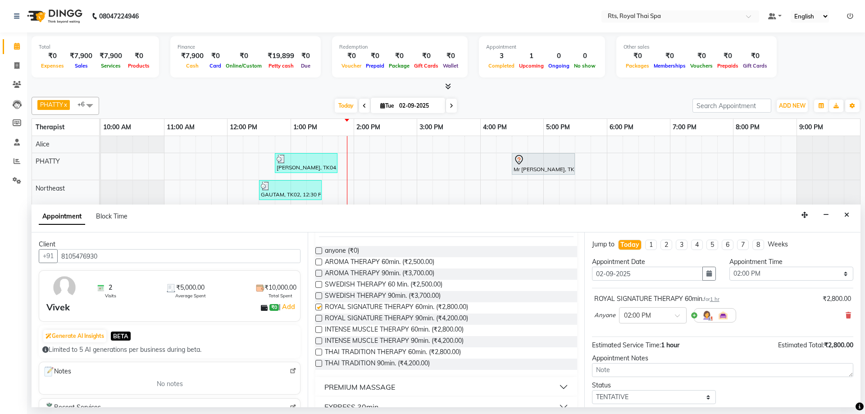
checkbox input "false"
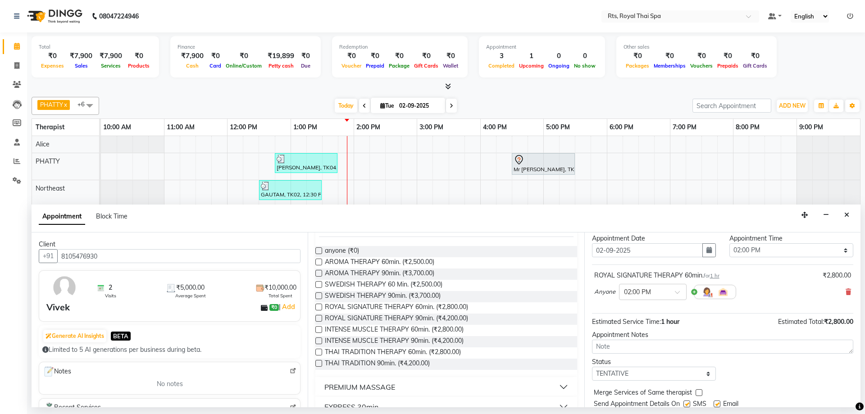
scroll to position [54, 0]
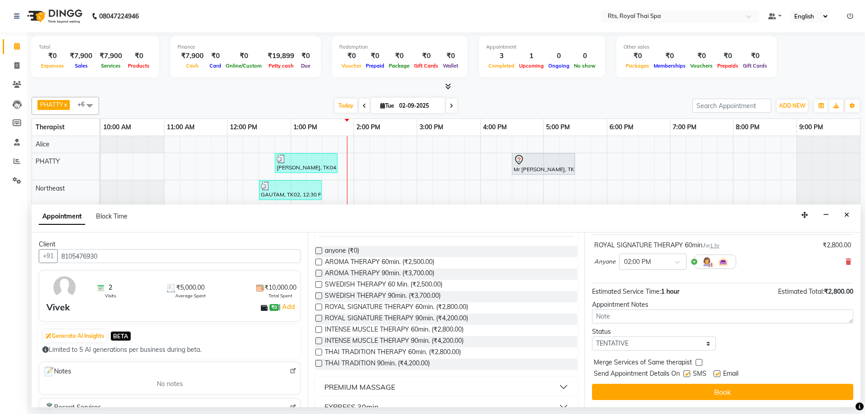
click at [687, 372] on label at bounding box center [686, 373] width 7 height 7
click at [687, 372] on input "checkbox" at bounding box center [686, 375] width 6 height 6
checkbox input "false"
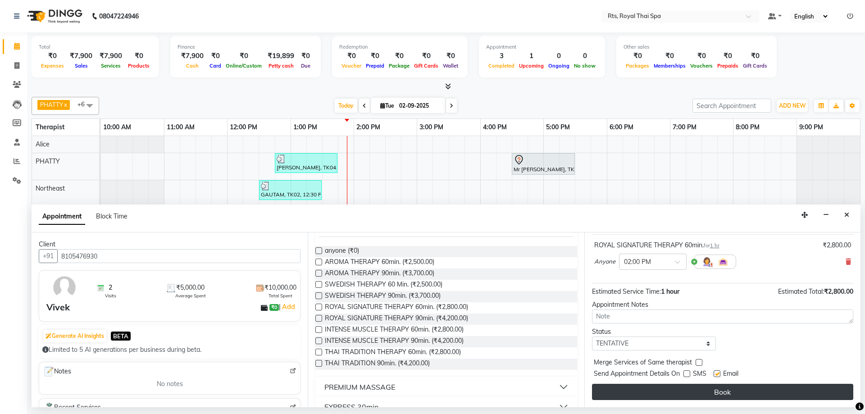
click at [688, 390] on button "Book" at bounding box center [722, 392] width 261 height 16
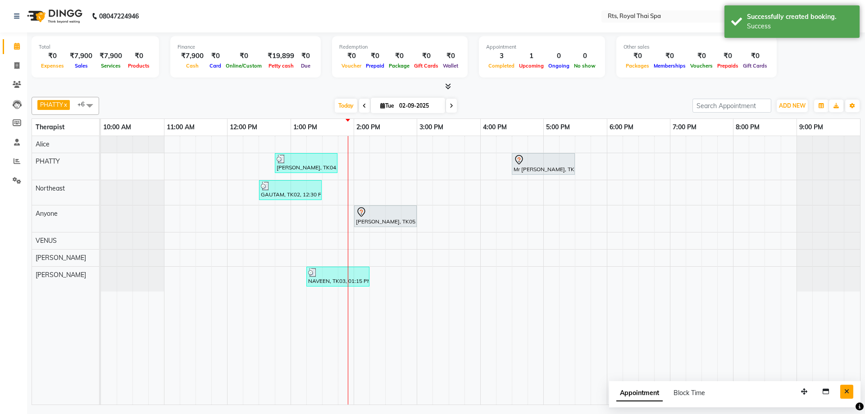
click at [844, 392] on icon "Close" at bounding box center [846, 391] width 5 height 6
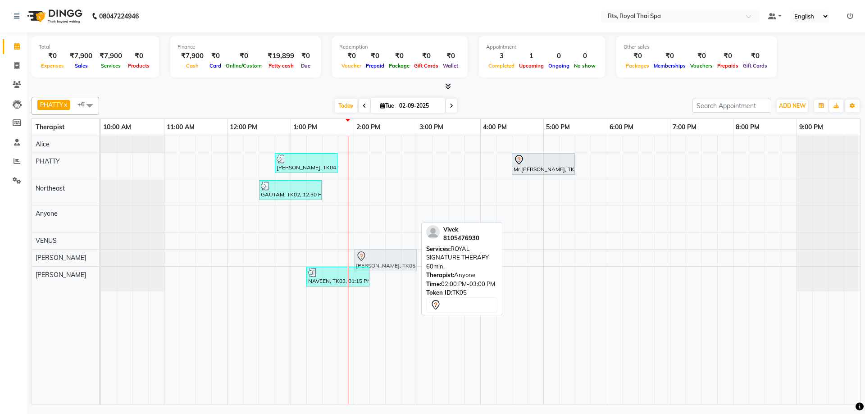
drag, startPoint x: 367, startPoint y: 221, endPoint x: 368, endPoint y: 256, distance: 34.7
click at [368, 256] on tbody "[PERSON_NAME], TK04, 12:45 PM-01:45 PM, ROYAL SIGNATURE THERAPY 60min. Mr [PERS…" at bounding box center [480, 213] width 759 height 155
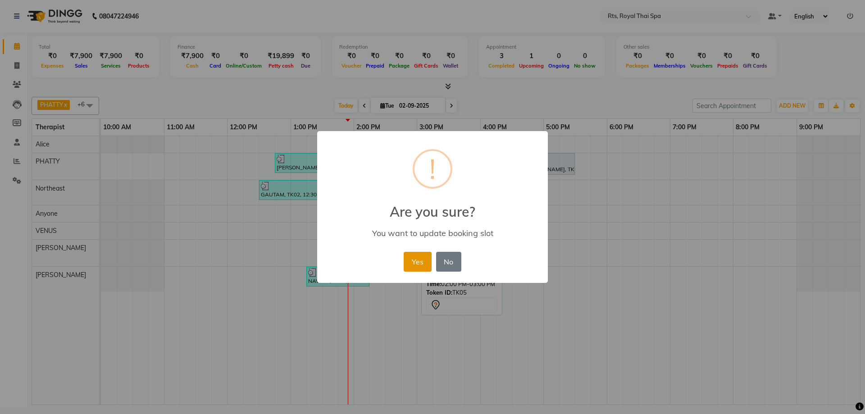
click at [420, 259] on button "Yes" at bounding box center [417, 262] width 27 height 20
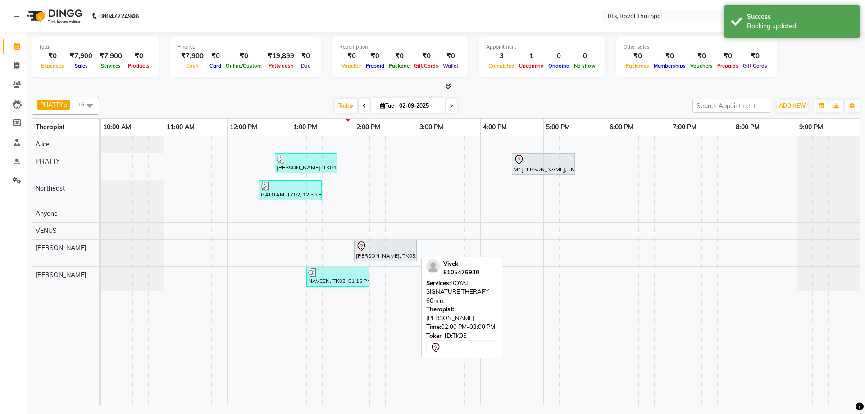
click at [396, 250] on div at bounding box center [385, 246] width 59 height 11
select select "7"
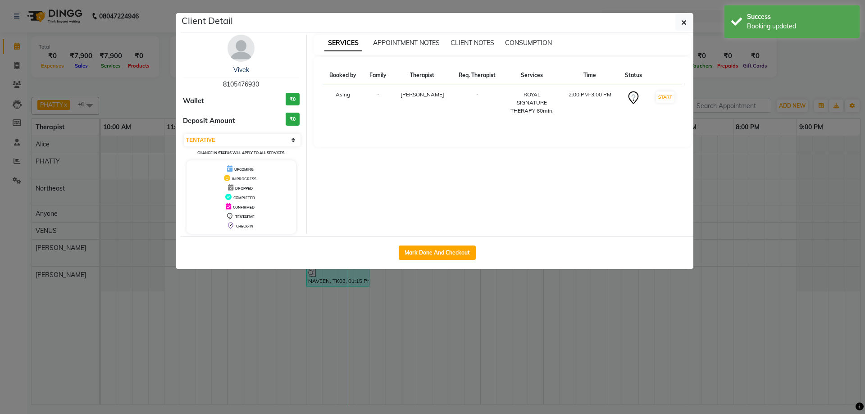
click at [259, 56] on div "[PERSON_NAME] 8105476930 Wallet ₹0 Deposit Amount ₹0 Select IN SERVICE CONFIRME…" at bounding box center [241, 134] width 131 height 199
click at [243, 49] on img at bounding box center [240, 48] width 27 height 27
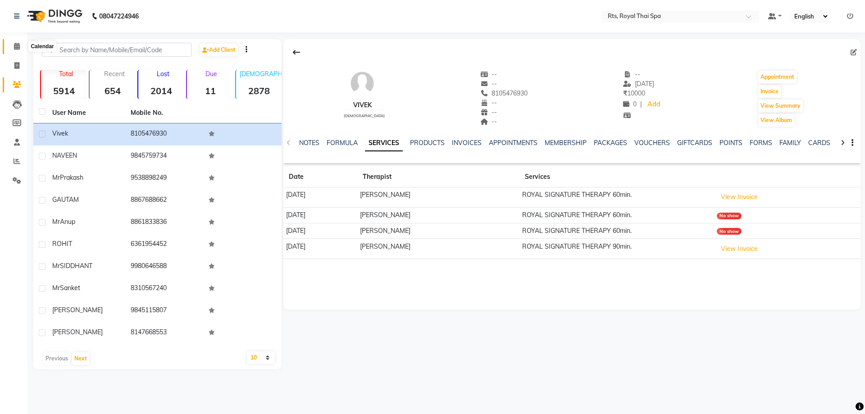
click at [14, 45] on icon at bounding box center [17, 46] width 6 height 7
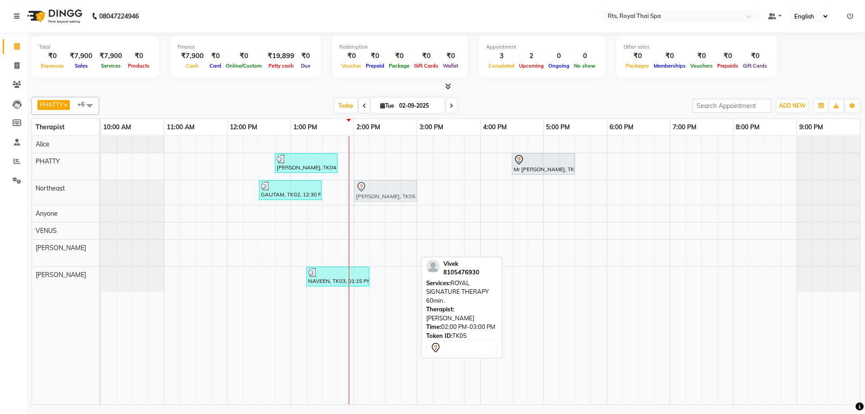
drag, startPoint x: 368, startPoint y: 254, endPoint x: 366, endPoint y: 196, distance: 58.1
click at [366, 196] on tbody "[PERSON_NAME], TK04, 12:45 PM-01:45 PM, ROYAL SIGNATURE THERAPY 60min. Mr [PERS…" at bounding box center [480, 213] width 759 height 155
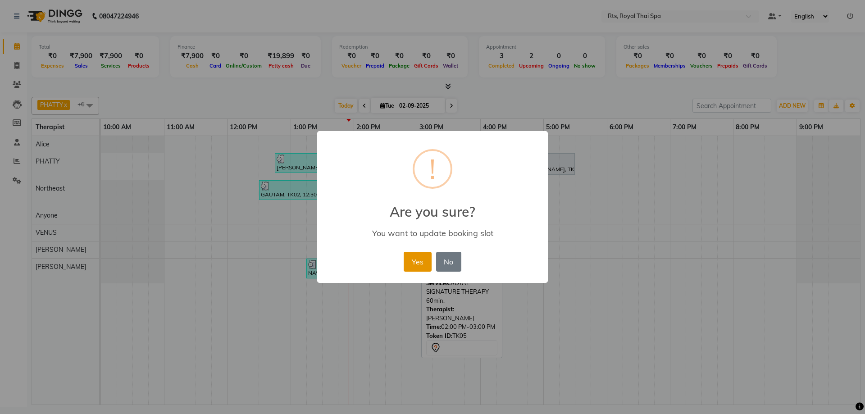
drag, startPoint x: 415, startPoint y: 263, endPoint x: 416, endPoint y: 268, distance: 5.9
click at [416, 268] on button "Yes" at bounding box center [417, 262] width 27 height 20
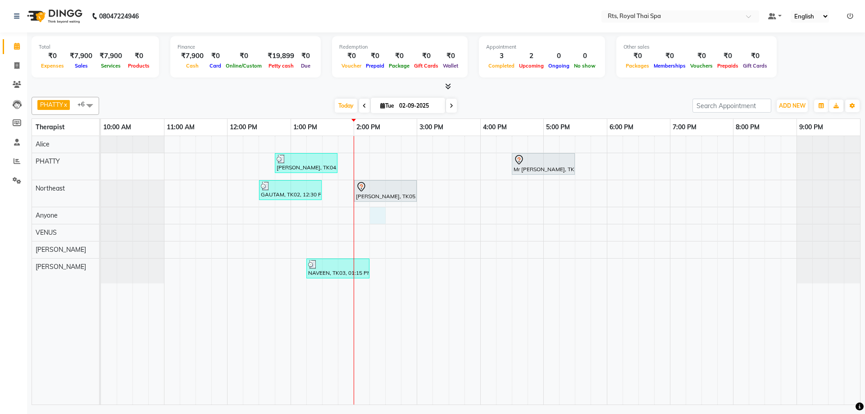
click at [377, 217] on div "[PERSON_NAME], TK04, 12:45 PM-01:45 PM, ROYAL SIGNATURE THERAPY 60min. Mr [PERS…" at bounding box center [480, 270] width 759 height 268
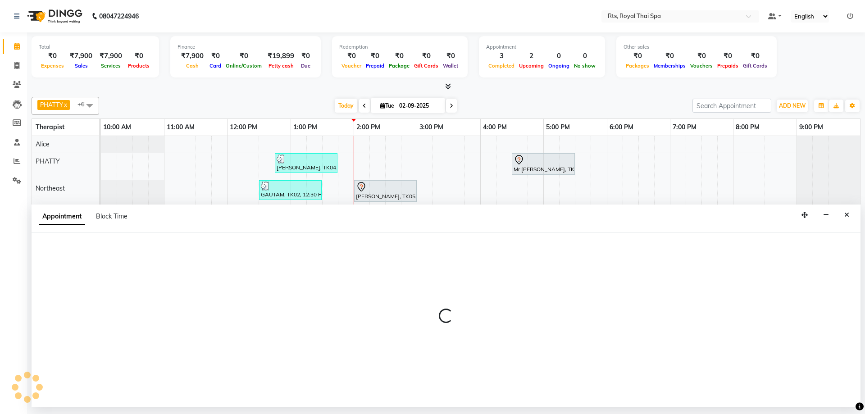
select select "39979"
select select "855"
select select "tentative"
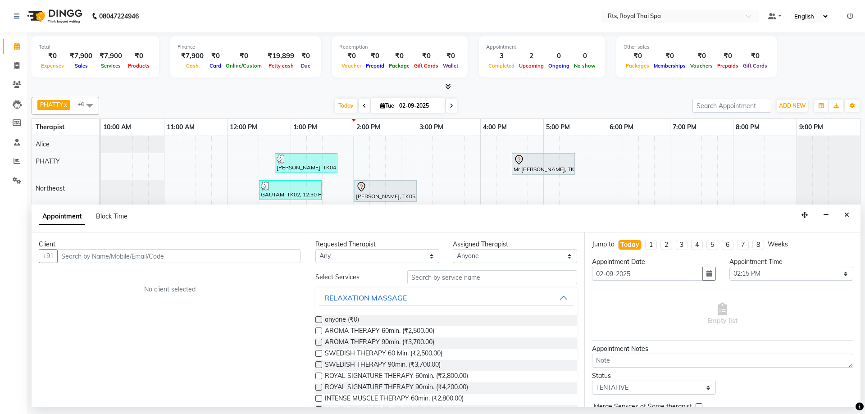
drag, startPoint x: 271, startPoint y: 245, endPoint x: 269, endPoint y: 250, distance: 5.3
click at [269, 249] on div "Client +91 No client selected" at bounding box center [170, 319] width 276 height 175
click at [266, 254] on input "text" at bounding box center [178, 256] width 243 height 14
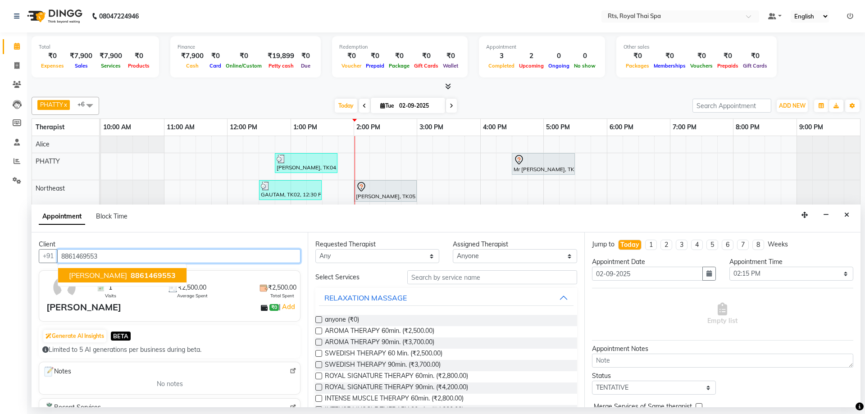
click at [154, 277] on span "8861469553" at bounding box center [153, 275] width 45 height 9
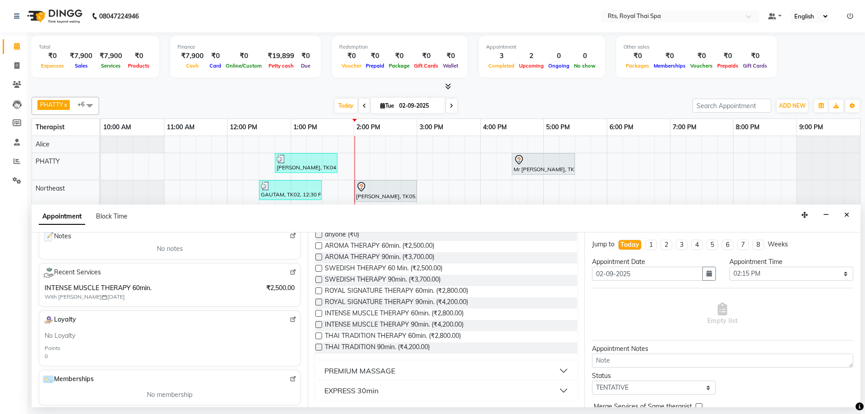
scroll to position [86, 0]
type input "8861469553"
drag, startPoint x: 443, startPoint y: 312, endPoint x: 449, endPoint y: 313, distance: 5.9
click at [444, 312] on span "INTENSE MUSCLE THERAPY 60min. (₹2,800.00)" at bounding box center [394, 313] width 139 height 11
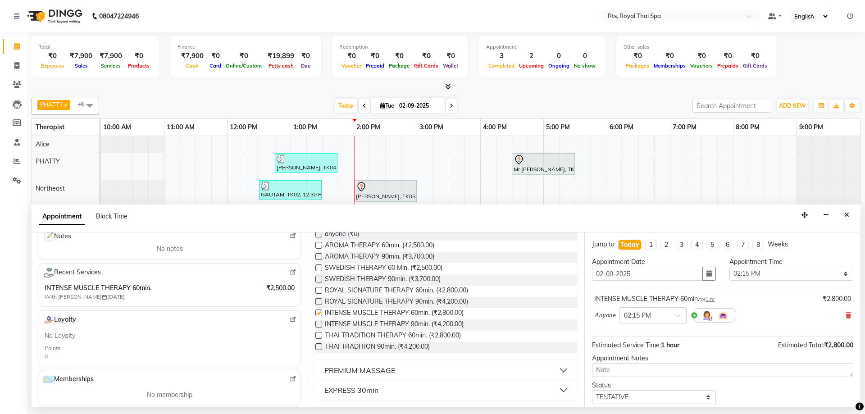
checkbox input "false"
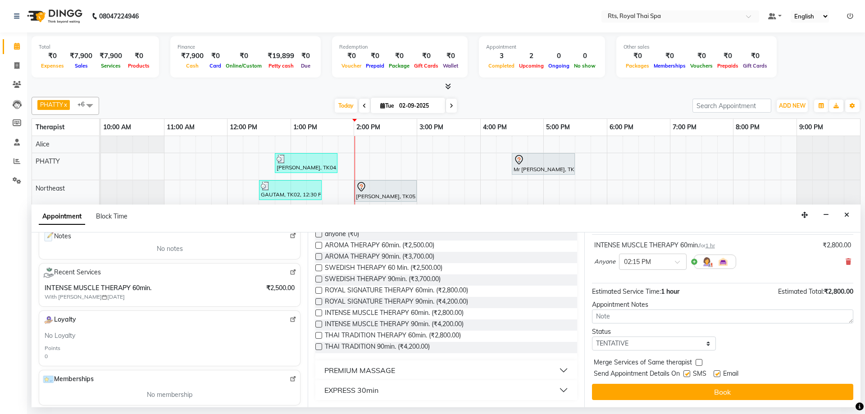
click at [687, 374] on label at bounding box center [686, 373] width 7 height 7
click at [687, 374] on input "checkbox" at bounding box center [686, 375] width 6 height 6
checkbox input "false"
click at [686, 390] on button "Book" at bounding box center [722, 392] width 261 height 16
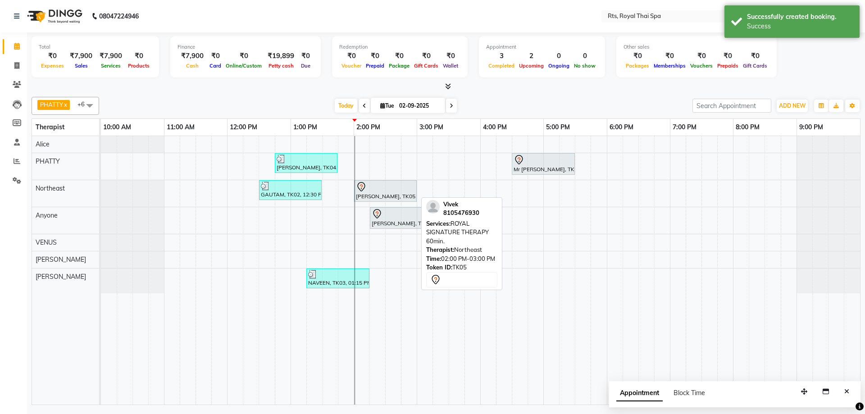
click at [381, 186] on div at bounding box center [385, 187] width 59 height 11
click at [382, 190] on div at bounding box center [385, 187] width 59 height 11
select select "7"
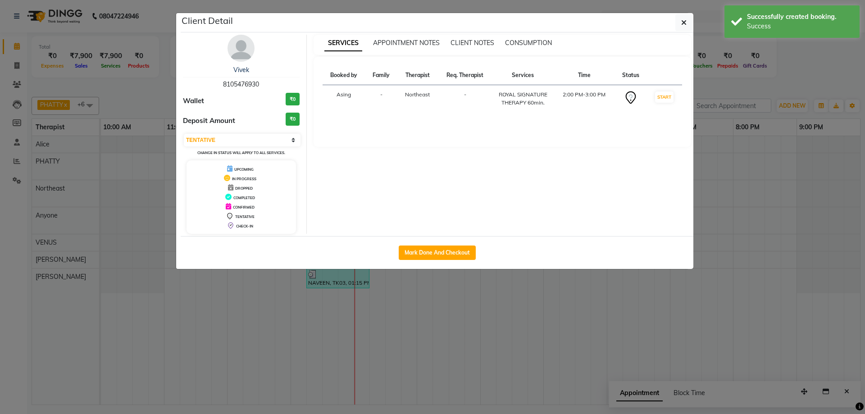
click at [448, 244] on div "Mark Done And Checkout" at bounding box center [437, 252] width 513 height 33
click at [451, 252] on button "Mark Done And Checkout" at bounding box center [437, 252] width 77 height 14
select select "5288"
select select "service"
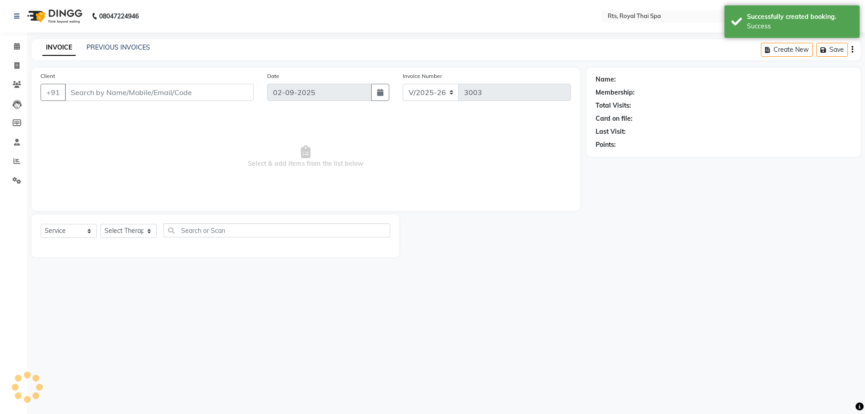
type input "8105476930"
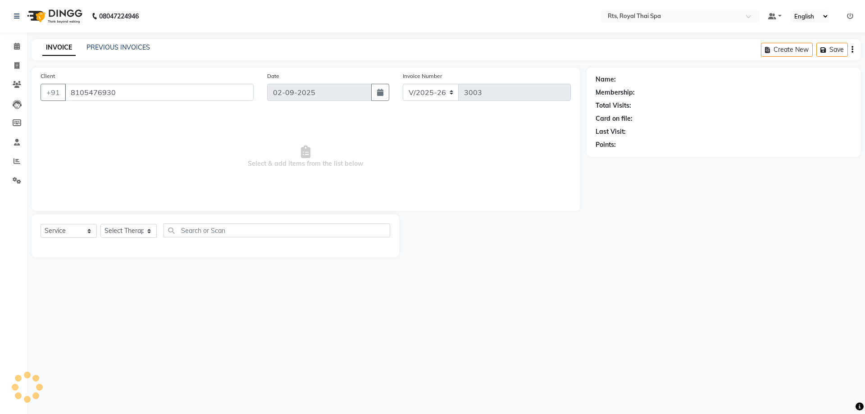
select select "39977"
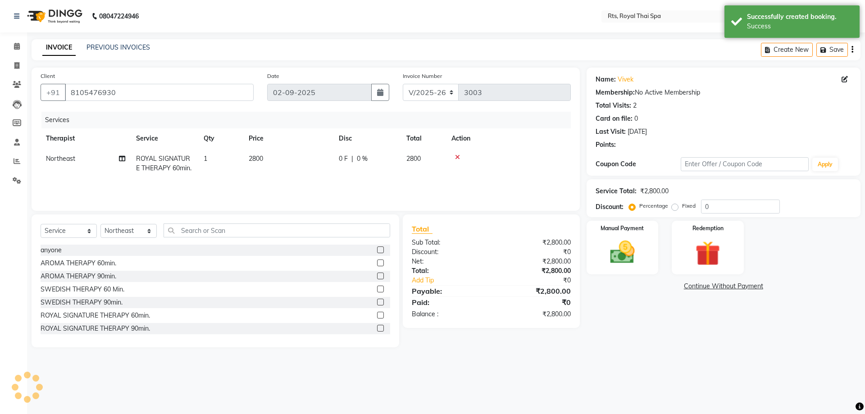
click at [715, 258] on img at bounding box center [707, 253] width 41 height 31
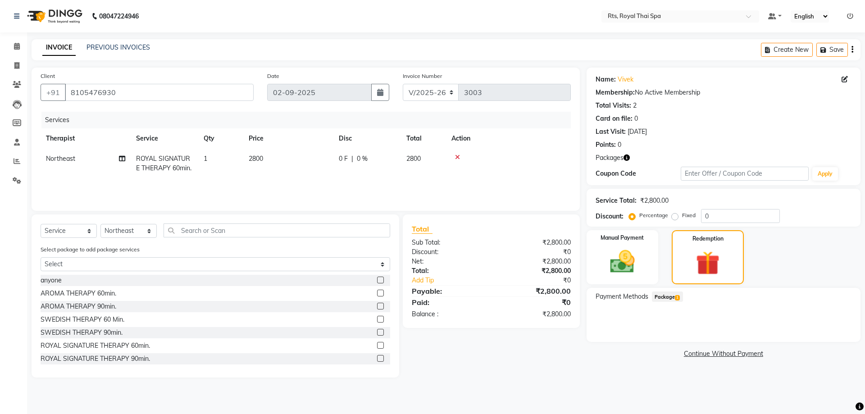
drag, startPoint x: 677, startPoint y: 295, endPoint x: 706, endPoint y: 305, distance: 31.3
click at [676, 295] on span "1" at bounding box center [677, 297] width 5 height 5
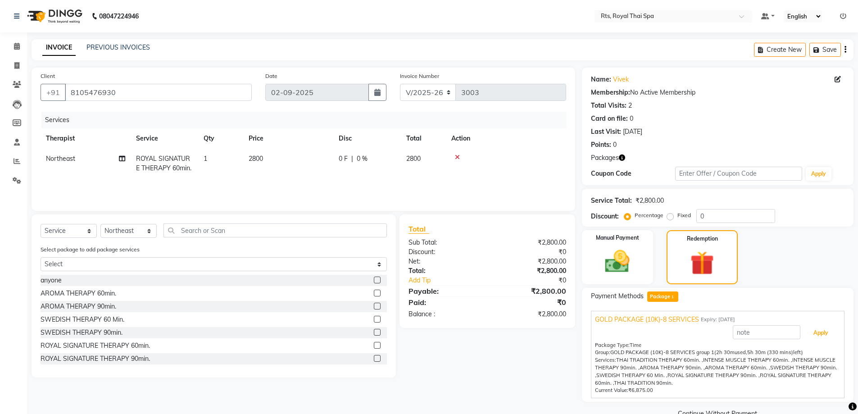
click at [811, 334] on button "Apply" at bounding box center [820, 332] width 37 height 15
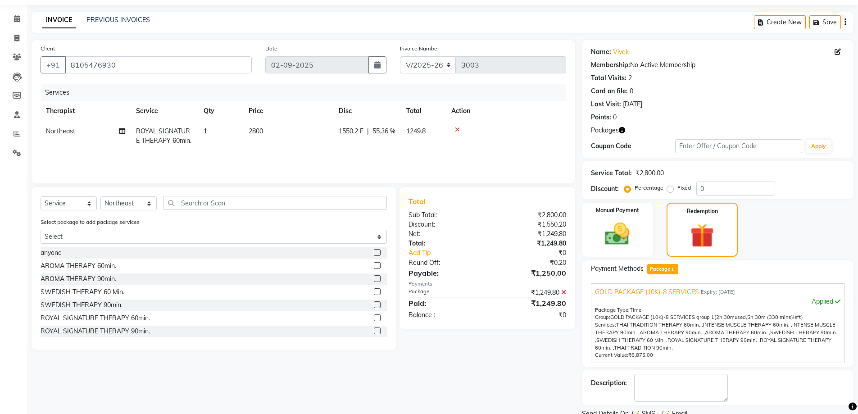
scroll to position [63, 0]
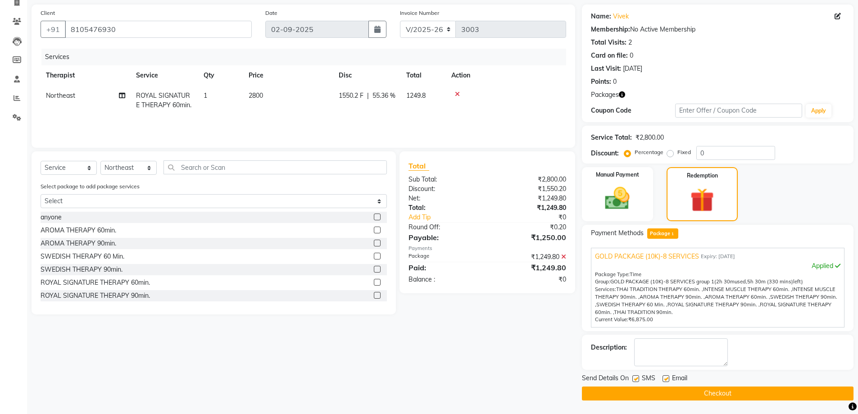
click at [638, 376] on label at bounding box center [635, 378] width 7 height 7
click at [638, 376] on input "checkbox" at bounding box center [635, 379] width 6 height 6
checkbox input "false"
click at [640, 391] on button "Checkout" at bounding box center [718, 393] width 272 height 14
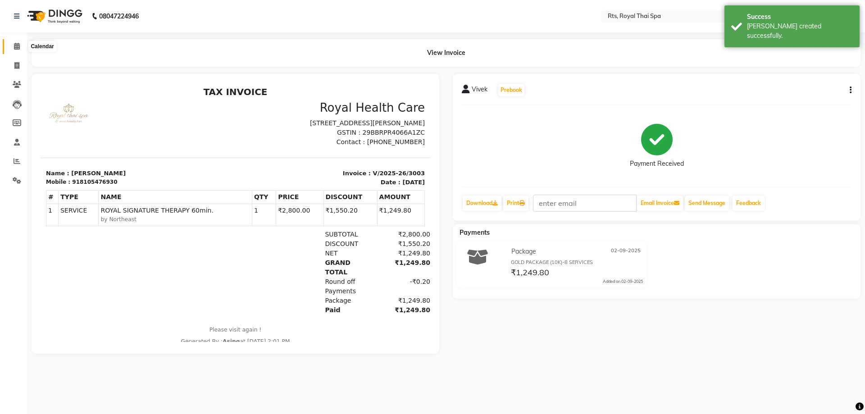
click at [11, 48] on span at bounding box center [17, 46] width 16 height 10
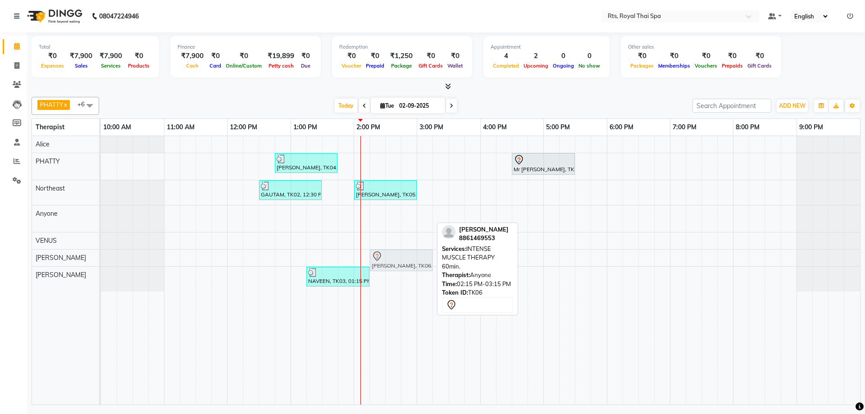
drag, startPoint x: 390, startPoint y: 217, endPoint x: 392, endPoint y: 250, distance: 33.4
click at [391, 252] on tbody "[PERSON_NAME], TK04, 12:45 PM-01:45 PM, ROYAL SIGNATURE THERAPY 60min. Mr [PERS…" at bounding box center [480, 213] width 759 height 155
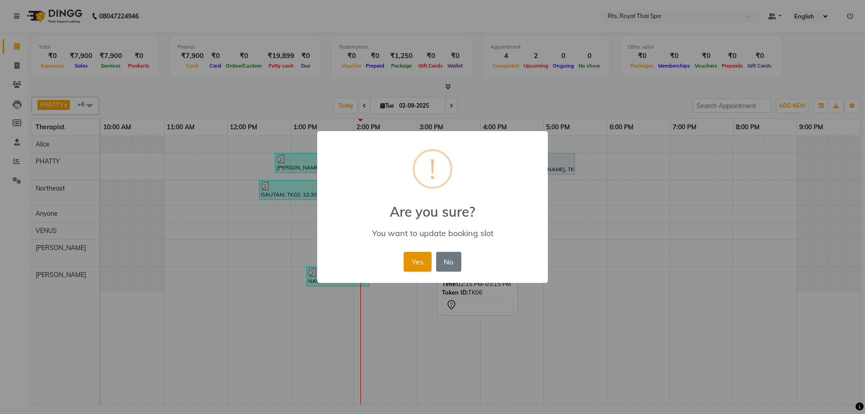
click at [419, 255] on button "Yes" at bounding box center [417, 262] width 27 height 20
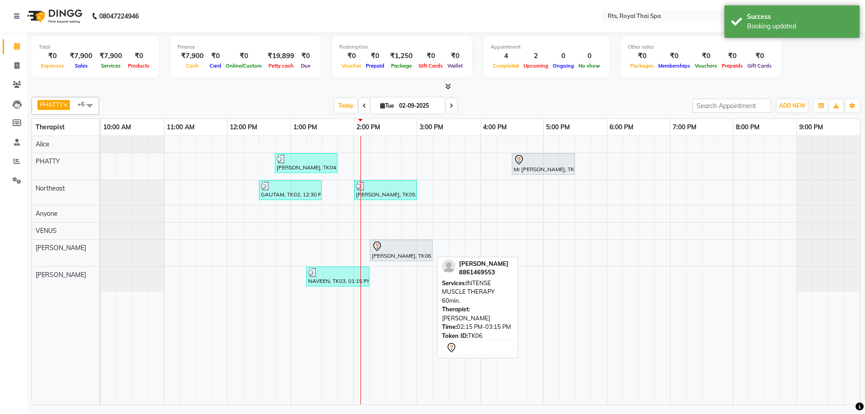
click at [393, 245] on div at bounding box center [401, 246] width 59 height 11
click at [393, 252] on div "[PERSON_NAME], TK06, 02:15 PM-03:15 PM, INTENSE MUSCLE THERAPY 60min." at bounding box center [401, 250] width 61 height 19
select select "7"
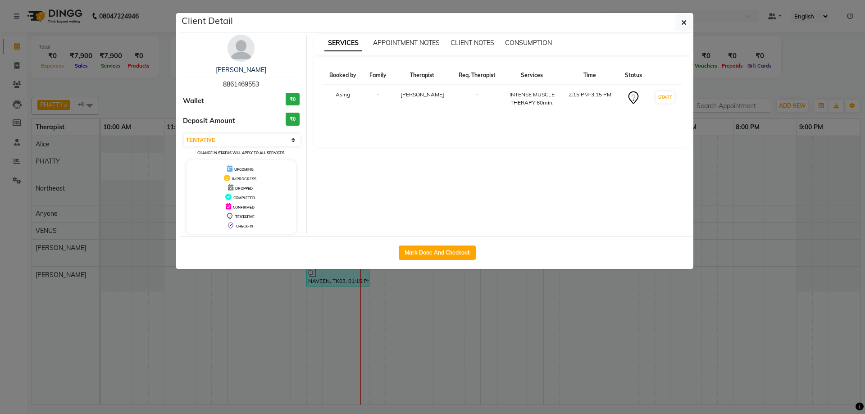
click at [243, 50] on img at bounding box center [240, 48] width 27 height 27
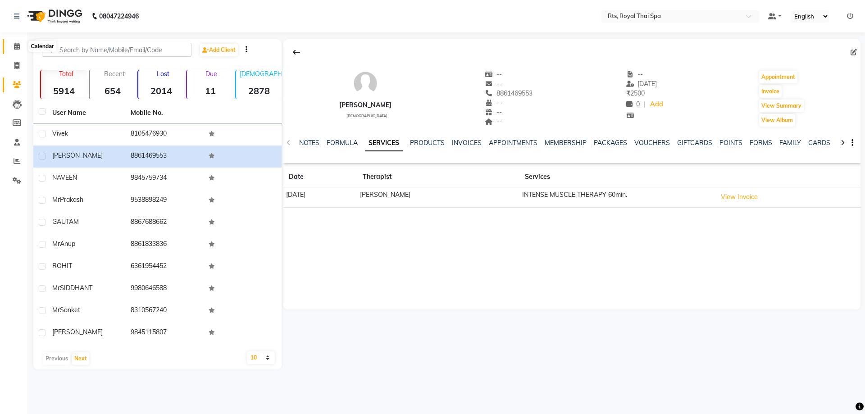
drag, startPoint x: 21, startPoint y: 50, endPoint x: 32, endPoint y: 49, distance: 11.3
click at [21, 49] on span at bounding box center [17, 46] width 16 height 10
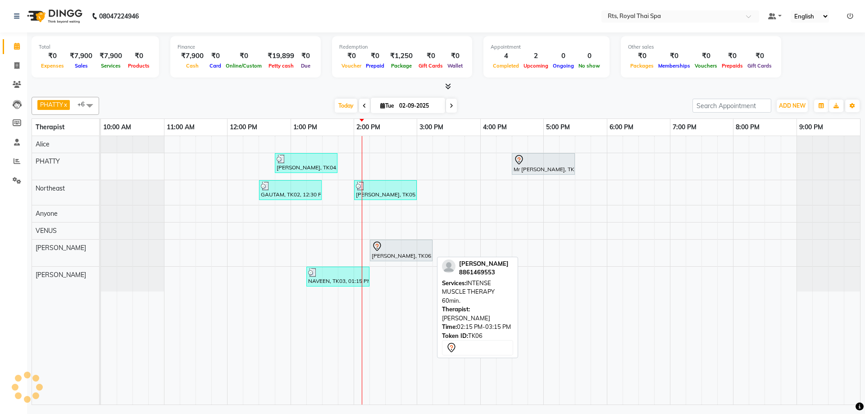
click at [390, 253] on div "[PERSON_NAME], TK06, 02:15 PM-03:15 PM, INTENSE MUSCLE THERAPY 60min." at bounding box center [401, 250] width 61 height 19
select select "7"
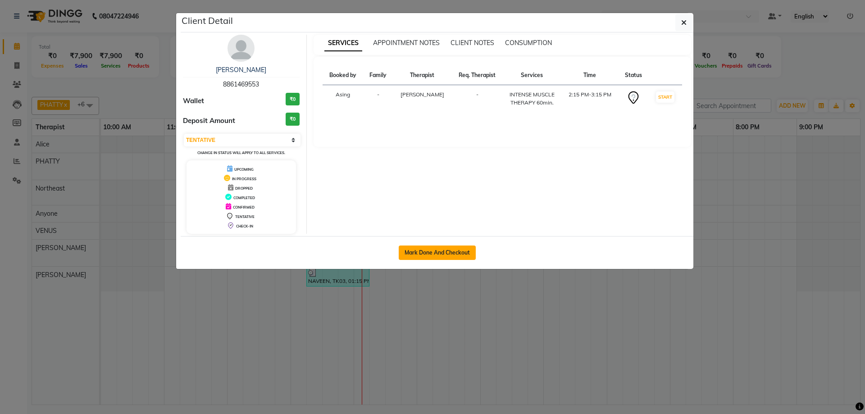
click at [450, 254] on button "Mark Done And Checkout" at bounding box center [437, 252] width 77 height 14
select select "5288"
select select "service"
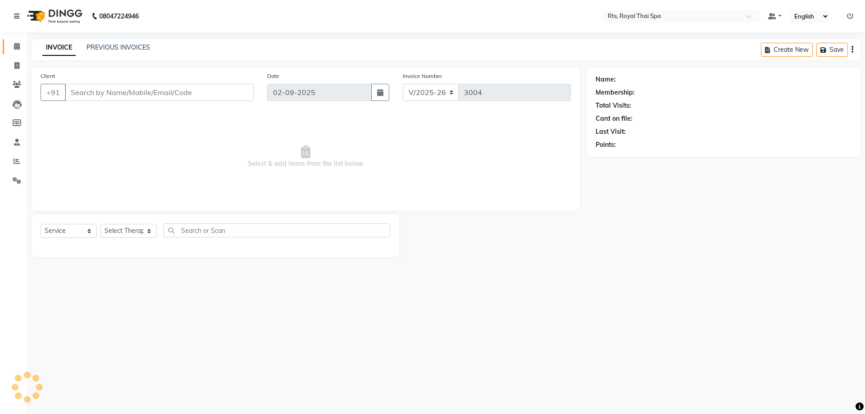
select select "3"
type input "8861469553"
select select "65624"
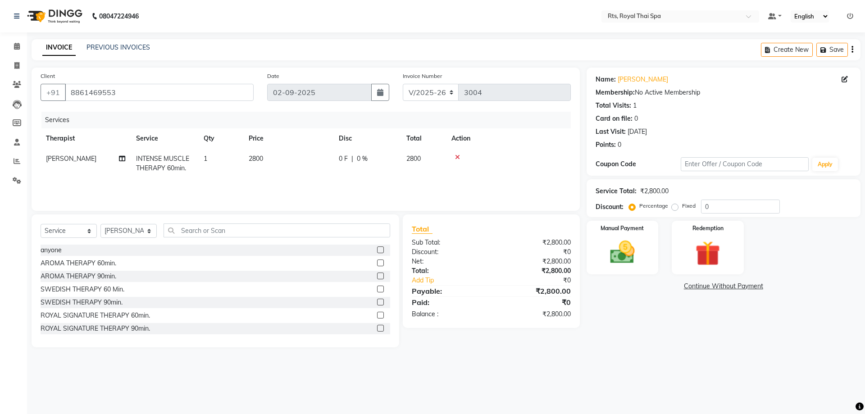
click at [682, 209] on label "Fixed" at bounding box center [689, 206] width 14 height 8
click at [673, 209] on input "Fixed" at bounding box center [676, 206] width 6 height 6
radio input "true"
drag, startPoint x: 711, startPoint y: 207, endPoint x: 669, endPoint y: 208, distance: 41.9
click at [669, 208] on div "Percentage Fixed 0" at bounding box center [705, 207] width 149 height 14
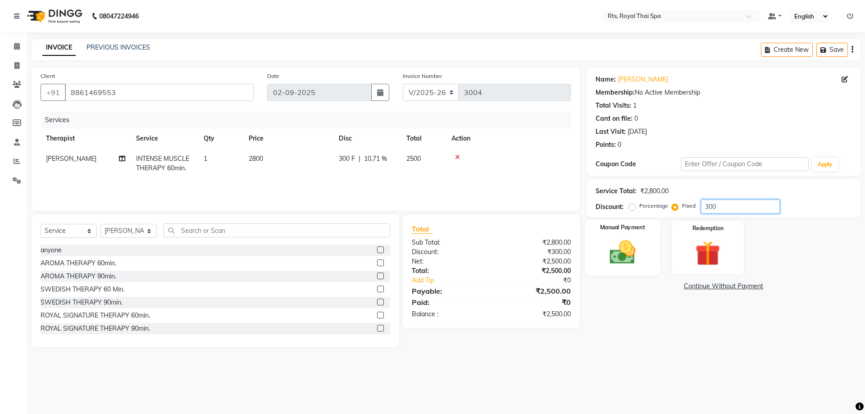
type input "300"
click at [625, 252] on img at bounding box center [622, 252] width 42 height 30
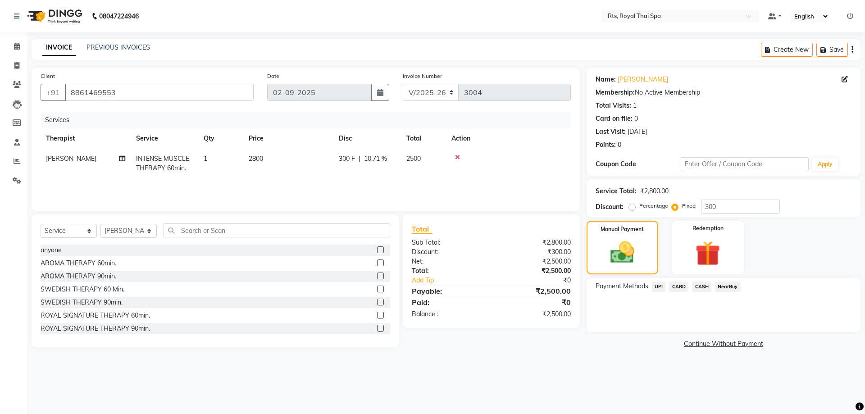
click at [659, 286] on span "UPI" at bounding box center [659, 287] width 14 height 10
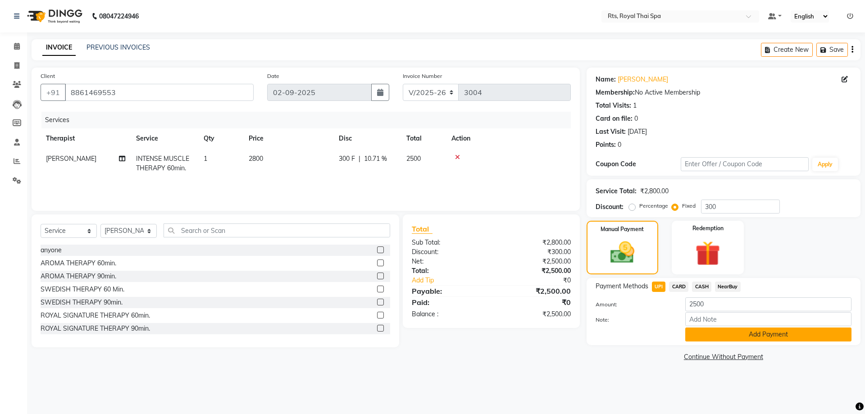
click at [706, 334] on button "Add Payment" at bounding box center [768, 334] width 166 height 14
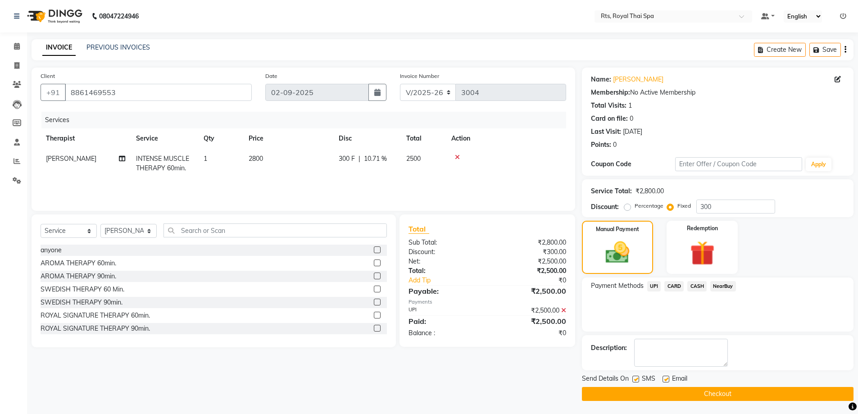
click at [635, 381] on label at bounding box center [635, 379] width 7 height 7
click at [635, 381] on input "checkbox" at bounding box center [635, 380] width 6 height 6
checkbox input "false"
click at [635, 393] on button "Checkout" at bounding box center [718, 394] width 272 height 14
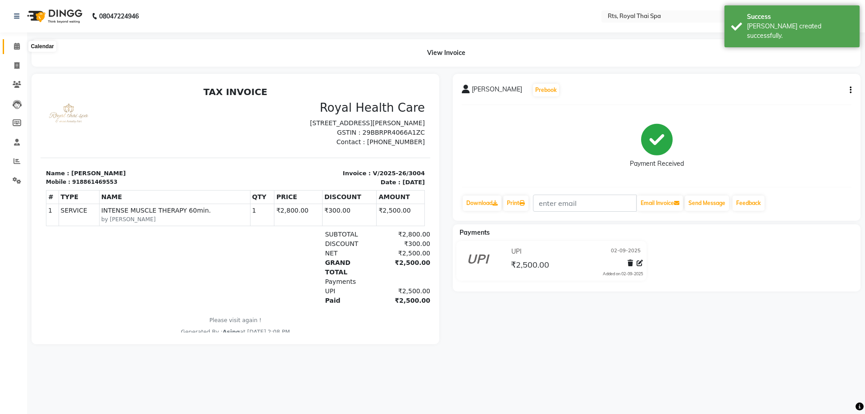
drag, startPoint x: 15, startPoint y: 48, endPoint x: 162, endPoint y: 0, distance: 154.4
click at [16, 48] on icon at bounding box center [17, 46] width 6 height 7
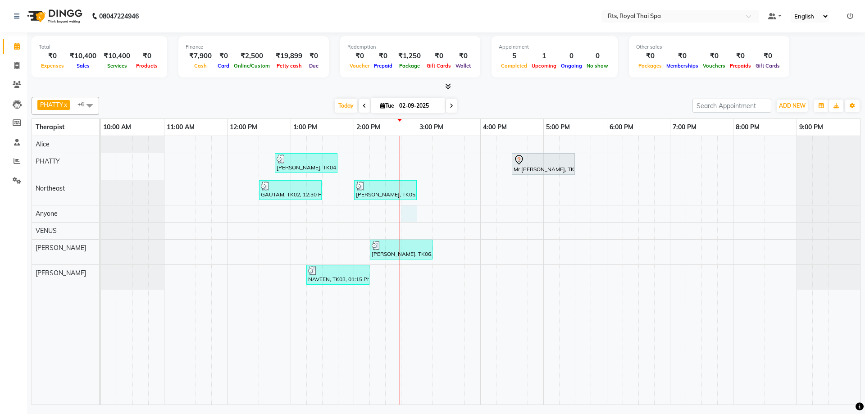
click at [416, 213] on div "[PERSON_NAME], TK04, 12:45 PM-01:45 PM, ROYAL SIGNATURE THERAPY 60min. Mr [PERS…" at bounding box center [480, 270] width 759 height 268
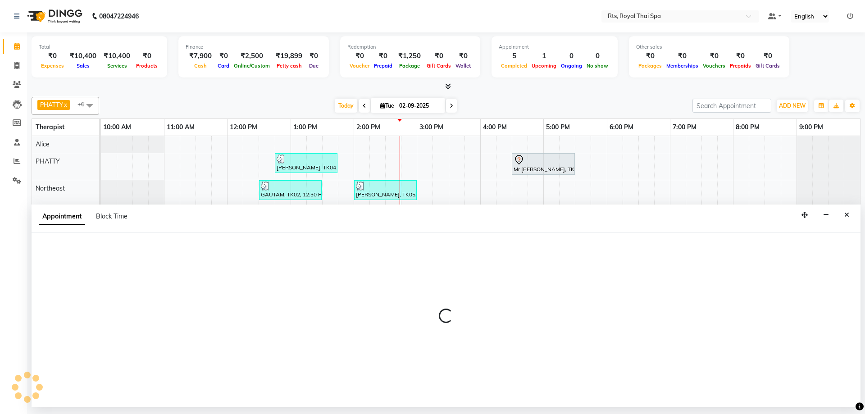
select select "39979"
select select "885"
select select "tentative"
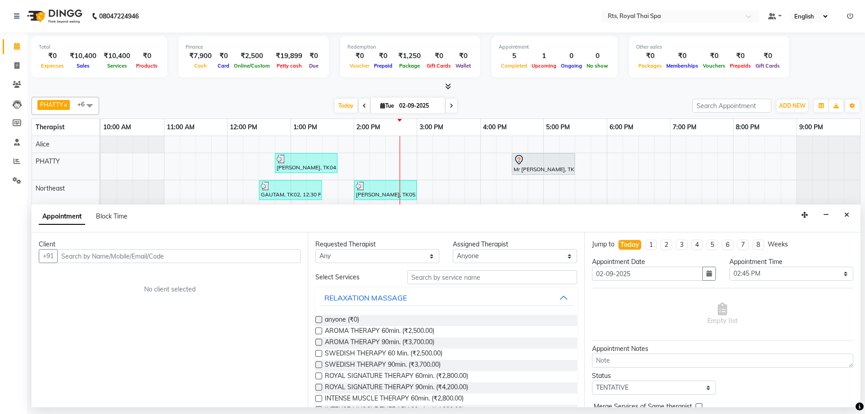
click at [232, 255] on input "text" at bounding box center [178, 256] width 243 height 14
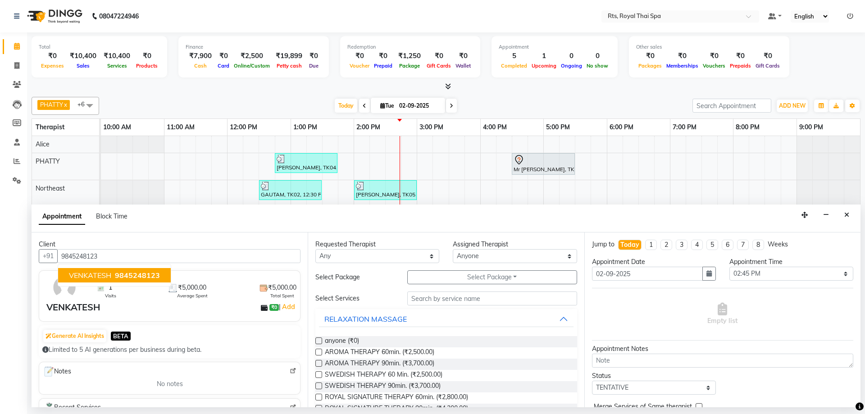
click at [144, 276] on span "9845248123" at bounding box center [137, 275] width 45 height 9
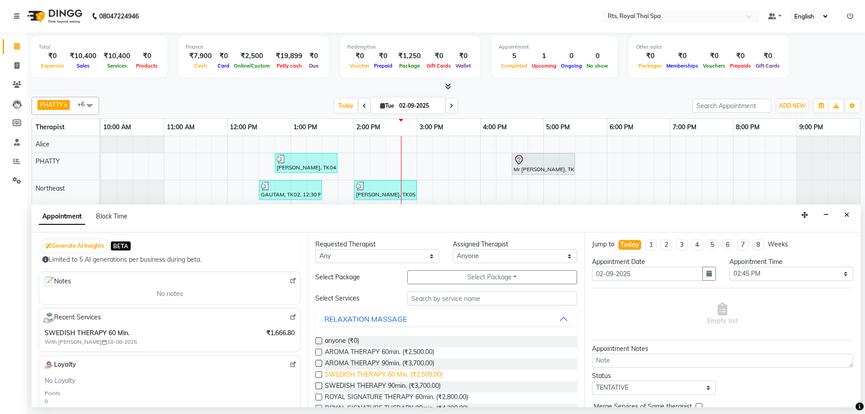
type input "9845248123"
drag, startPoint x: 427, startPoint y: 374, endPoint x: 438, endPoint y: 373, distance: 11.8
click at [427, 373] on span "SWEDISH THERAPY 60 Min. (₹2,500.00)" at bounding box center [384, 375] width 118 height 11
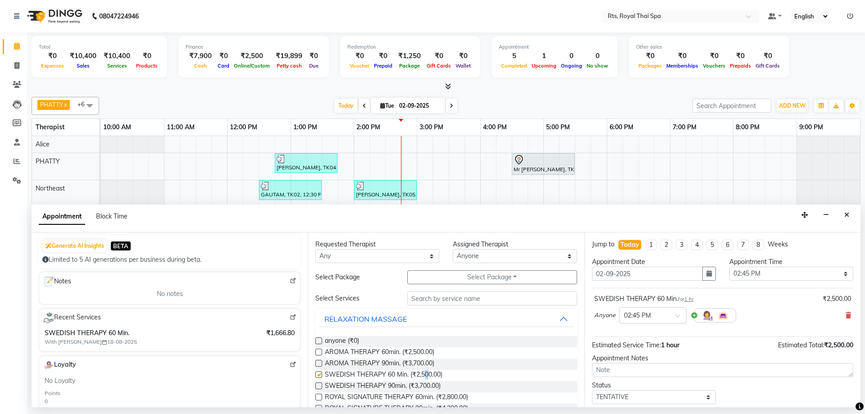
checkbox input "false"
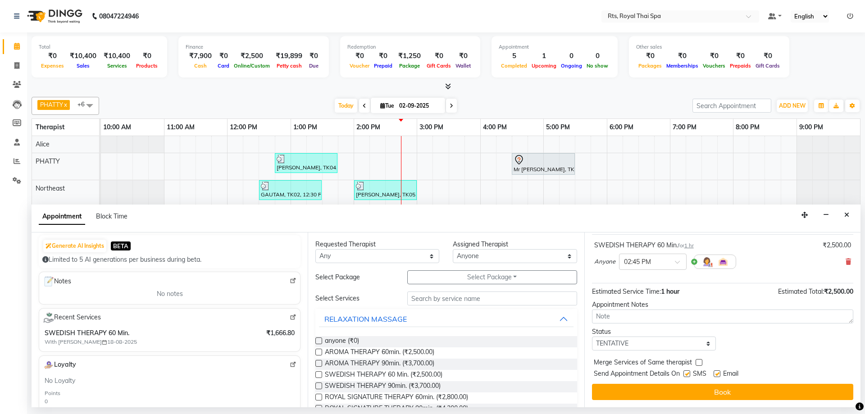
click at [686, 373] on label at bounding box center [686, 373] width 7 height 7
click at [686, 373] on input "checkbox" at bounding box center [686, 375] width 6 height 6
checkbox input "false"
click at [682, 395] on button "Book" at bounding box center [722, 392] width 261 height 16
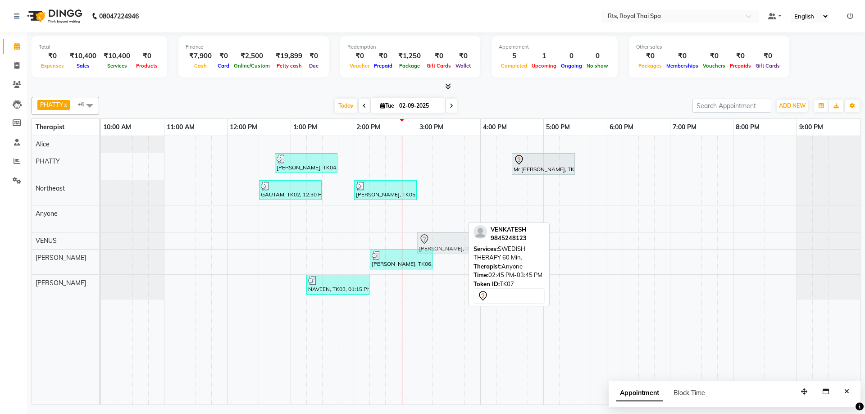
drag, startPoint x: 418, startPoint y: 218, endPoint x: 429, endPoint y: 235, distance: 19.2
click at [427, 238] on tbody "[PERSON_NAME], TK04, 12:45 PM-01:45 PM, ROYAL SIGNATURE THERAPY 60min. Mr [PERS…" at bounding box center [480, 218] width 759 height 164
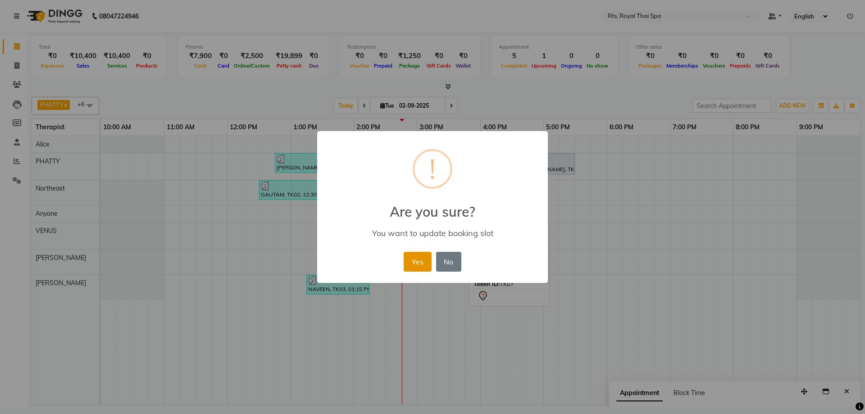
click at [417, 263] on button "Yes" at bounding box center [417, 262] width 27 height 20
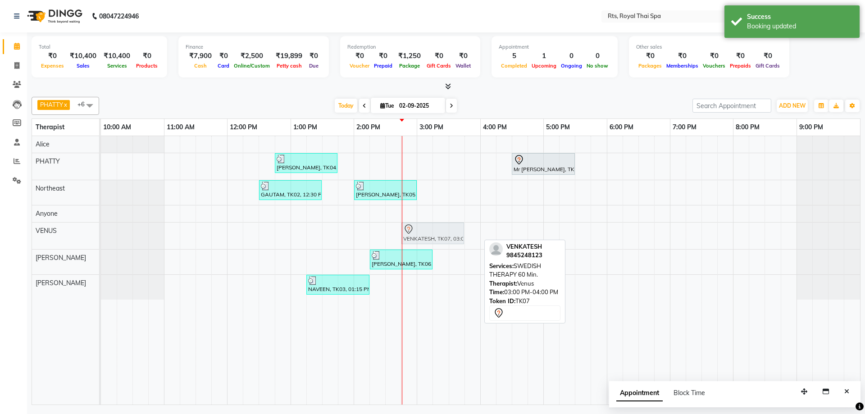
drag, startPoint x: 434, startPoint y: 235, endPoint x: 423, endPoint y: 235, distance: 10.4
click at [101, 235] on div "VENKATESH, TK07, 03:00 PM-04:00 PM, SWEDISH THERAPY 60 Min. [PERSON_NAME], TK07…" at bounding box center [101, 236] width 0 height 27
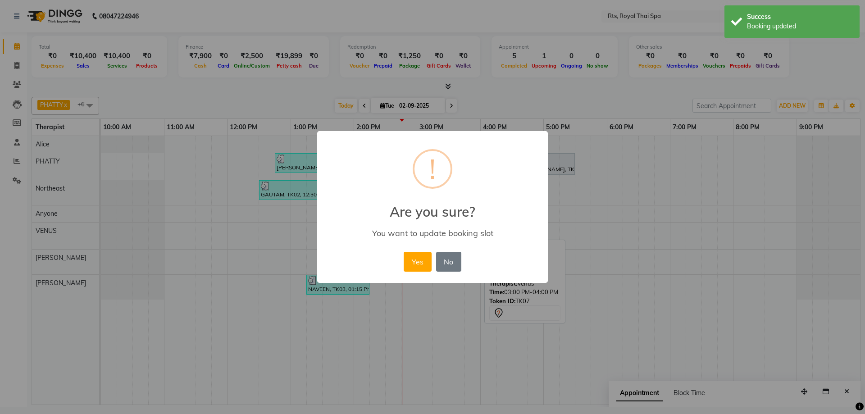
drag, startPoint x: 421, startPoint y: 257, endPoint x: 419, endPoint y: 245, distance: 12.2
click at [421, 258] on button "Yes" at bounding box center [417, 262] width 27 height 20
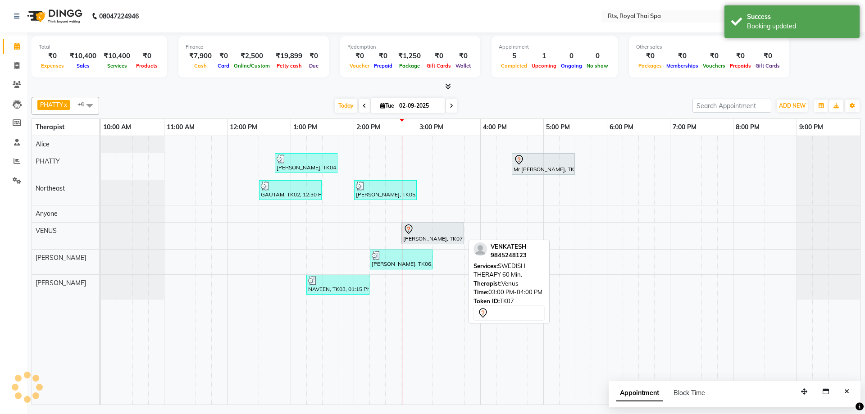
click at [423, 231] on div at bounding box center [432, 229] width 59 height 11
click at [425, 235] on div "[PERSON_NAME], TK07, 02:45 PM-03:45 PM, SWEDISH THERAPY 60 Min." at bounding box center [432, 233] width 61 height 19
select select "7"
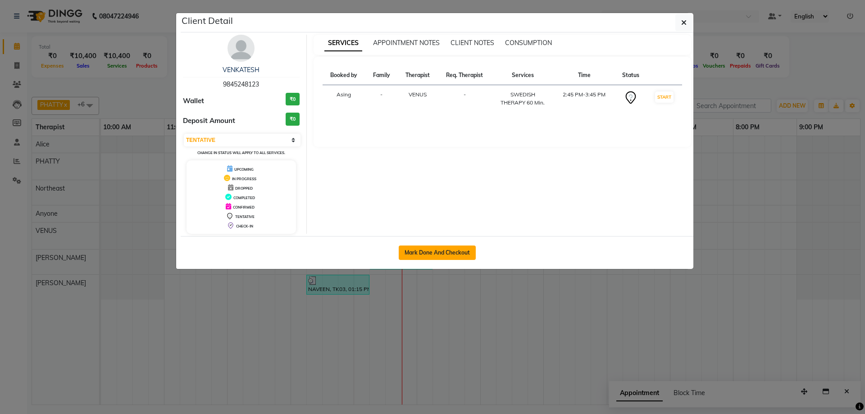
click at [463, 252] on button "Mark Done And Checkout" at bounding box center [437, 252] width 77 height 14
select select "service"
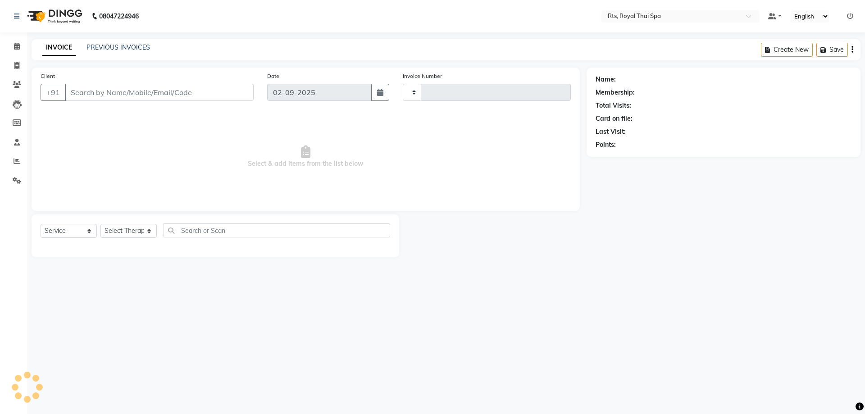
type input "3005"
select select "5288"
type input "9845248123"
select select "59124"
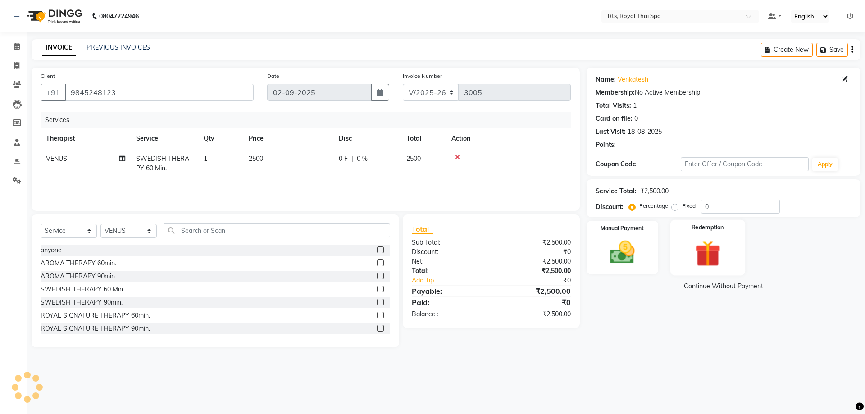
click at [707, 256] on img at bounding box center [707, 253] width 42 height 32
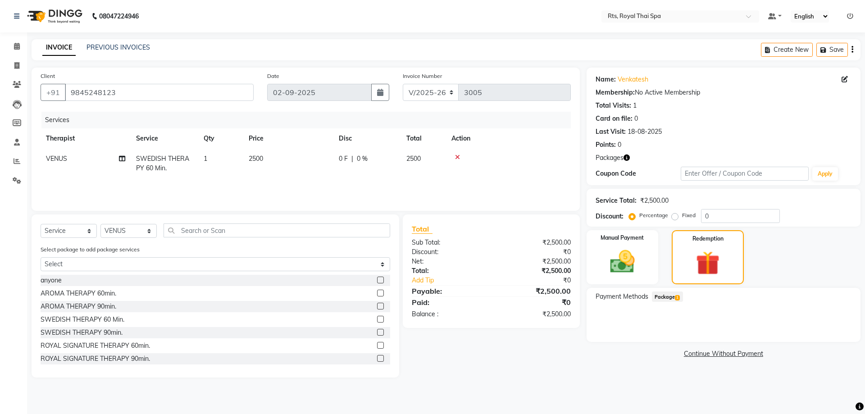
click at [664, 299] on span "Package 1" at bounding box center [667, 296] width 31 height 10
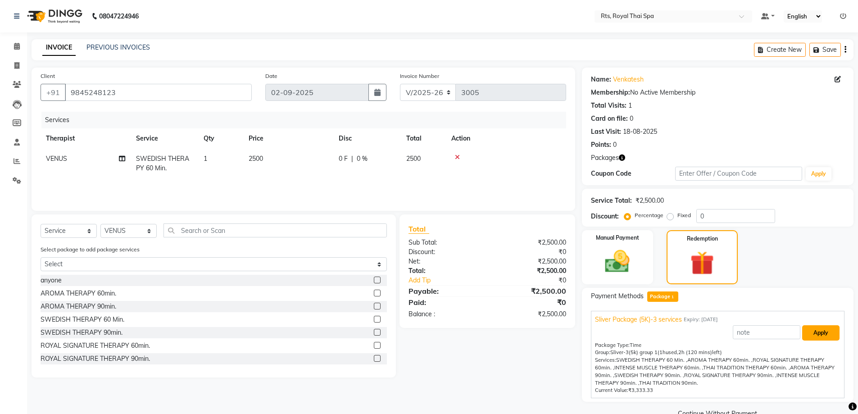
click at [820, 339] on button "Apply" at bounding box center [820, 332] width 37 height 15
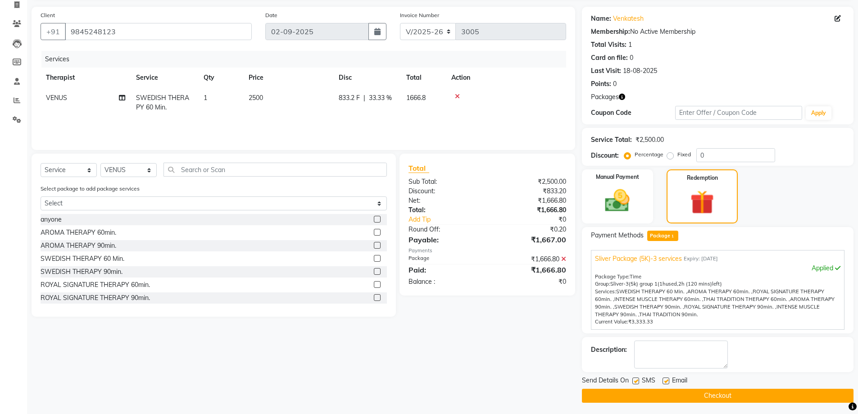
scroll to position [63, 0]
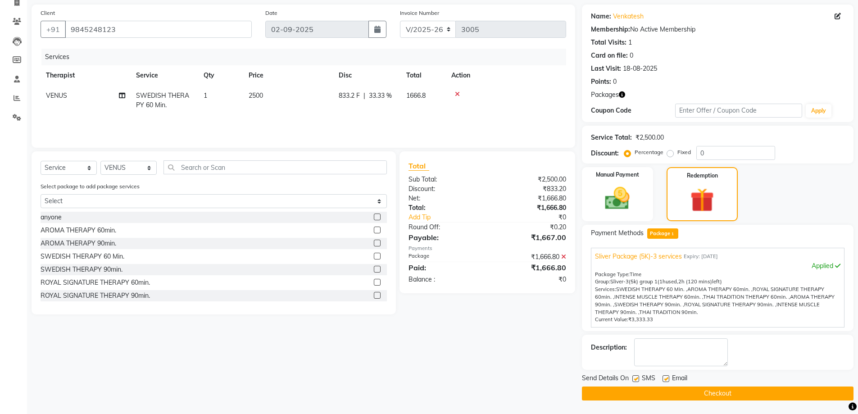
click at [634, 377] on label at bounding box center [635, 378] width 7 height 7
click at [634, 377] on input "checkbox" at bounding box center [635, 379] width 6 height 6
checkbox input "false"
click at [648, 394] on button "Checkout" at bounding box center [718, 393] width 272 height 14
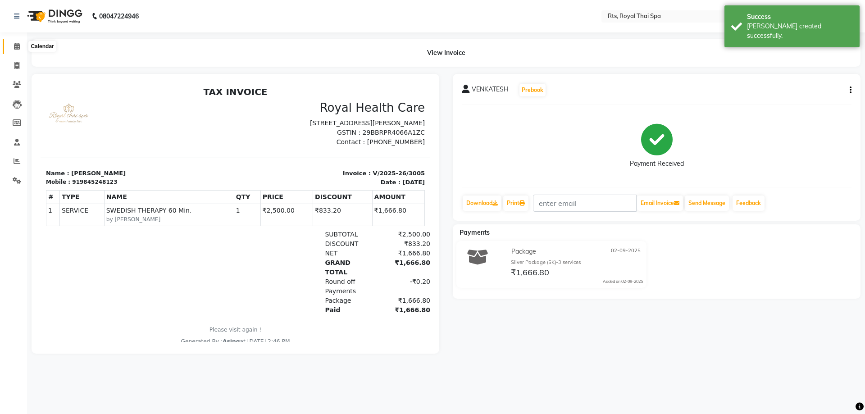
click at [18, 50] on span at bounding box center [17, 46] width 16 height 10
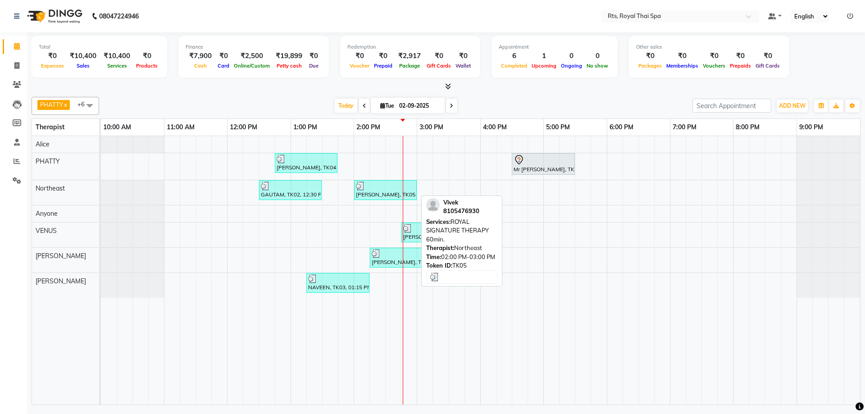
click at [377, 190] on div "[PERSON_NAME], TK05, 02:00 PM-03:00 PM, ROYAL SIGNATURE THERAPY 60min." at bounding box center [385, 190] width 61 height 17
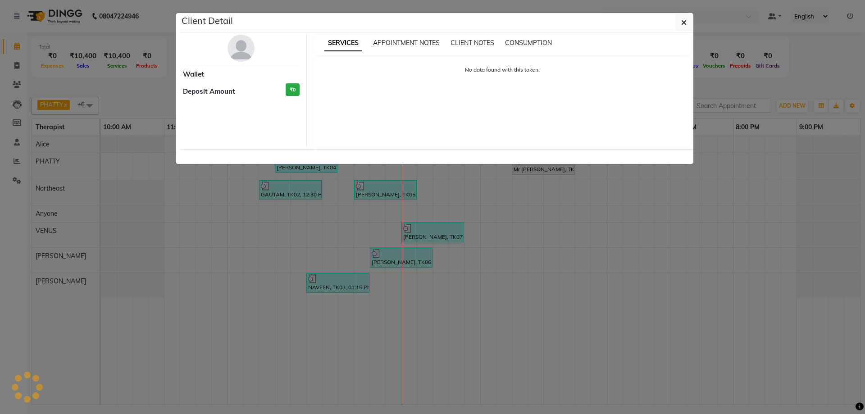
select select "3"
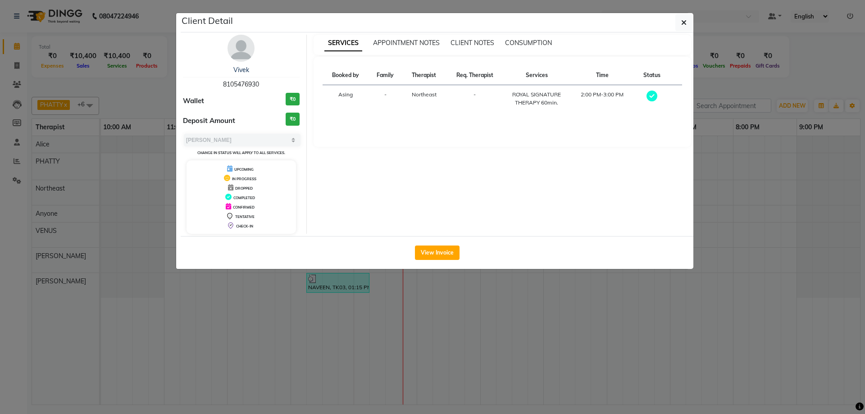
click at [249, 52] on img at bounding box center [240, 48] width 27 height 27
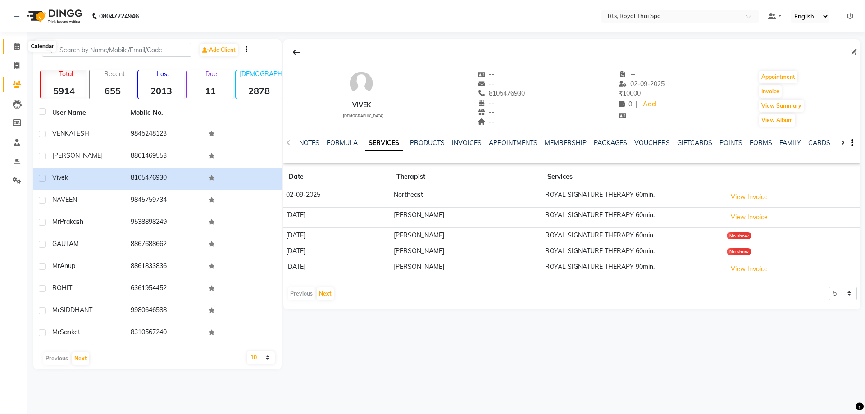
click at [16, 45] on icon at bounding box center [17, 46] width 6 height 7
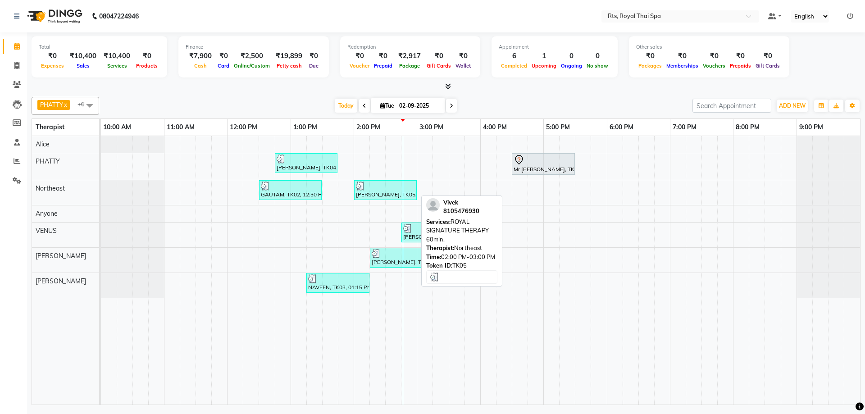
click at [379, 192] on div "[PERSON_NAME], TK05, 02:00 PM-03:00 PM, ROYAL SIGNATURE THERAPY 60min." at bounding box center [385, 190] width 61 height 17
select select "3"
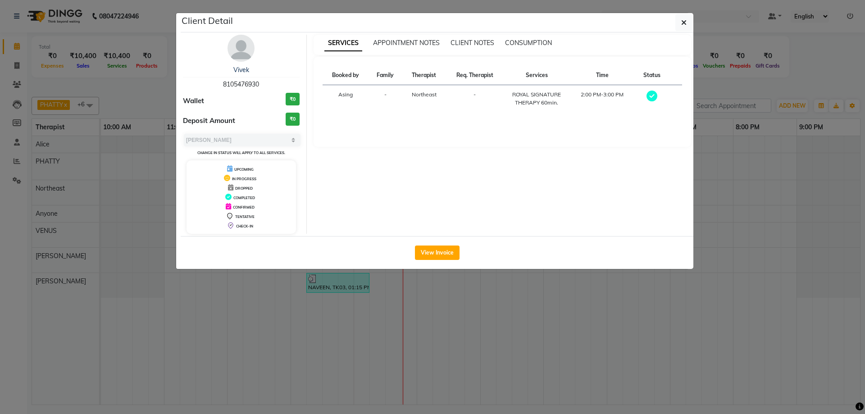
drag, startPoint x: 210, startPoint y: 86, endPoint x: 267, endPoint y: 86, distance: 56.8
click at [267, 86] on div "[PERSON_NAME] 8105476930" at bounding box center [241, 77] width 117 height 24
copy span "8105476930"
click at [679, 25] on button "button" at bounding box center [683, 22] width 17 height 17
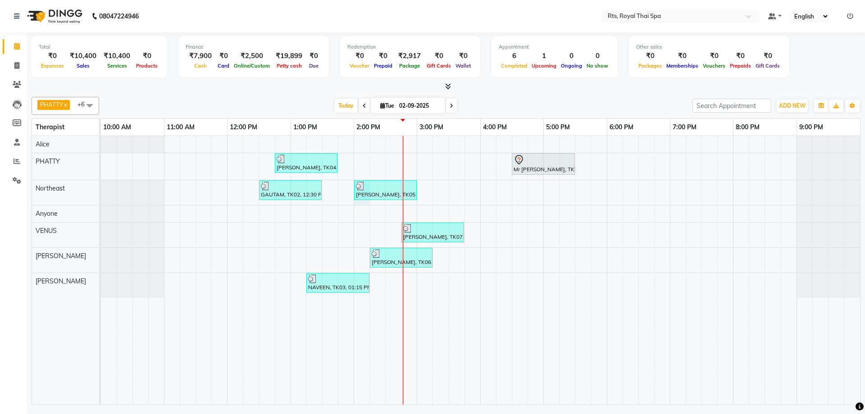
click at [364, 204] on div "[PERSON_NAME], TK04, 12:45 PM-01:45 PM, ROYAL SIGNATURE THERAPY 60min. Mr [PERS…" at bounding box center [480, 270] width 759 height 268
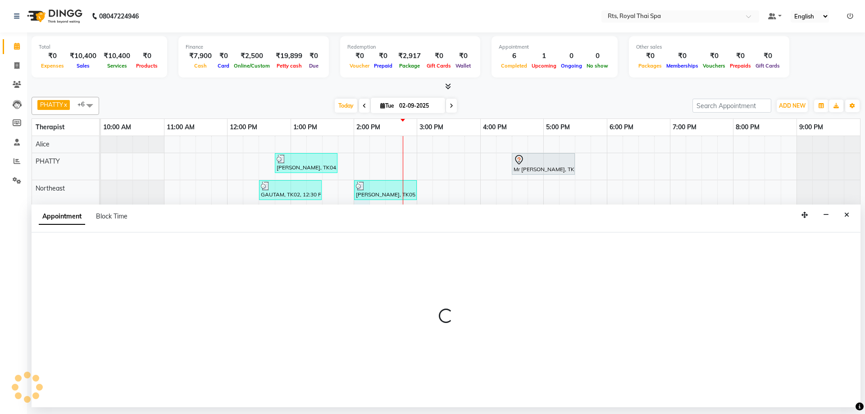
select select "39977"
select select "840"
select select "tentative"
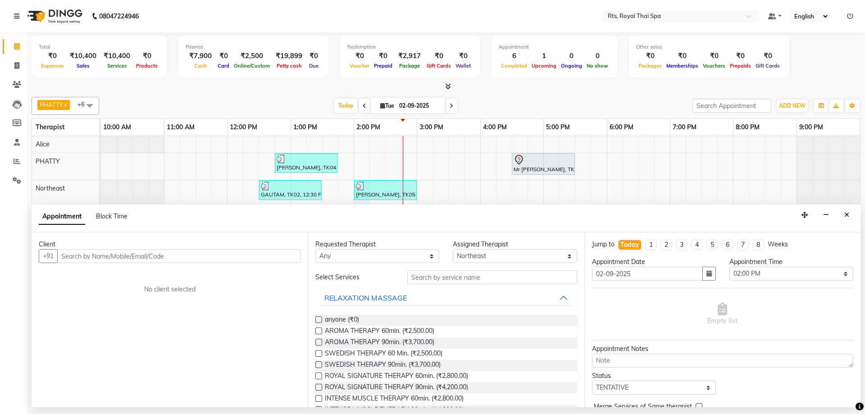
click at [222, 257] on input "text" at bounding box center [178, 256] width 243 height 14
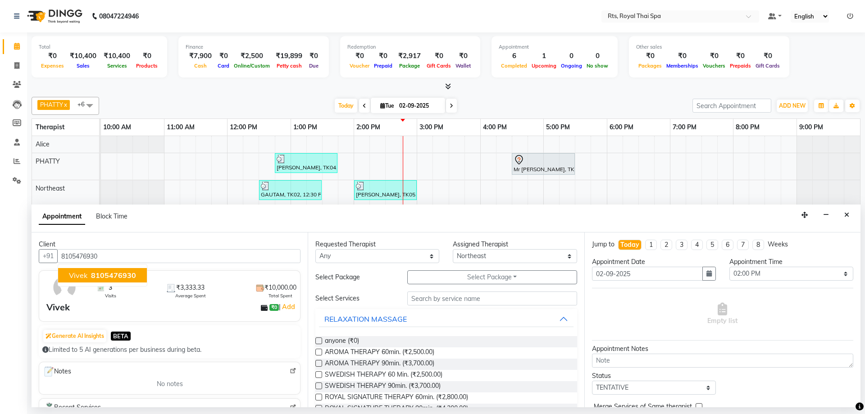
click at [118, 279] on span "8105476930" at bounding box center [113, 275] width 45 height 9
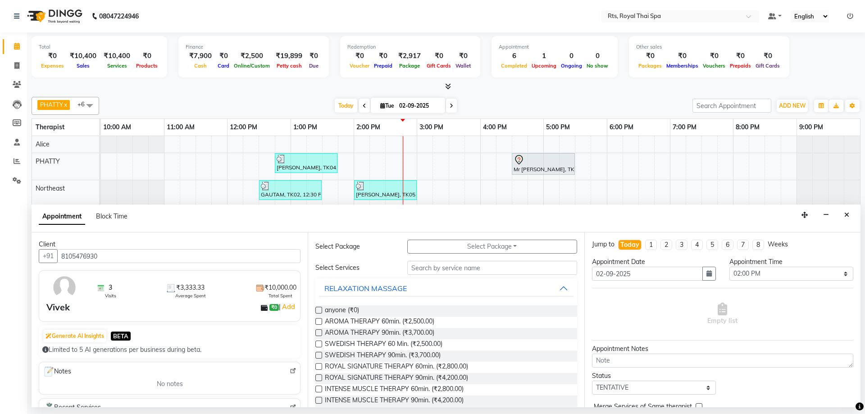
scroll to position [45, 0]
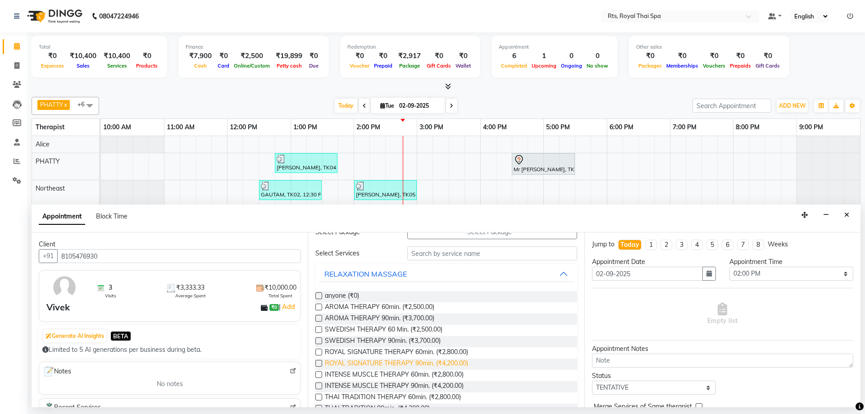
type input "8105476930"
click at [463, 366] on span "ROYAL SIGNATURE THERAPY 90min. (₹4,200.00)" at bounding box center [396, 364] width 143 height 11
checkbox input "false"
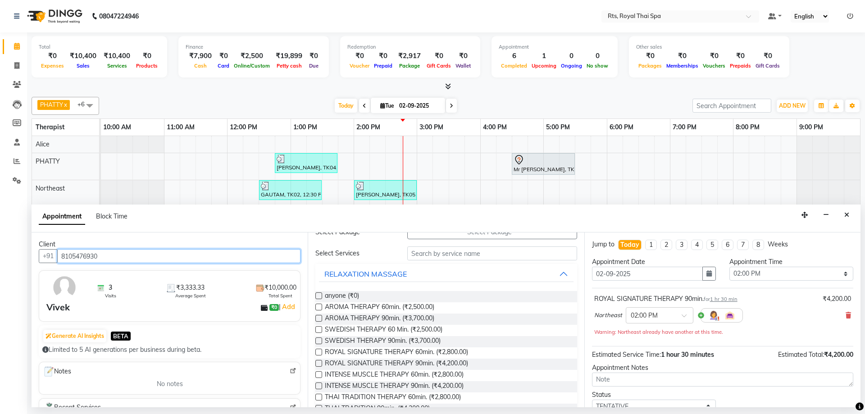
drag, startPoint x: 128, startPoint y: 257, endPoint x: 27, endPoint y: 244, distance: 102.7
click at [27, 244] on app-home "08047224946 Select Location × Rts, Royal Thai Spa Default Panel My Panel Englis…" at bounding box center [432, 203] width 865 height 407
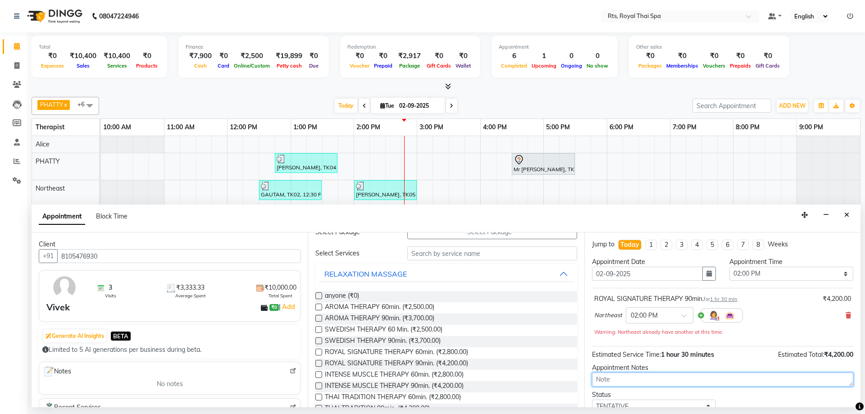
drag, startPoint x: 617, startPoint y: 380, endPoint x: 603, endPoint y: 360, distance: 24.2
click at [617, 380] on textarea at bounding box center [722, 380] width 261 height 14
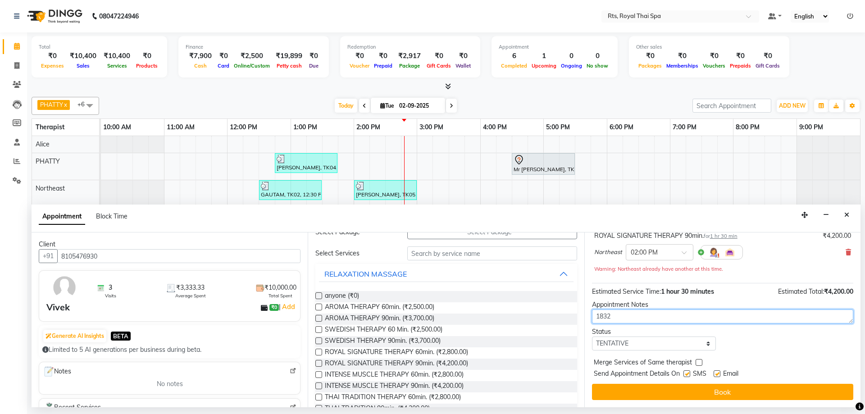
type textarea "1832"
click at [687, 375] on label at bounding box center [686, 373] width 7 height 7
click at [687, 375] on input "checkbox" at bounding box center [686, 375] width 6 height 6
checkbox input "false"
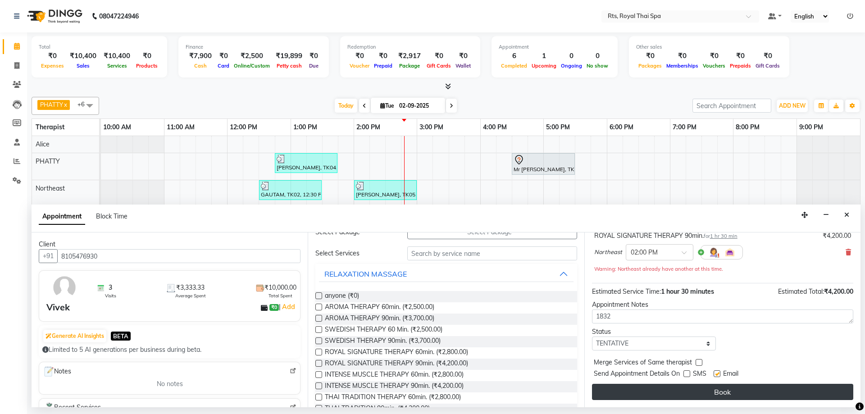
click at [687, 391] on button "Book" at bounding box center [722, 392] width 261 height 16
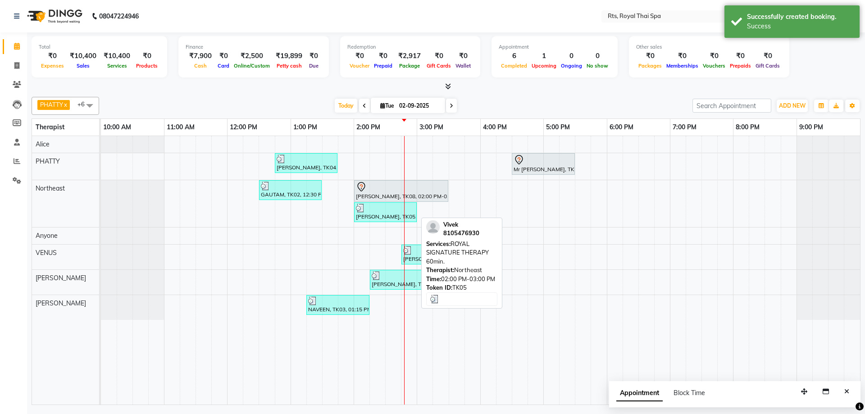
click at [373, 219] on div "[PERSON_NAME], TK05, 02:00 PM-03:00 PM, ROYAL SIGNATURE THERAPY 60min." at bounding box center [385, 212] width 61 height 17
select select "3"
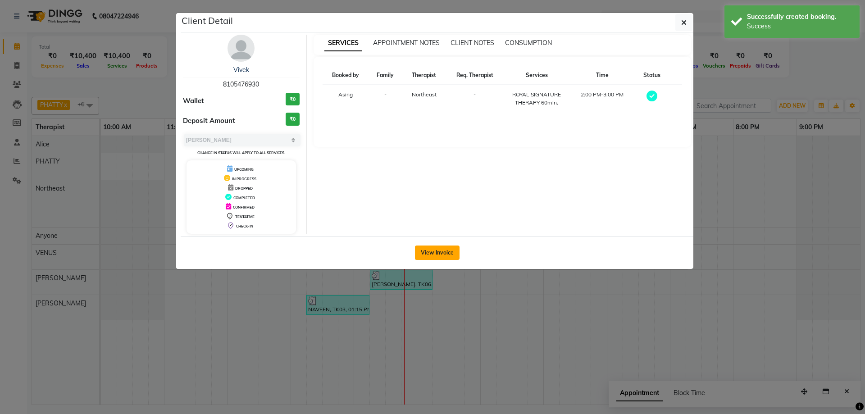
click at [439, 252] on button "View Invoice" at bounding box center [437, 252] width 45 height 14
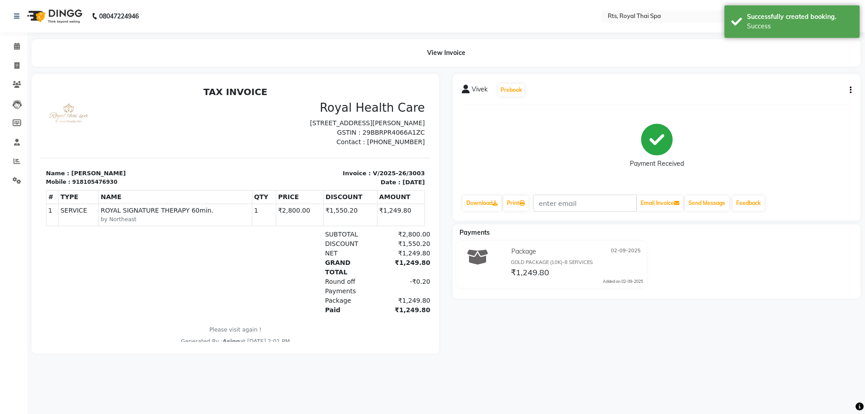
click at [850, 90] on icon "button" at bounding box center [851, 90] width 2 height 0
click at [791, 75] on div "Cancel Invoice" at bounding box center [806, 73] width 62 height 11
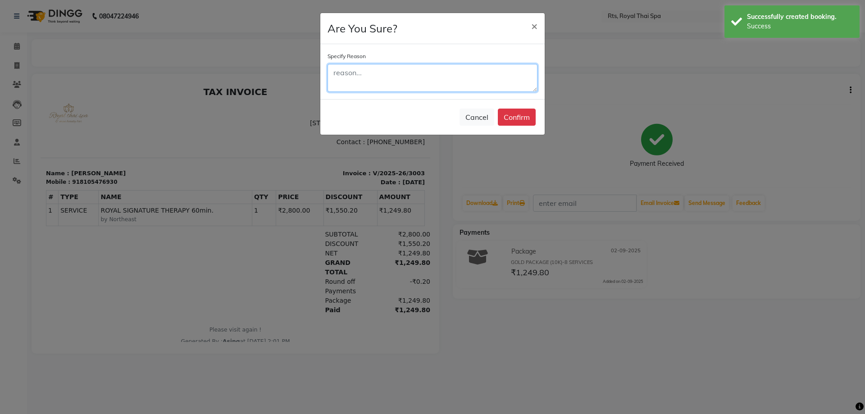
click at [404, 82] on textarea at bounding box center [432, 78] width 210 height 28
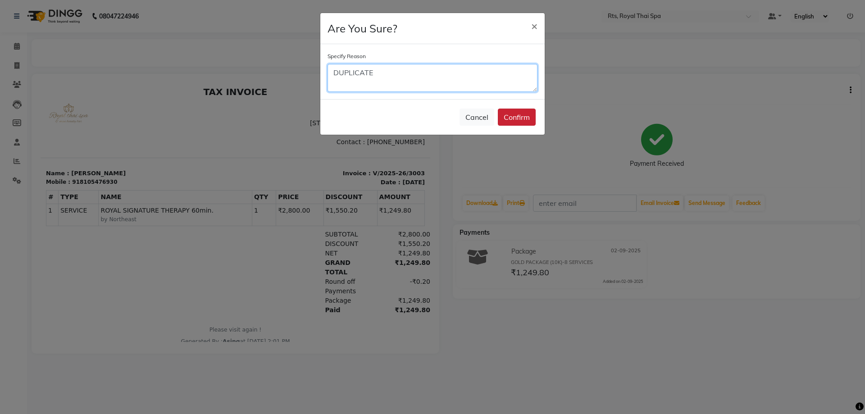
type textarea "DUPLICATE"
click at [512, 118] on button "Confirm" at bounding box center [517, 117] width 38 height 17
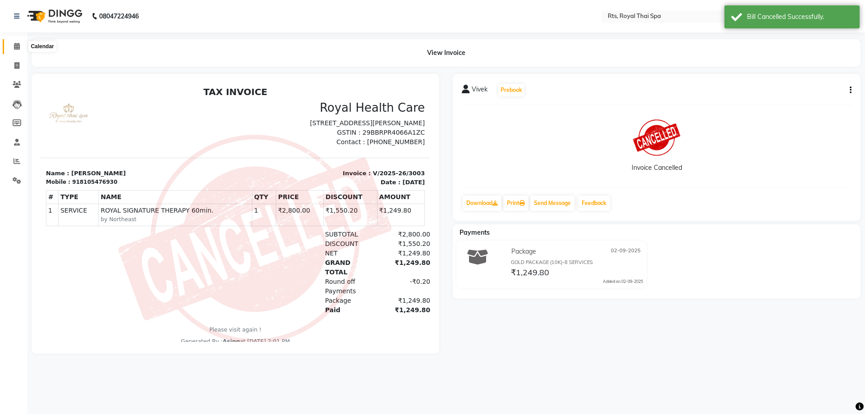
click at [13, 47] on span at bounding box center [17, 46] width 16 height 10
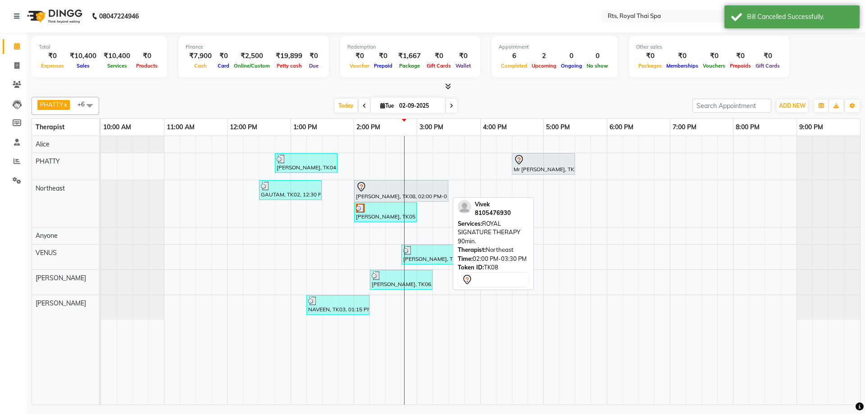
click at [386, 194] on div "[PERSON_NAME], TK08, 02:00 PM-03:30 PM, ROYAL SIGNATURE THERAPY 90min." at bounding box center [401, 191] width 92 height 19
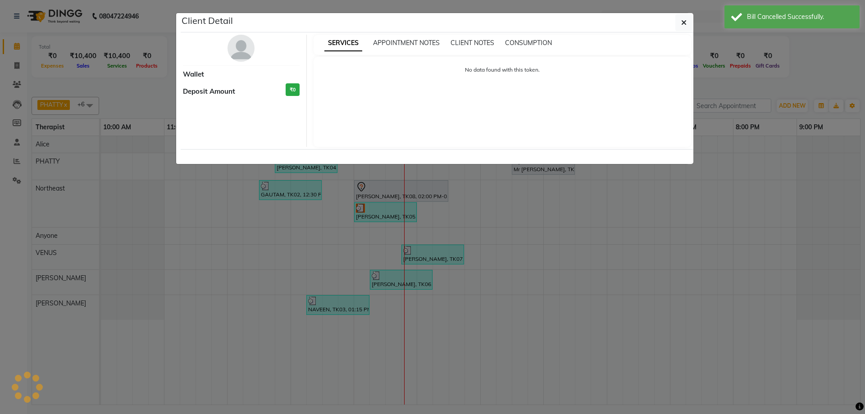
select select "7"
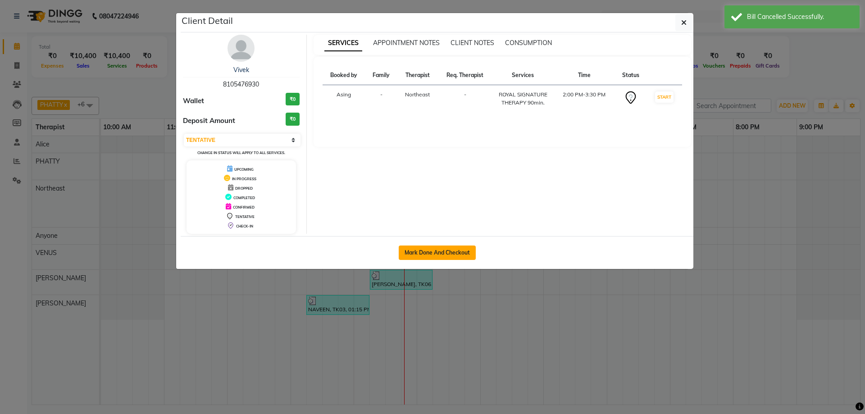
click at [426, 250] on button "Mark Done And Checkout" at bounding box center [437, 252] width 77 height 14
select select "5288"
select select "service"
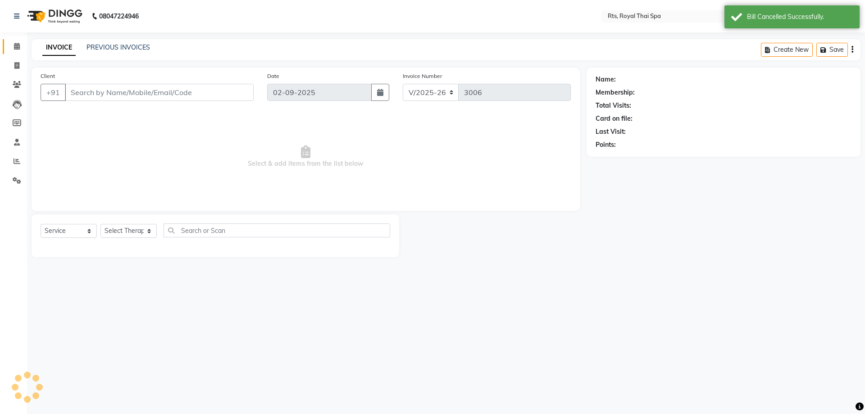
type input "8105476930"
select select "39977"
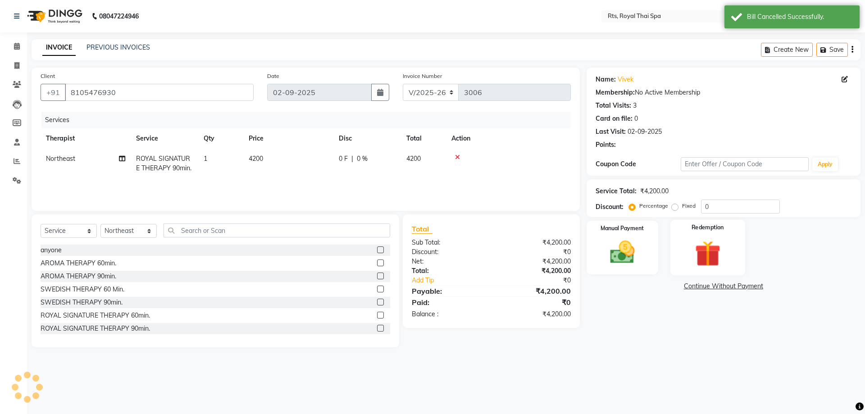
click at [689, 252] on img at bounding box center [707, 253] width 42 height 32
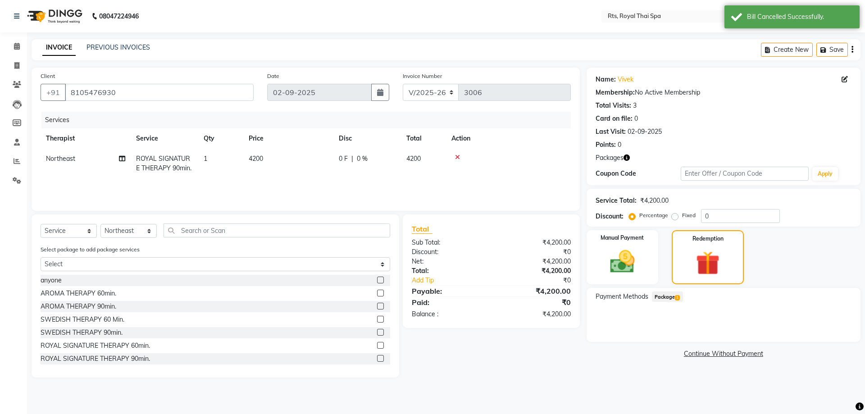
click at [670, 300] on span "Package 1" at bounding box center [667, 296] width 31 height 10
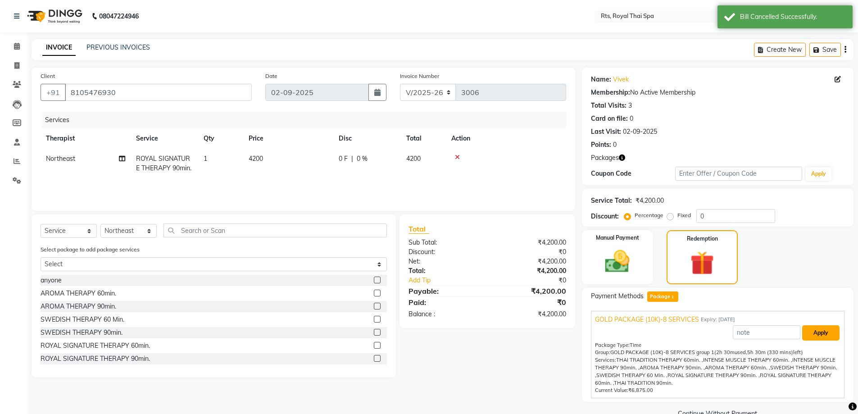
click at [812, 336] on button "Apply" at bounding box center [820, 332] width 37 height 15
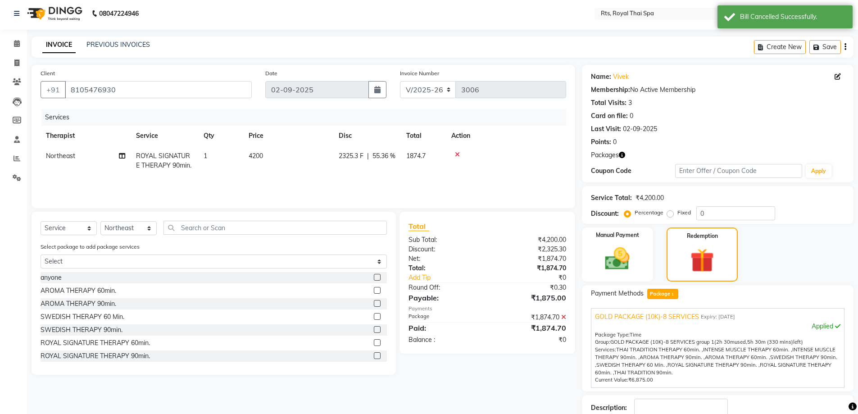
scroll to position [63, 0]
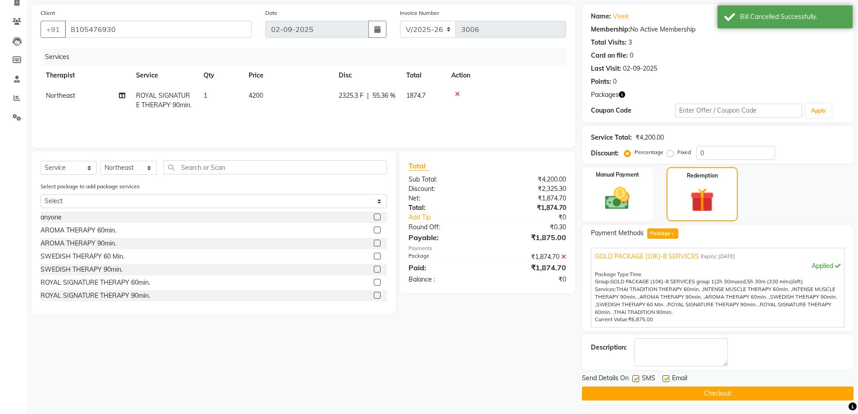
drag, startPoint x: 635, startPoint y: 377, endPoint x: 639, endPoint y: 382, distance: 6.1
click at [635, 377] on label at bounding box center [635, 378] width 7 height 7
click at [635, 377] on input "checkbox" at bounding box center [635, 379] width 6 height 6
checkbox input "false"
click at [646, 390] on button "Checkout" at bounding box center [718, 393] width 272 height 14
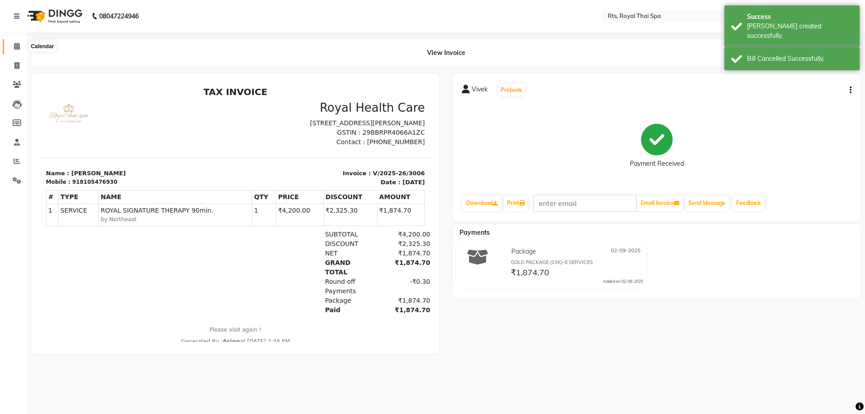
click at [13, 46] on span at bounding box center [17, 46] width 16 height 10
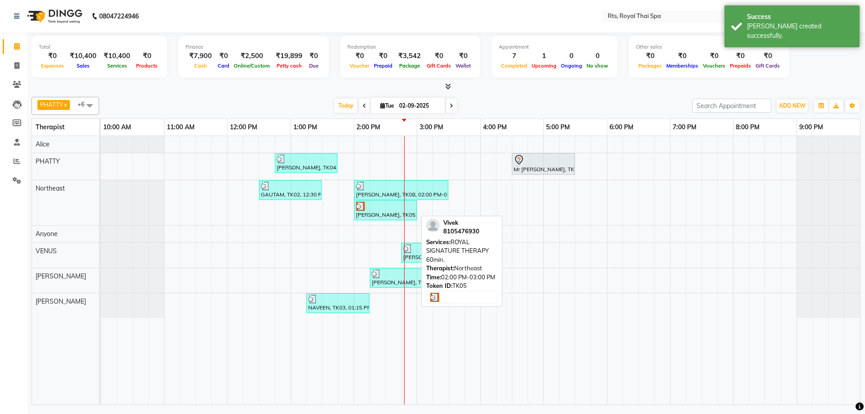
click at [369, 210] on div "[PERSON_NAME], TK05, 02:00 PM-03:00 PM, ROYAL SIGNATURE THERAPY 60min." at bounding box center [385, 210] width 61 height 17
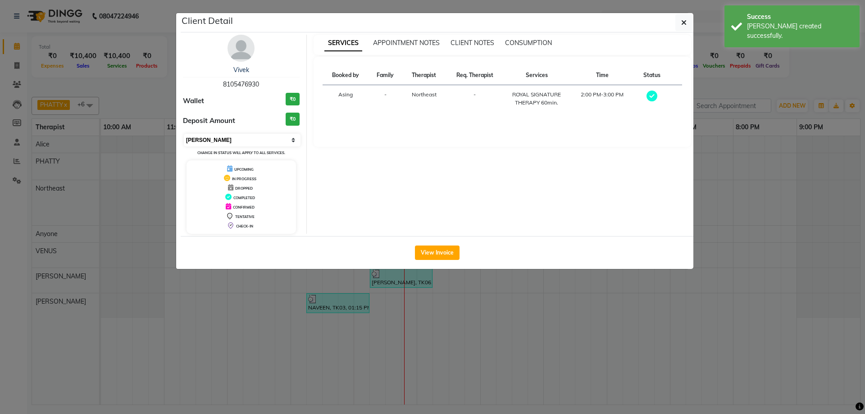
click at [248, 138] on select "Select MARK DONE UPCOMING" at bounding box center [242, 140] width 117 height 13
select select "5"
click at [184, 134] on select "Select MARK DONE UPCOMING" at bounding box center [242, 140] width 117 height 13
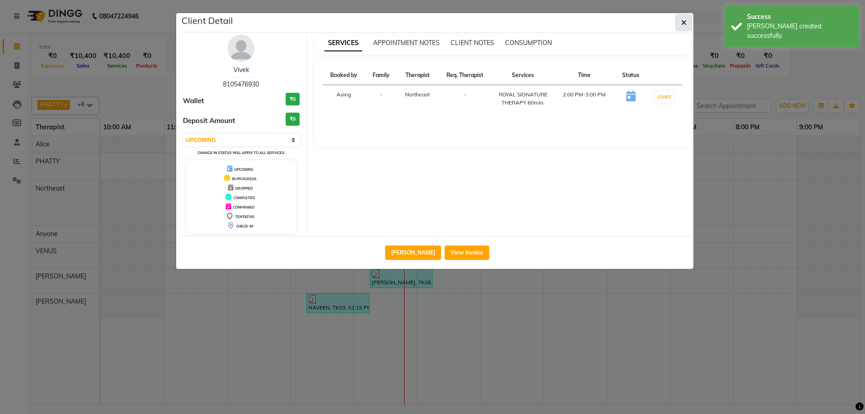
drag, startPoint x: 683, startPoint y: 23, endPoint x: 660, endPoint y: 42, distance: 29.1
click at [683, 24] on icon "button" at bounding box center [683, 22] width 5 height 7
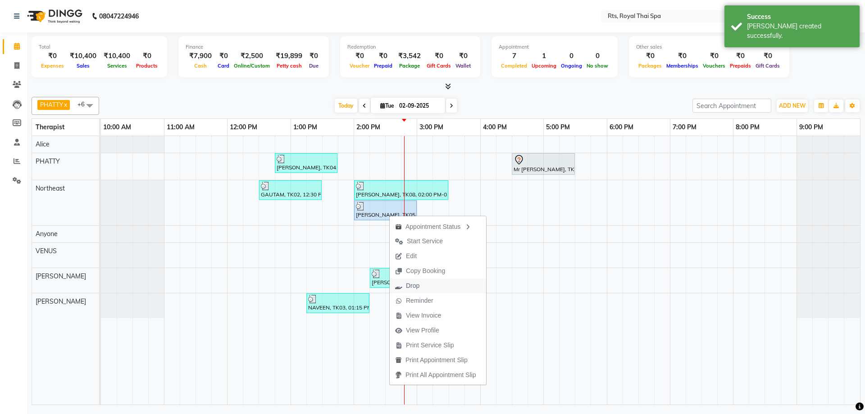
click at [415, 288] on span "Drop" at bounding box center [413, 285] width 14 height 9
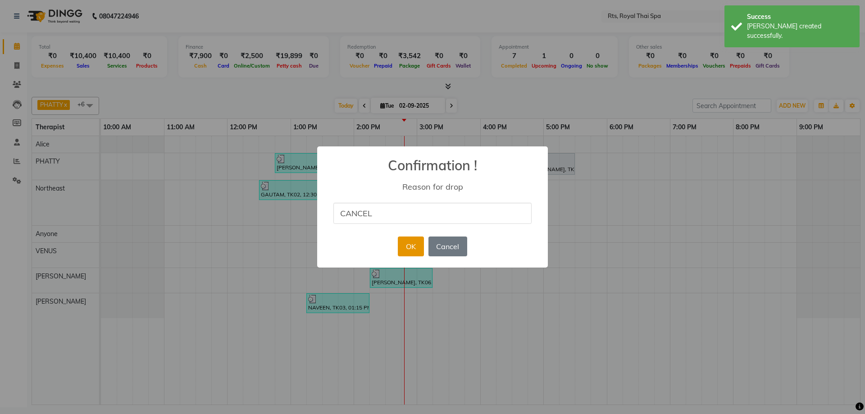
type input "CANCEL"
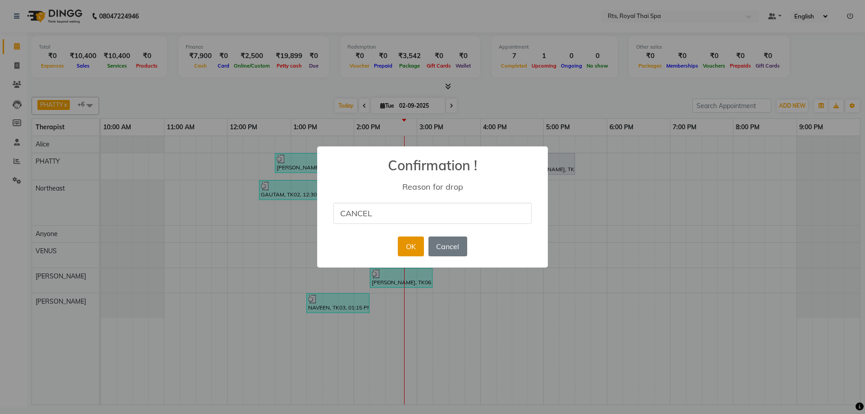
click at [409, 252] on button "OK" at bounding box center [411, 246] width 26 height 20
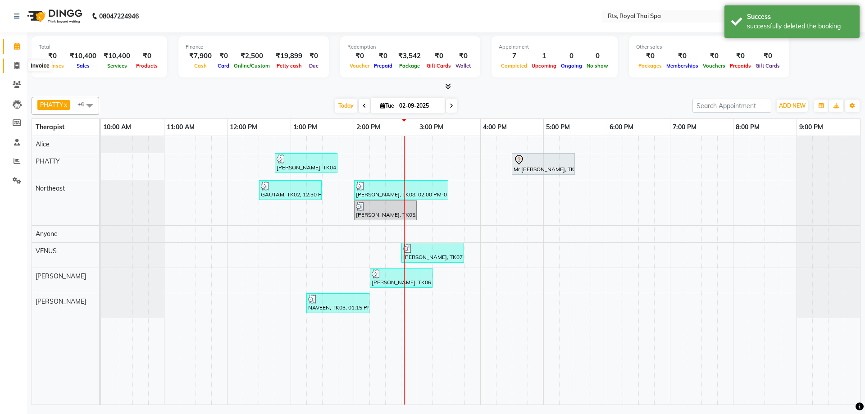
click at [12, 64] on span at bounding box center [17, 66] width 16 height 10
select select "5288"
select select "service"
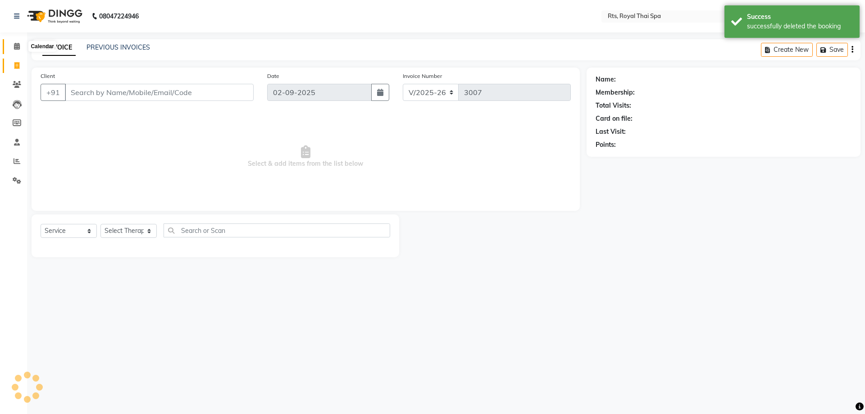
click at [16, 46] on icon at bounding box center [17, 46] width 6 height 7
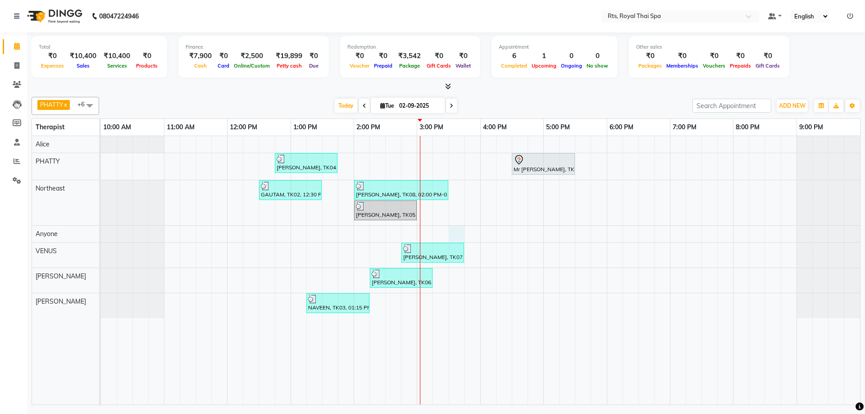
click at [459, 231] on div "[PERSON_NAME], TK04, 12:45 PM-01:45 PM, ROYAL SIGNATURE THERAPY 60min. Mr [PERS…" at bounding box center [480, 270] width 759 height 268
select select "39979"
select select "930"
select select "tentative"
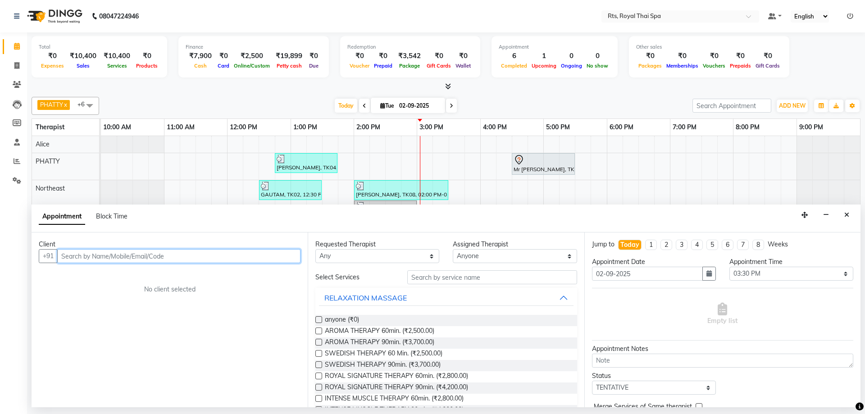
click at [266, 255] on input "text" at bounding box center [178, 256] width 243 height 14
click at [119, 274] on span "9632555" at bounding box center [110, 275] width 32 height 9
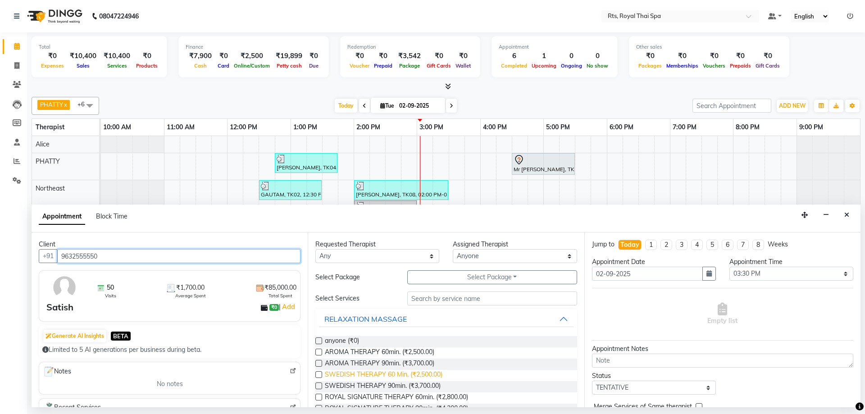
type input "9632555550"
click at [429, 377] on span "SWEDISH THERAPY 60 Min. (₹2,500.00)" at bounding box center [384, 375] width 118 height 11
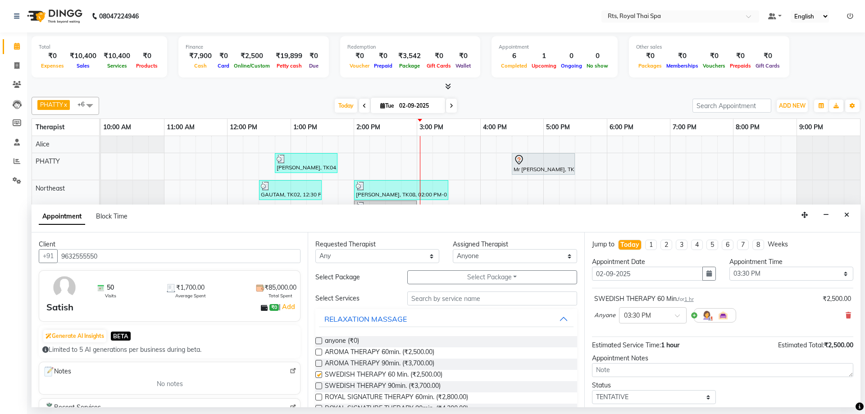
checkbox input "false"
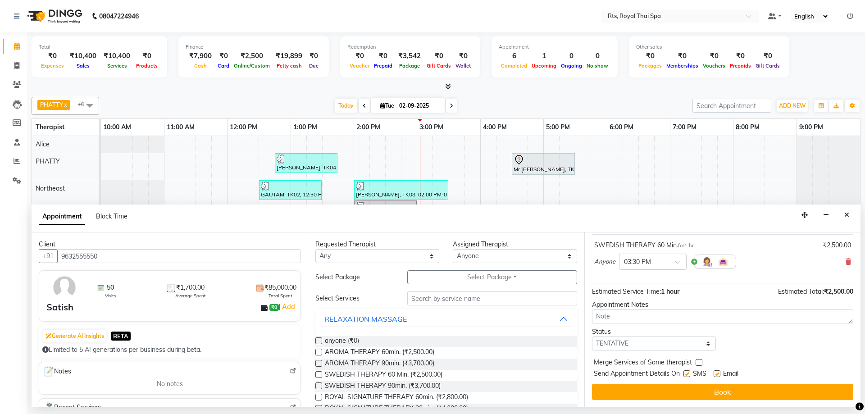
click at [687, 375] on label at bounding box center [686, 373] width 7 height 7
click at [687, 375] on input "checkbox" at bounding box center [686, 375] width 6 height 6
checkbox input "false"
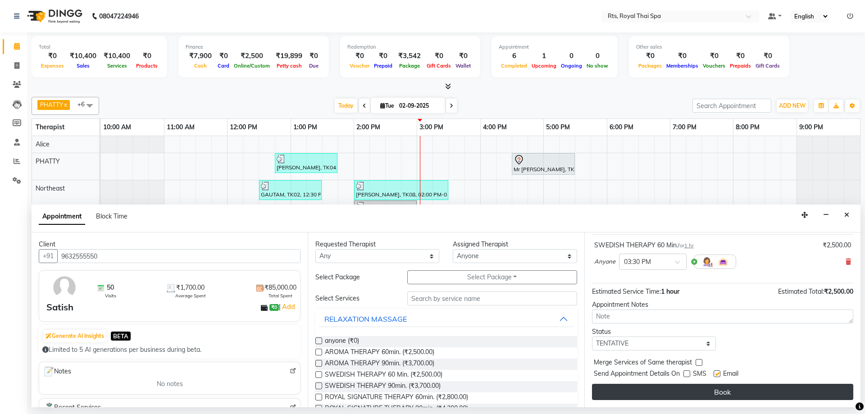
click at [688, 390] on button "Book" at bounding box center [722, 392] width 261 height 16
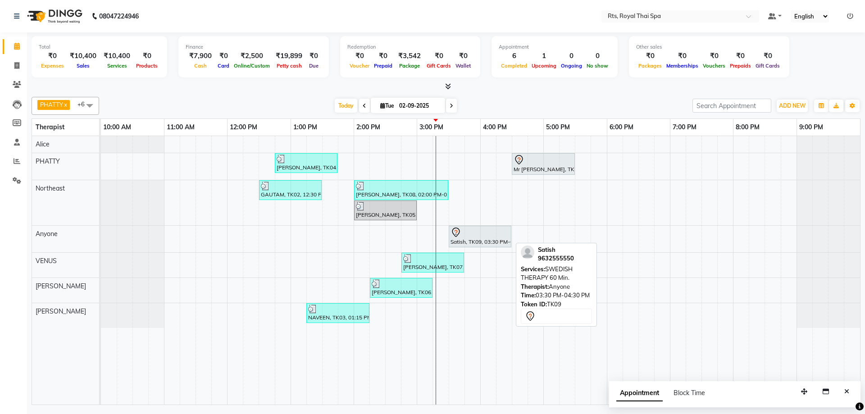
click at [474, 236] on div at bounding box center [479, 232] width 59 height 11
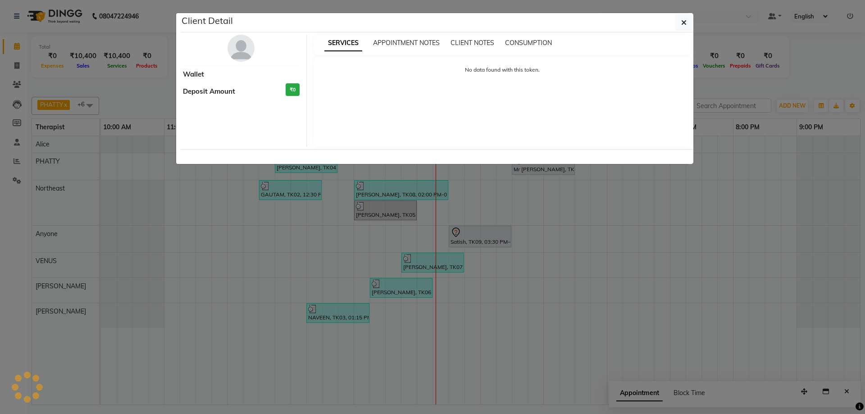
select select "7"
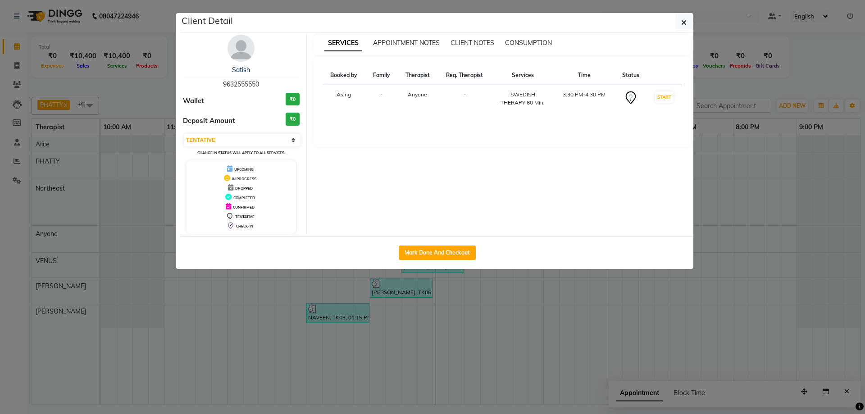
click at [229, 48] on img at bounding box center [240, 48] width 27 height 27
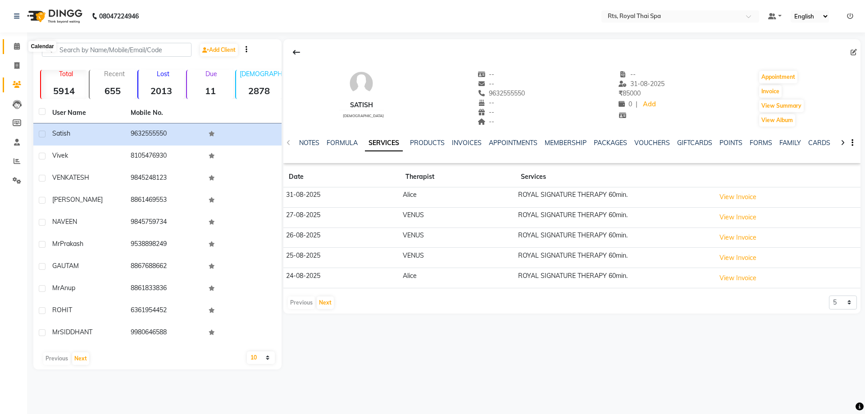
click at [21, 42] on span at bounding box center [17, 46] width 16 height 10
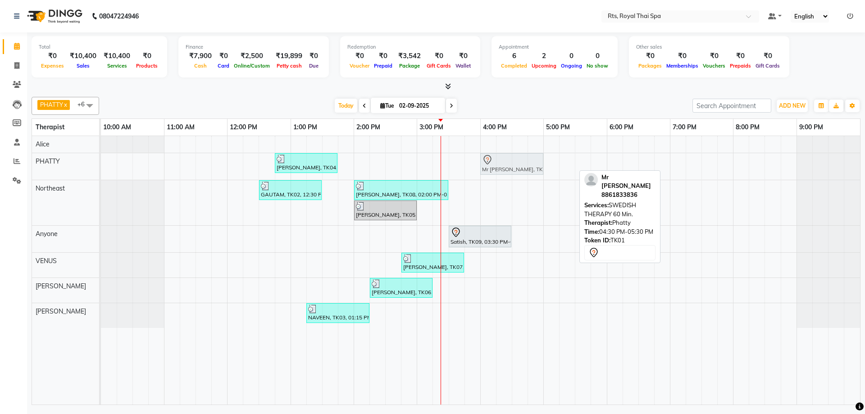
drag, startPoint x: 531, startPoint y: 168, endPoint x: 498, endPoint y: 170, distance: 33.0
click at [101, 170] on div "[PERSON_NAME], TK04, 12:45 PM-01:45 PM, ROYAL SIGNATURE THERAPY 60min. Mr [PERS…" at bounding box center [101, 166] width 0 height 27
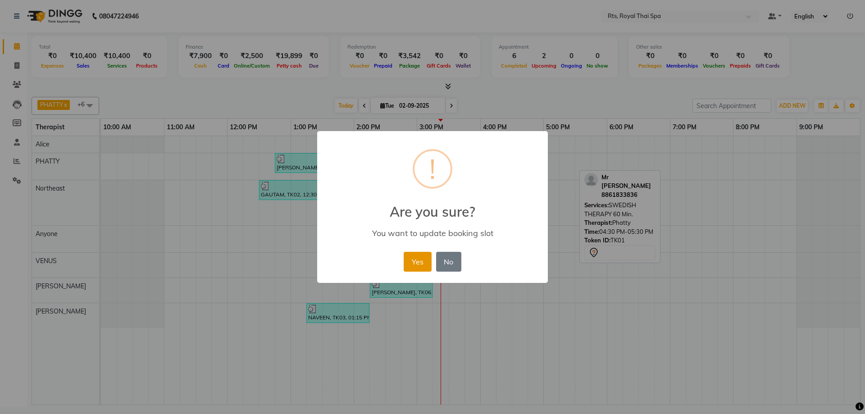
click at [415, 262] on button "Yes" at bounding box center [417, 262] width 27 height 20
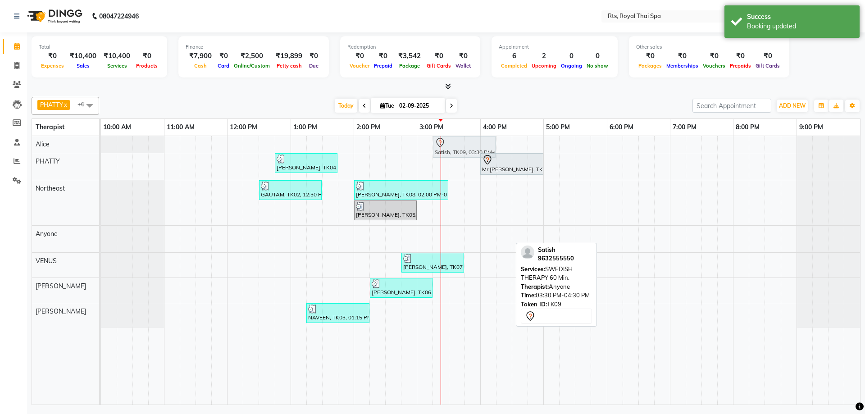
drag, startPoint x: 467, startPoint y: 236, endPoint x: 456, endPoint y: 144, distance: 93.4
click at [456, 144] on tbody "Satish, TK09, 03:30 PM-04:30 PM, SWEDISH THERAPY 60 Min. [PERSON_NAME], TK04, 1…" at bounding box center [480, 232] width 759 height 192
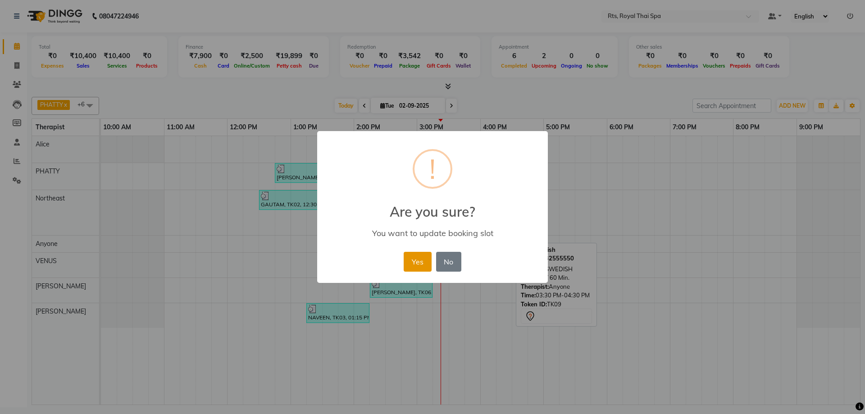
click at [424, 260] on button "Yes" at bounding box center [417, 262] width 27 height 20
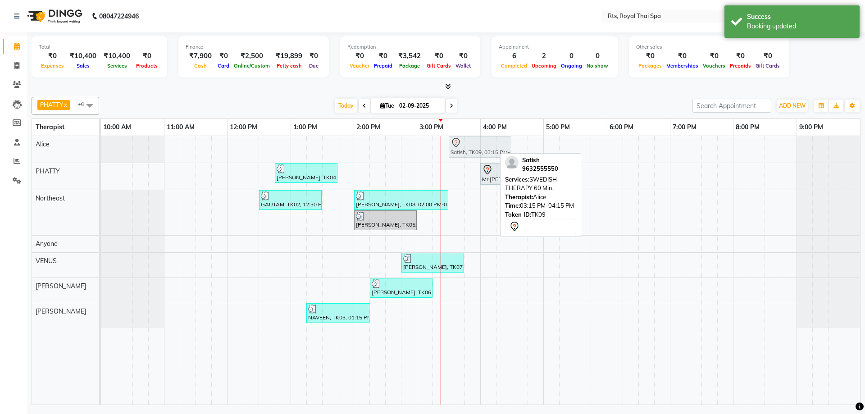
click at [101, 144] on div "Satish, TK09, 03:15 PM-04:15 PM, SWEDISH THERAPY 60 Min. Satish, TK09, 03:15 PM…" at bounding box center [101, 149] width 0 height 27
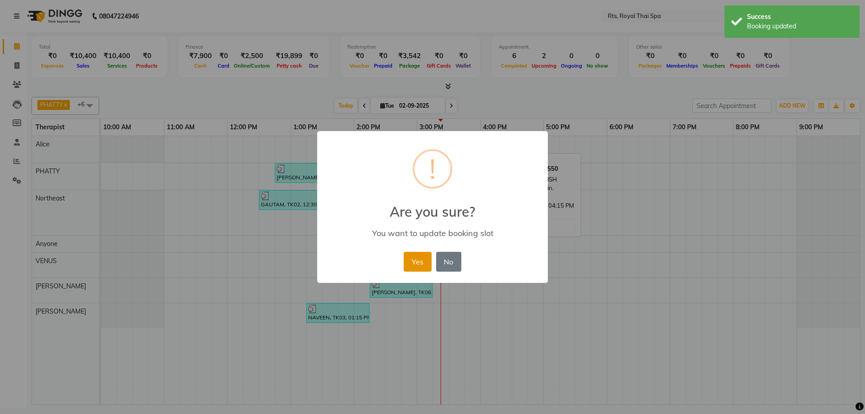
click at [414, 265] on button "Yes" at bounding box center [417, 262] width 27 height 20
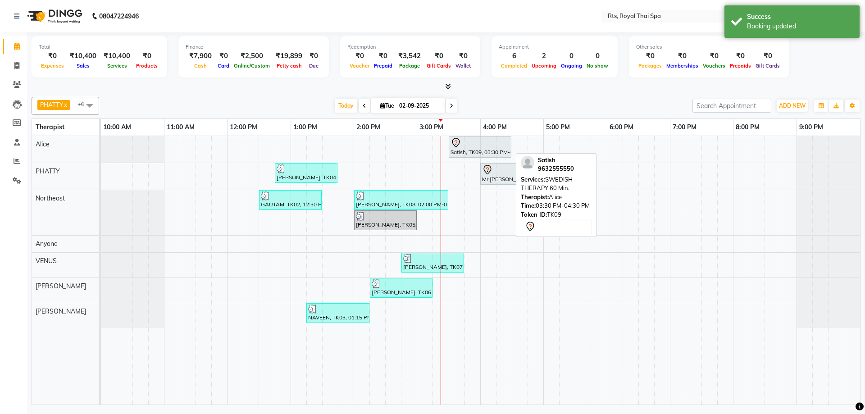
click at [454, 142] on icon at bounding box center [455, 142] width 11 height 11
click at [462, 146] on div at bounding box center [479, 142] width 59 height 11
select select "7"
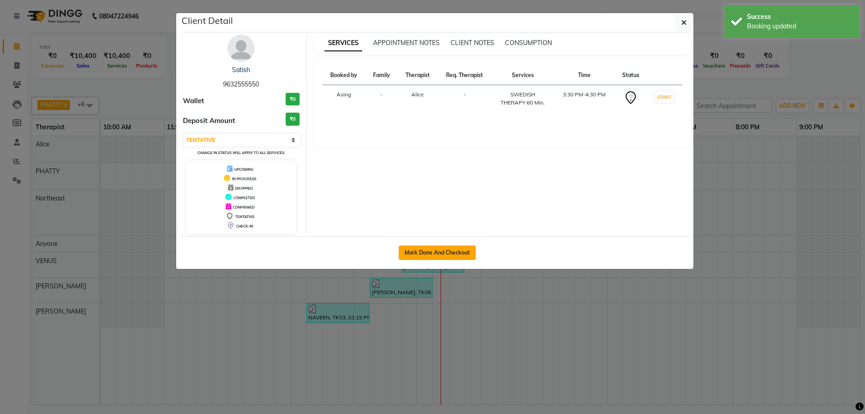
click at [438, 255] on button "Mark Done And Checkout" at bounding box center [437, 252] width 77 height 14
select select "service"
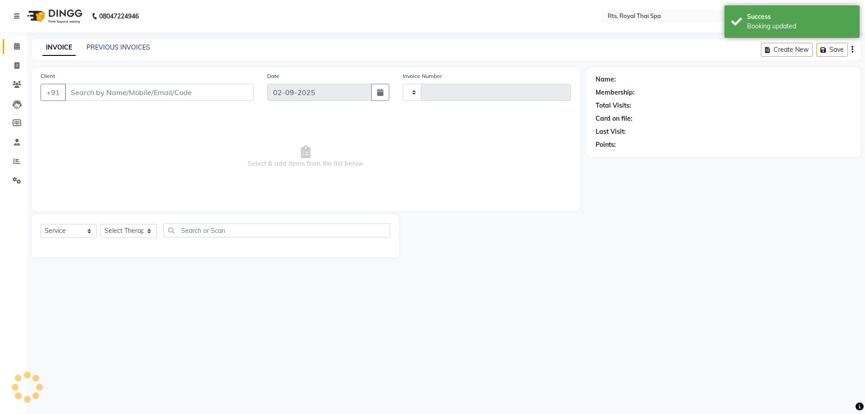
type input "3007"
select select "5288"
type input "9632555550"
select select "34830"
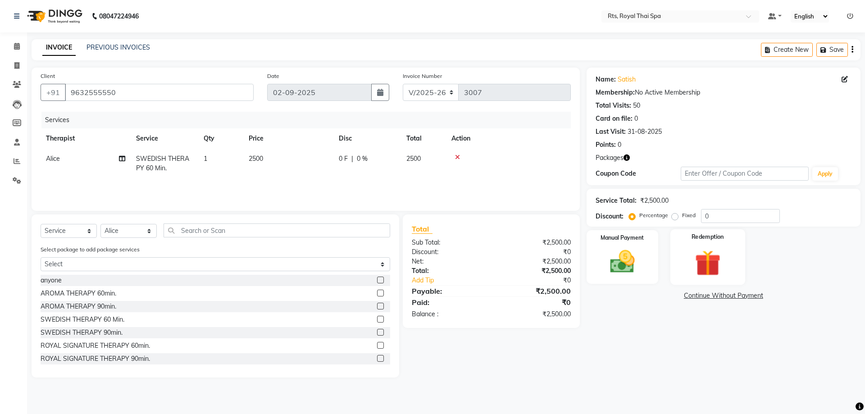
click at [721, 246] on div "Redemption" at bounding box center [707, 256] width 75 height 55
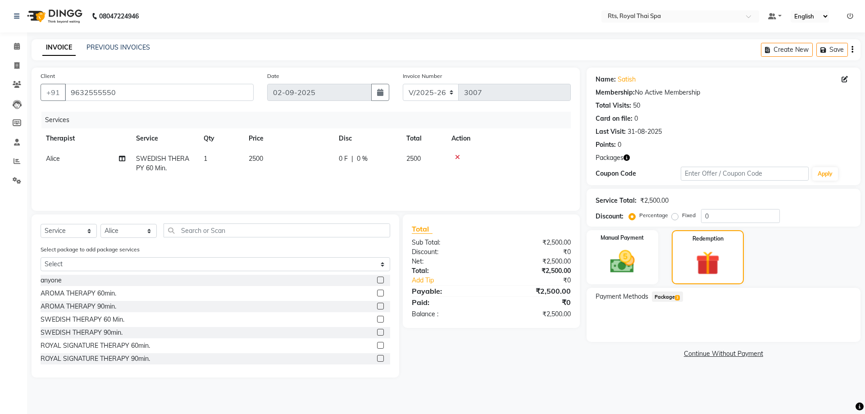
click at [675, 296] on span "3" at bounding box center [677, 297] width 5 height 5
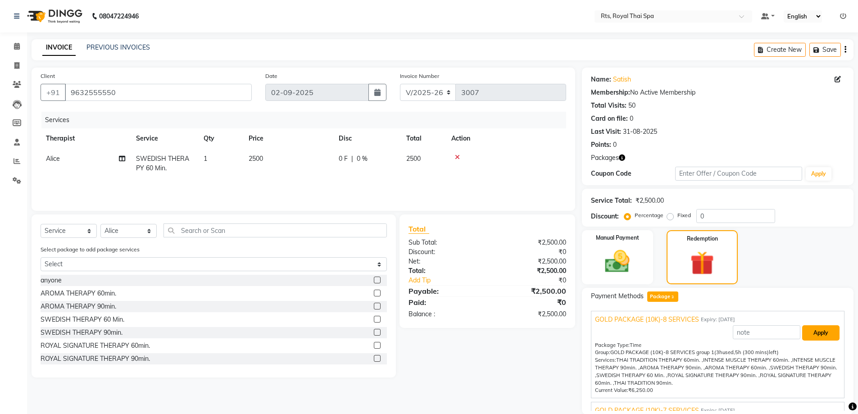
click at [802, 328] on button "Apply" at bounding box center [820, 332] width 37 height 15
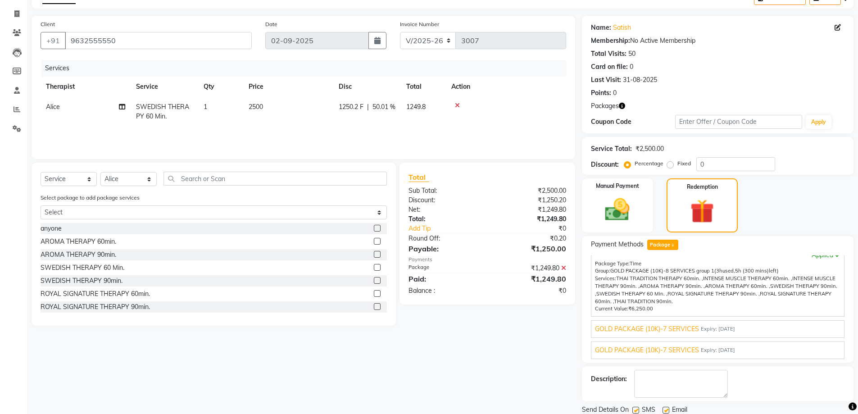
scroll to position [83, 0]
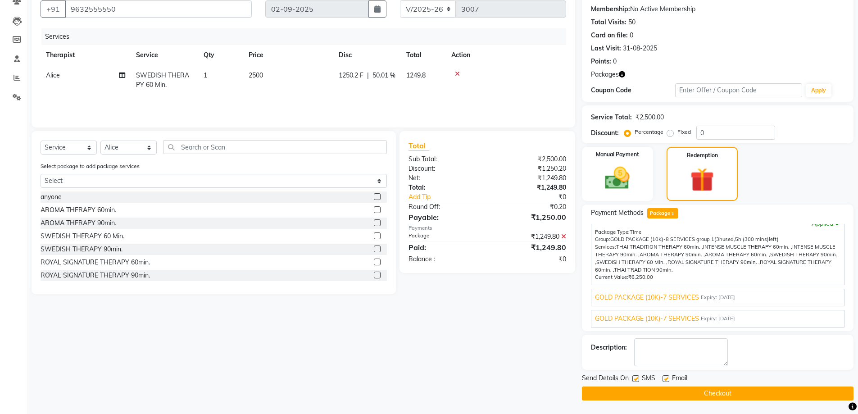
click at [636, 379] on label at bounding box center [635, 378] width 7 height 7
click at [636, 379] on input "checkbox" at bounding box center [635, 379] width 6 height 6
checkbox input "false"
click at [640, 391] on button "Checkout" at bounding box center [718, 393] width 272 height 14
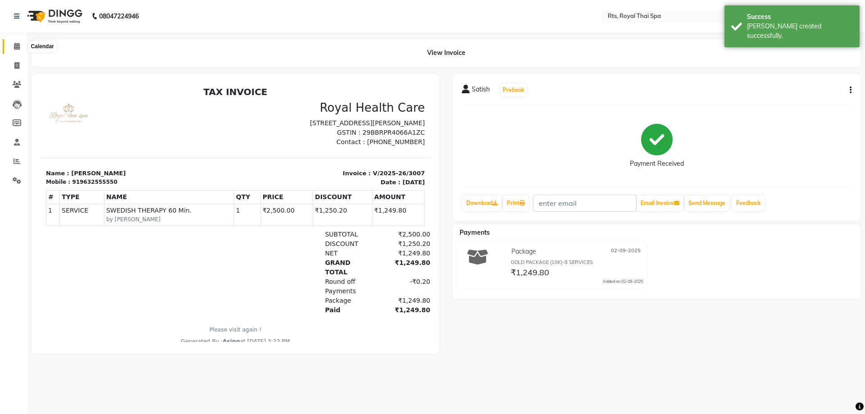
click at [18, 45] on icon at bounding box center [17, 46] width 6 height 7
